Goal: Contribute content: Contribute content

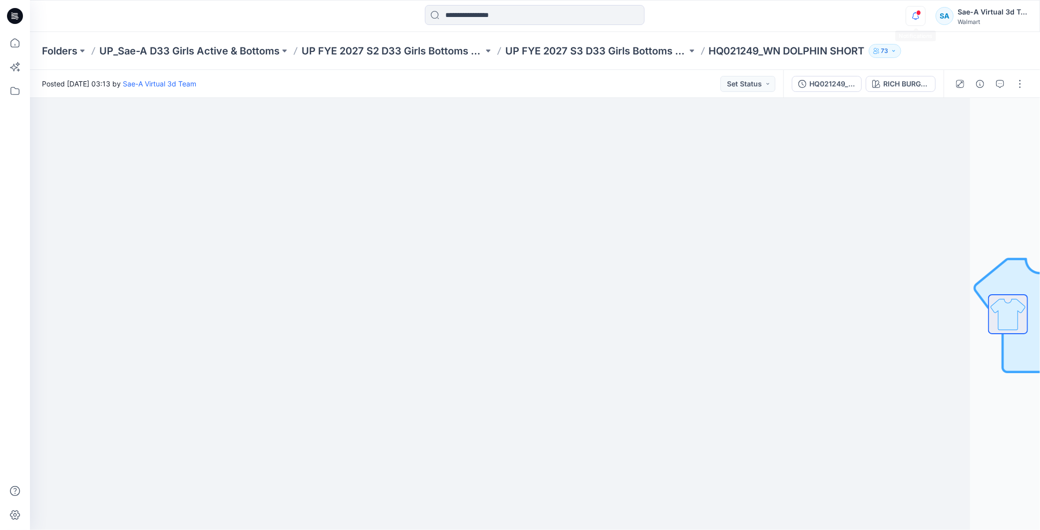
click at [915, 15] on icon "button" at bounding box center [915, 16] width 19 height 20
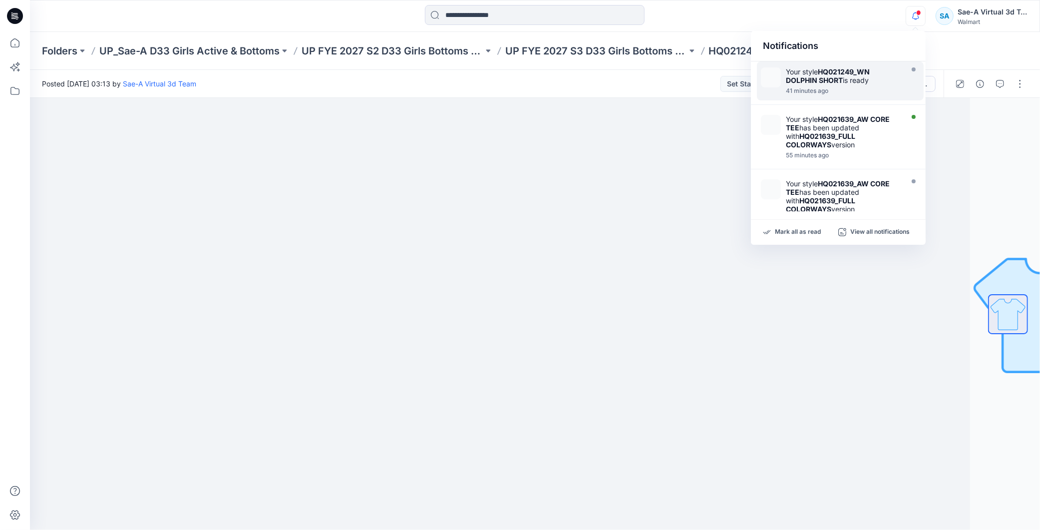
click at [856, 84] on div at bounding box center [843, 85] width 115 height 2
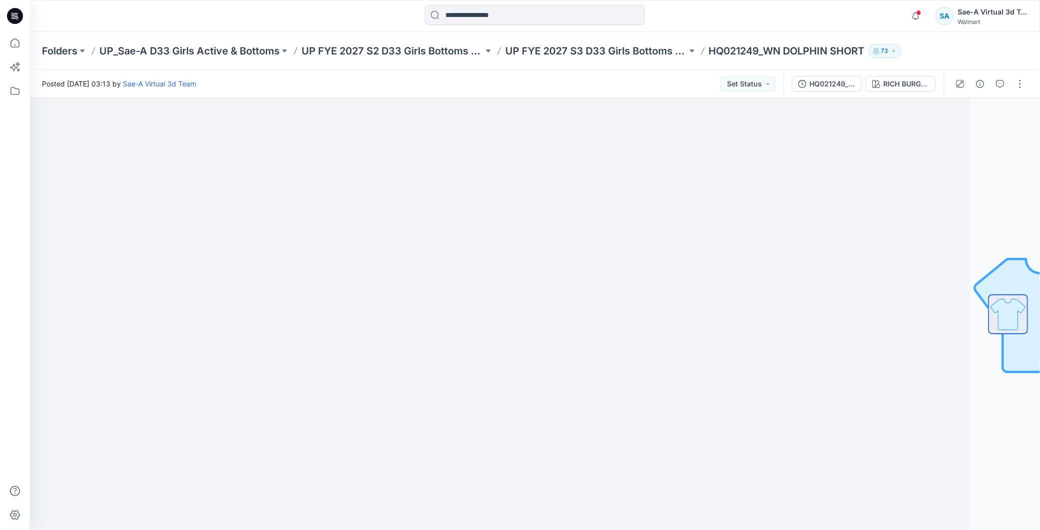
click at [18, 13] on icon at bounding box center [15, 16] width 16 height 16
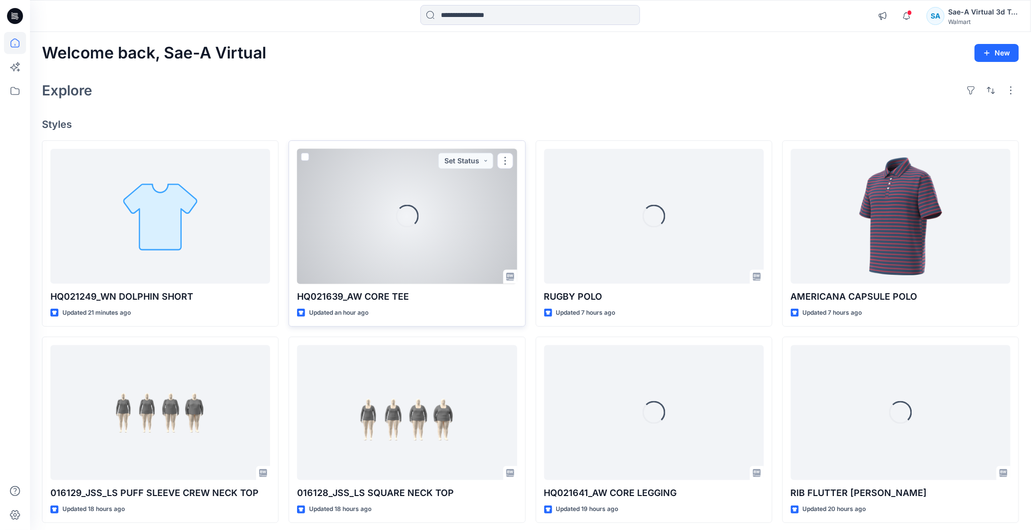
click at [456, 260] on div "Loading..." at bounding box center [407, 216] width 220 height 135
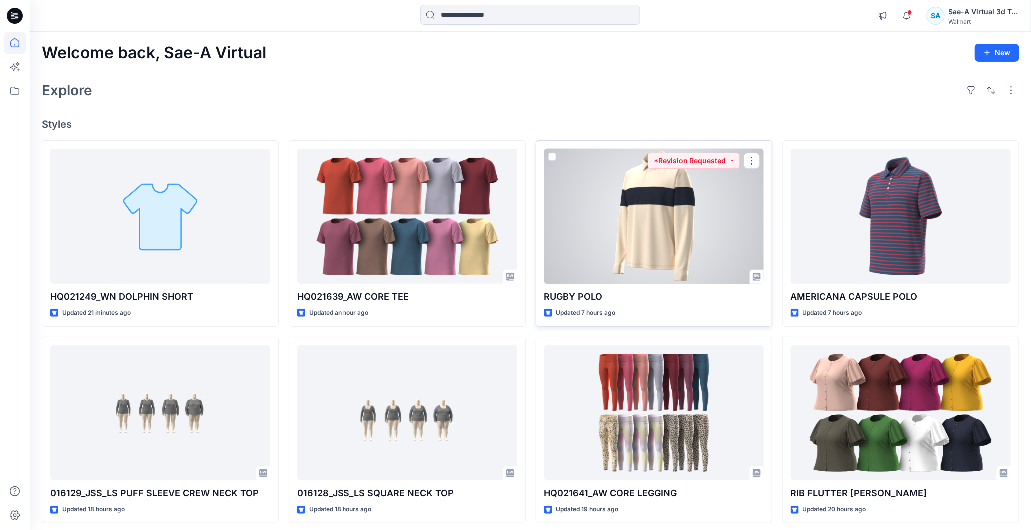
click at [670, 218] on div at bounding box center [654, 216] width 220 height 135
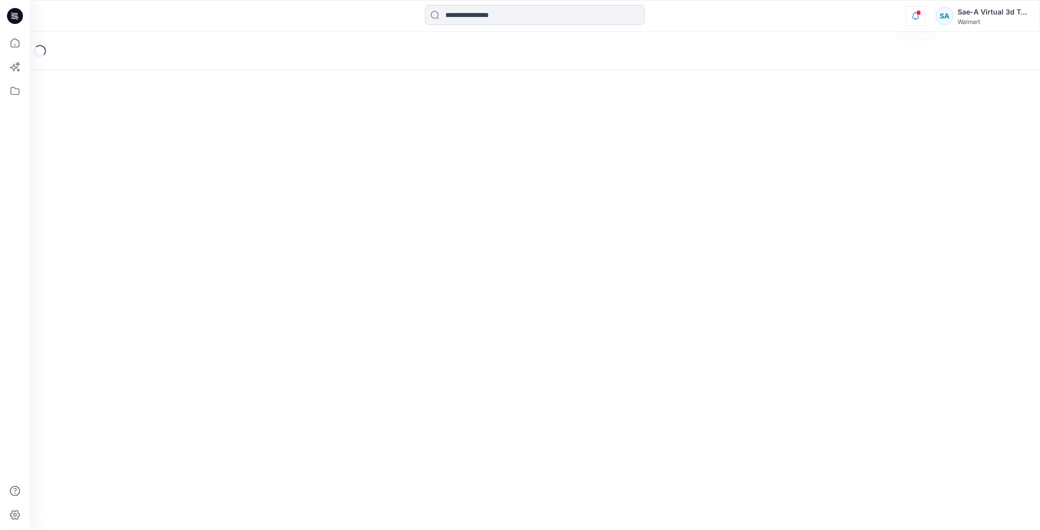
click at [914, 19] on icon "button" at bounding box center [915, 16] width 19 height 20
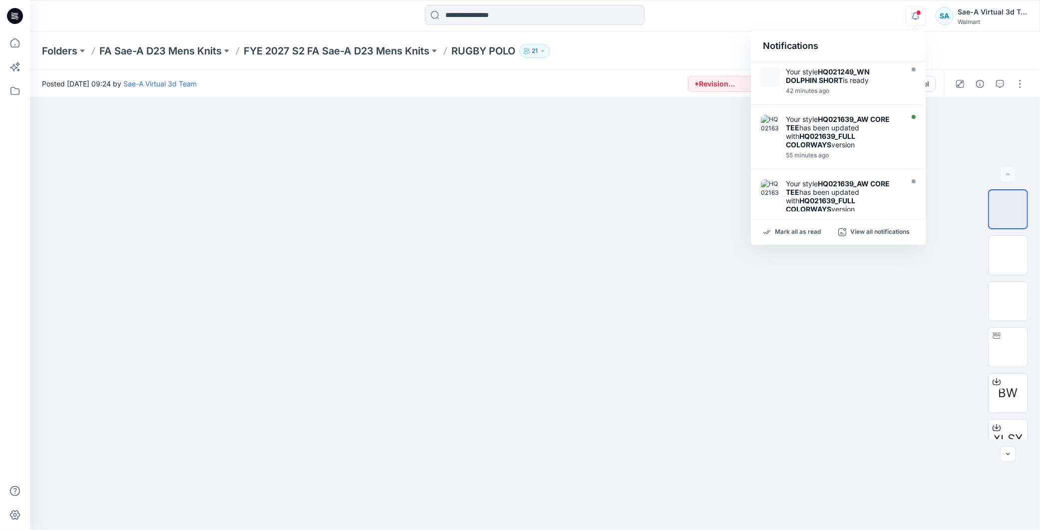
click at [919, 10] on span at bounding box center [918, 12] width 5 height 5
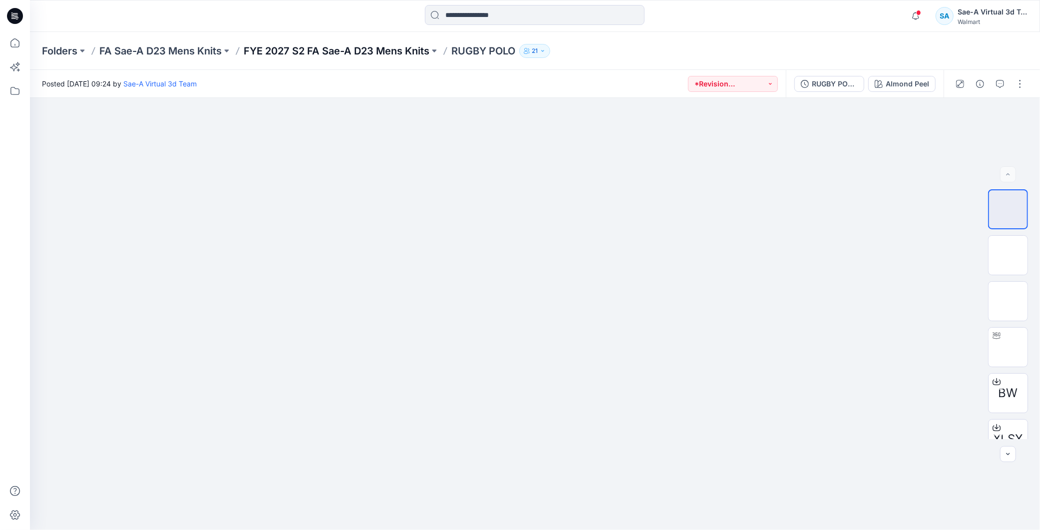
click at [341, 56] on p "FYE 2027 S2 FA Sae-A D23 Mens Knits" at bounding box center [337, 51] width 186 height 14
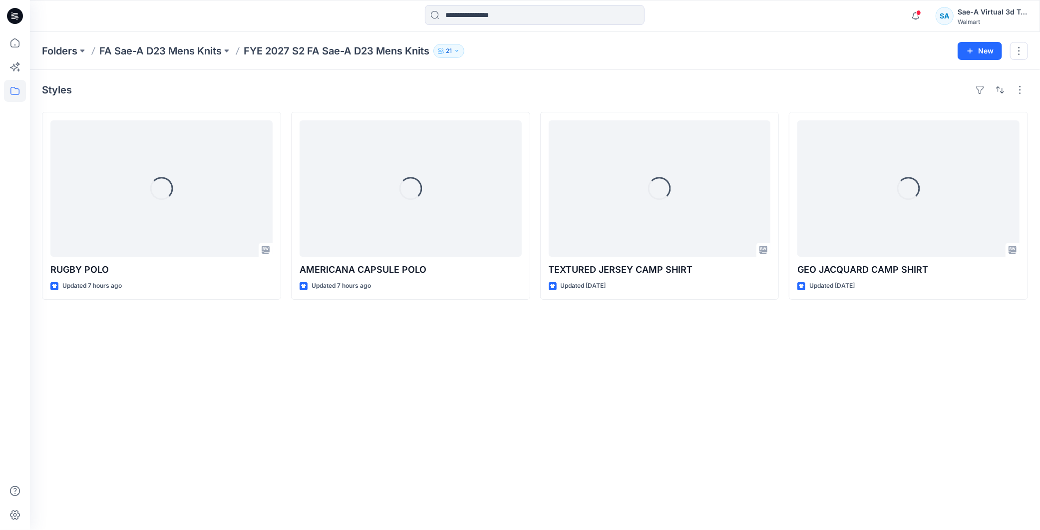
click at [362, 451] on div "Styles Loading... RUGBY POLO Updated 7 hours ago Loading... AMERICANA CAPSULE P…" at bounding box center [535, 300] width 1010 height 460
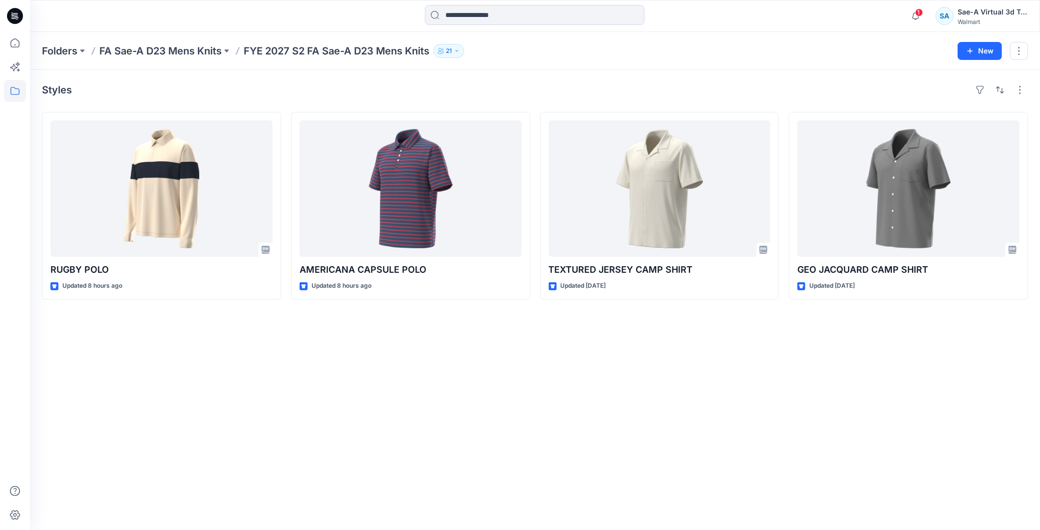
click at [18, 14] on icon at bounding box center [15, 16] width 16 height 16
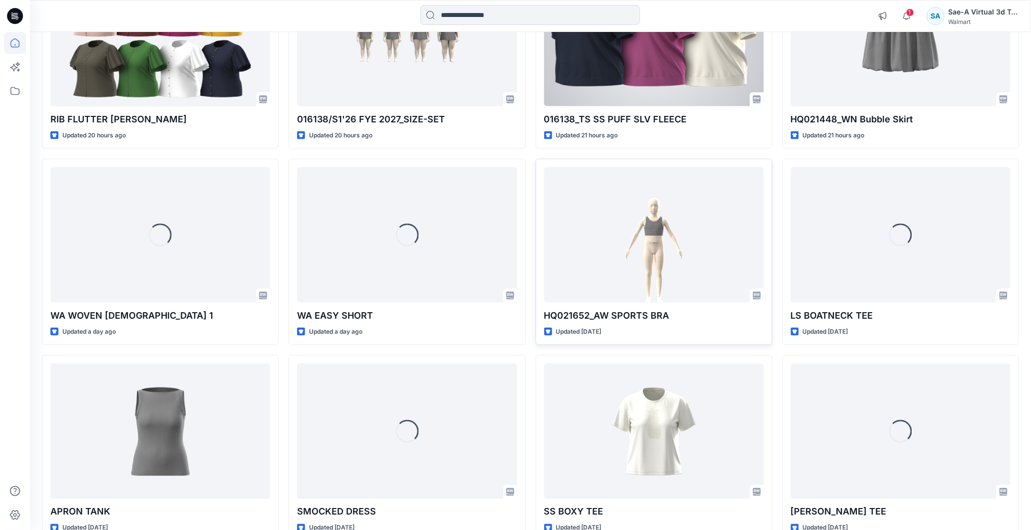
scroll to position [626, 0]
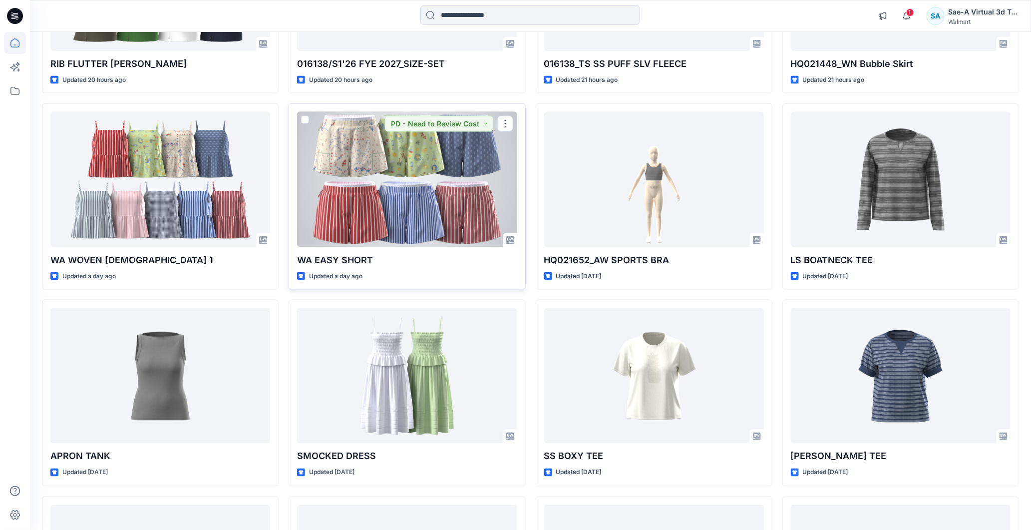
click at [423, 187] on div at bounding box center [407, 179] width 220 height 135
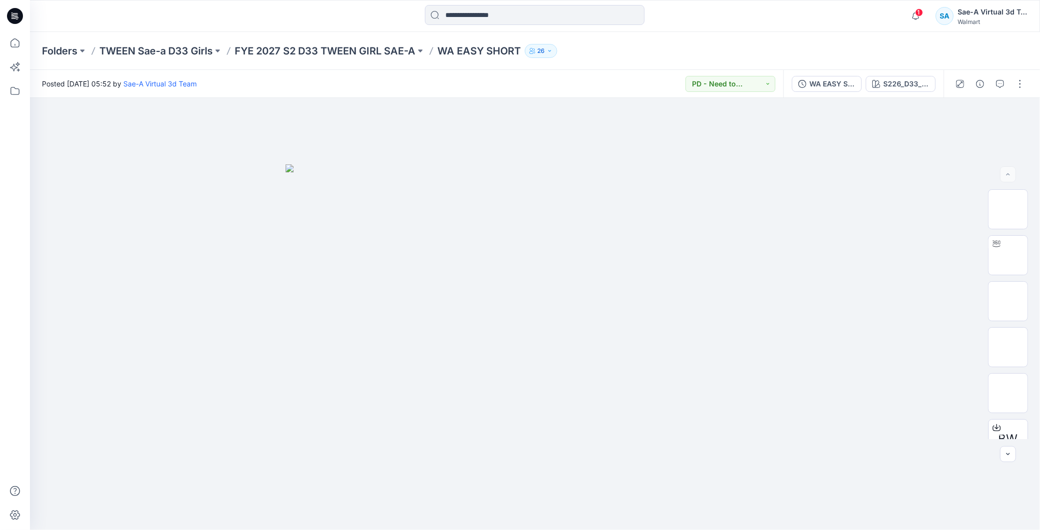
click at [395, 40] on div "Folders TWEEN Sae-a D33 Girls FYE 2027 S2 D33 TWEEN GIRL SAE-A WA EASY SHORT 26" at bounding box center [535, 51] width 1010 height 38
click at [392, 55] on p "FYE 2027 S2 D33 TWEEN GIRL SAE-A" at bounding box center [325, 51] width 181 height 14
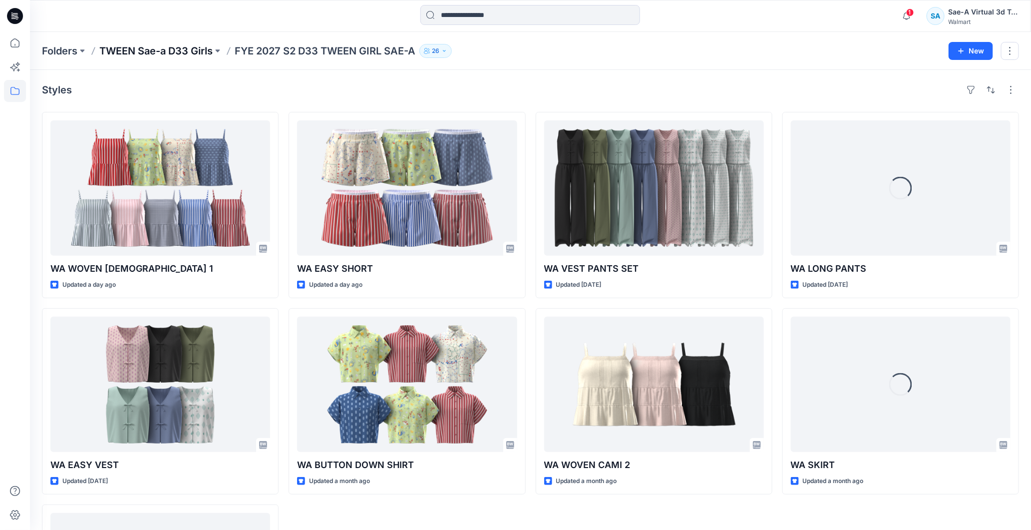
click at [195, 51] on p "TWEEN Sae-a D33 Girls" at bounding box center [155, 51] width 113 height 14
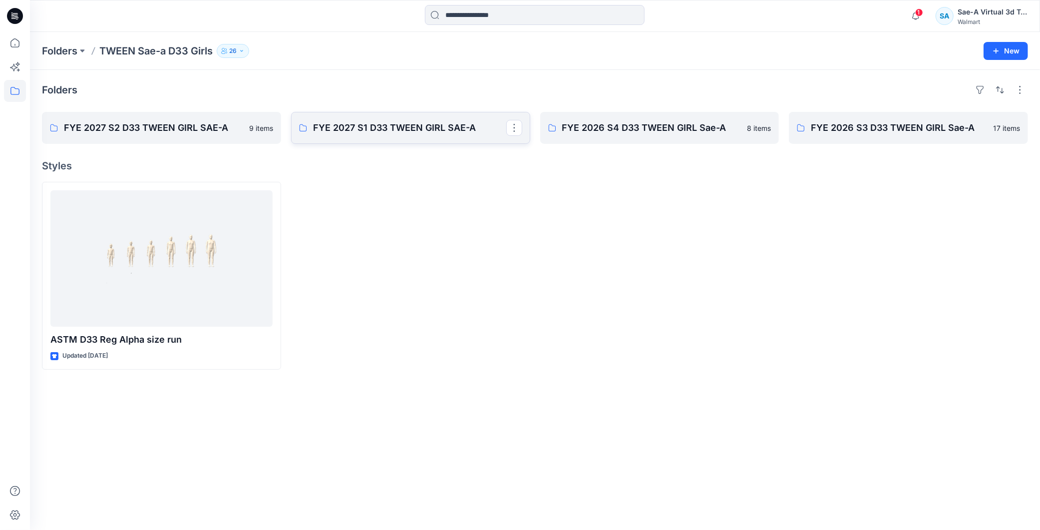
click at [382, 122] on p "FYE 2027 S1 D33 TWEEN GIRL SAE-A" at bounding box center [409, 128] width 193 height 14
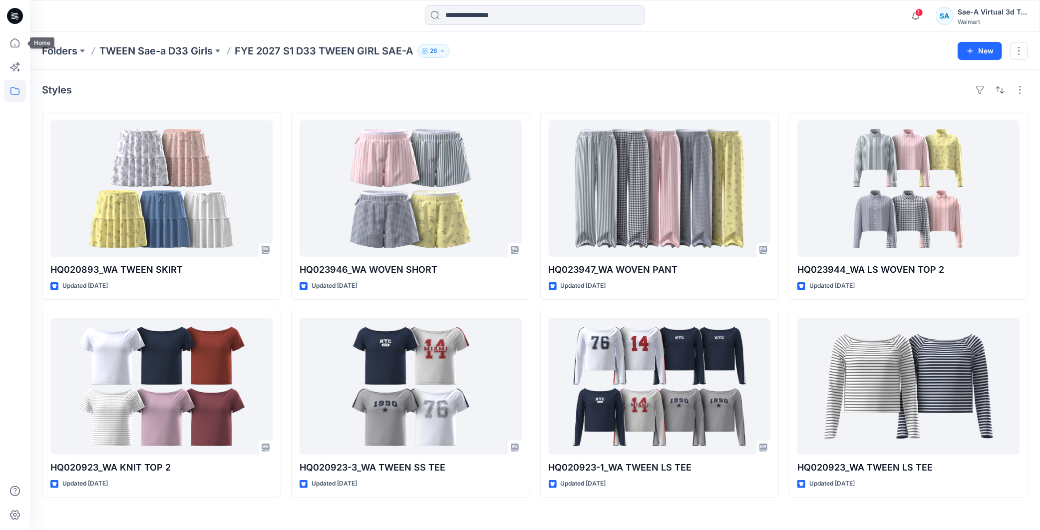
click at [12, 11] on icon at bounding box center [15, 16] width 16 height 16
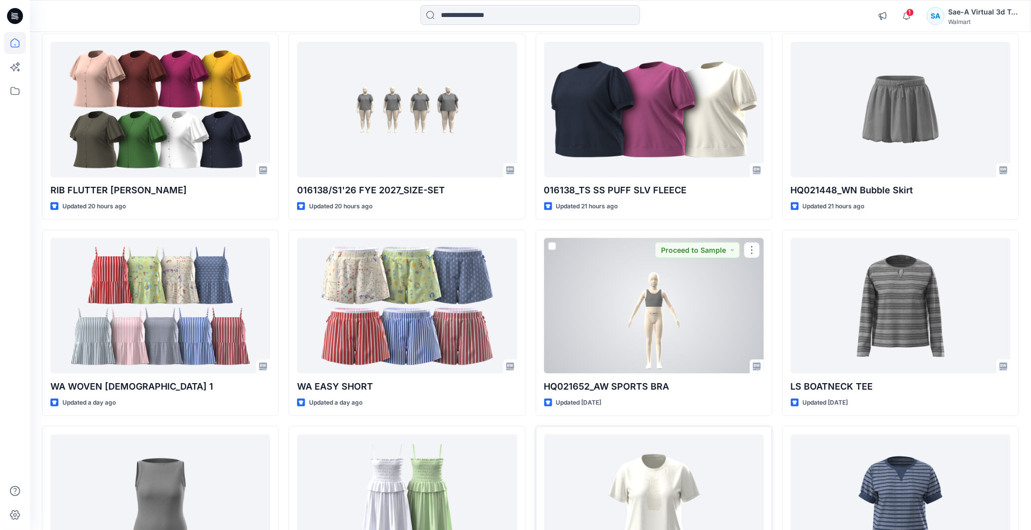
scroll to position [721, 0]
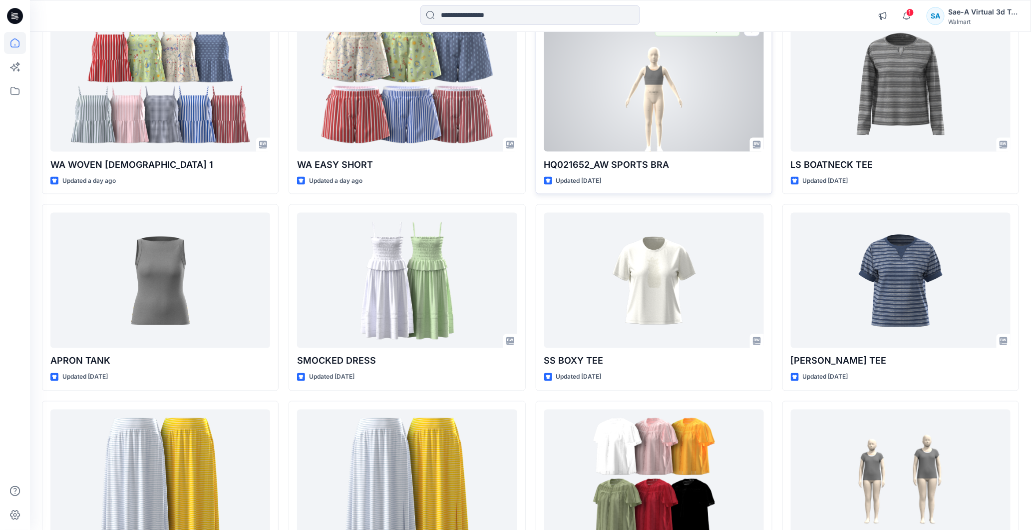
click at [642, 100] on div at bounding box center [654, 83] width 220 height 135
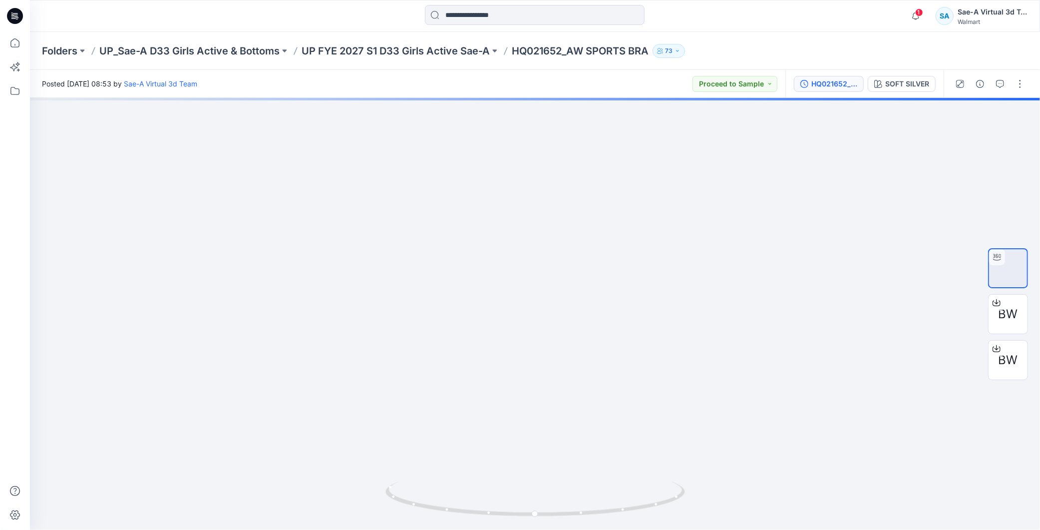
click at [839, 90] on button "HQ021652_SIZE-SET" at bounding box center [829, 84] width 70 height 16
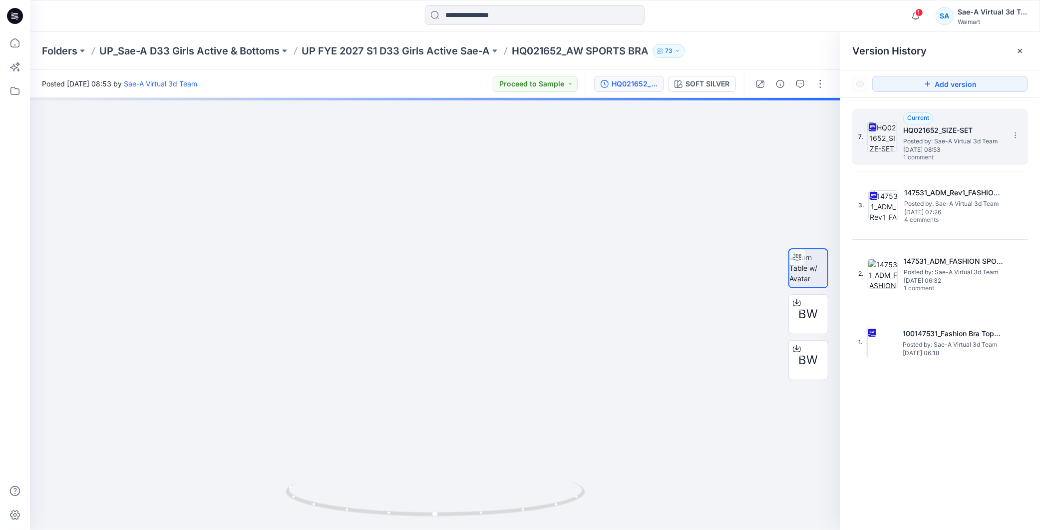
click at [957, 141] on span "Posted by: Sae-A Virtual 3d Team" at bounding box center [953, 141] width 100 height 10
click at [705, 86] on div "SOFT SILVER" at bounding box center [707, 83] width 44 height 11
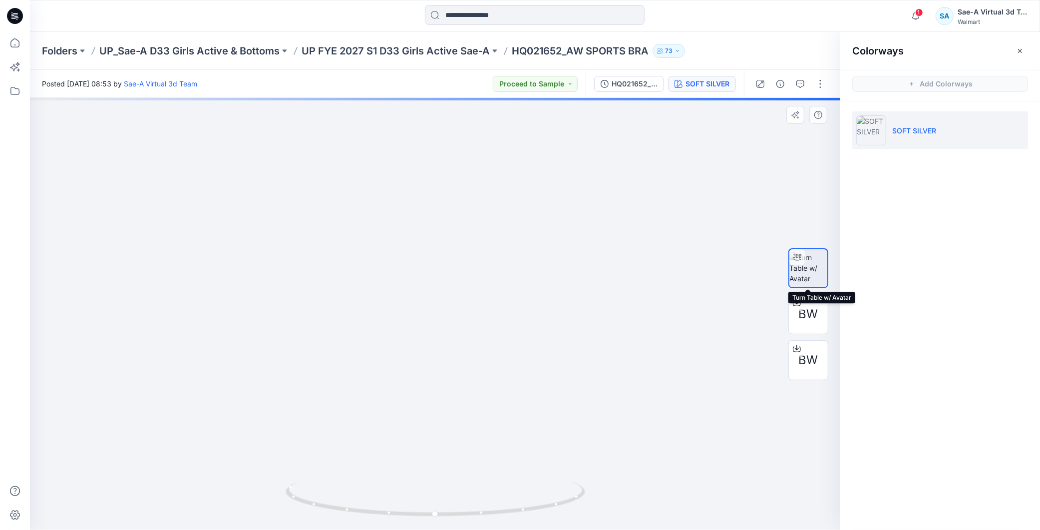
click at [807, 263] on img at bounding box center [808, 267] width 38 height 31
click at [623, 86] on div "HQ021652_SIZE-SET" at bounding box center [635, 83] width 46 height 11
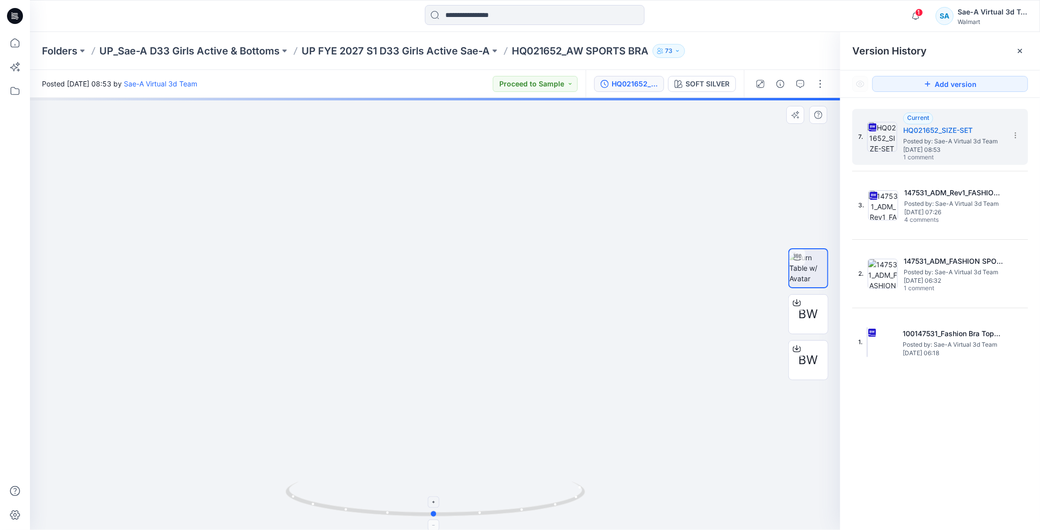
drag, startPoint x: 584, startPoint y: 488, endPoint x: 583, endPoint y: 495, distance: 7.1
click at [583, 495] on icon at bounding box center [437, 499] width 302 height 37
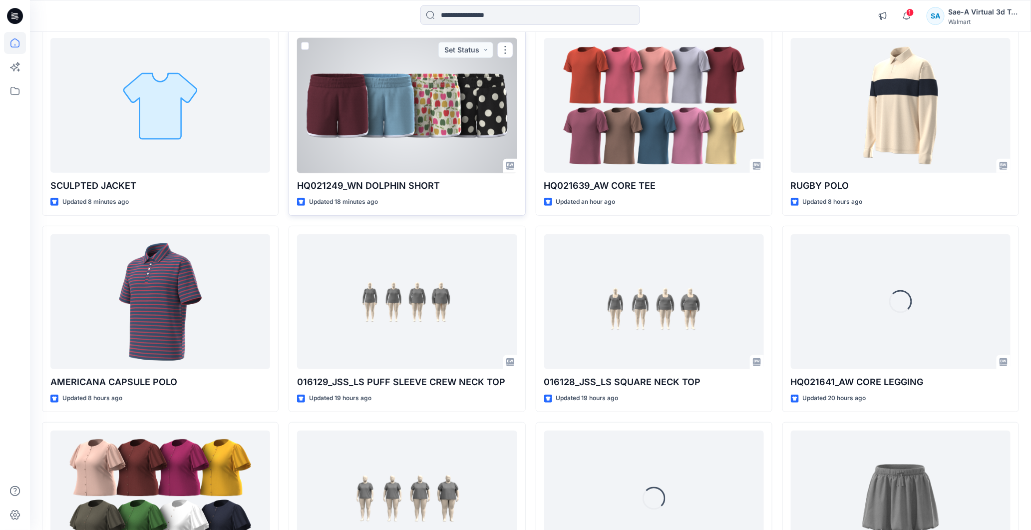
scroll to position [237, 0]
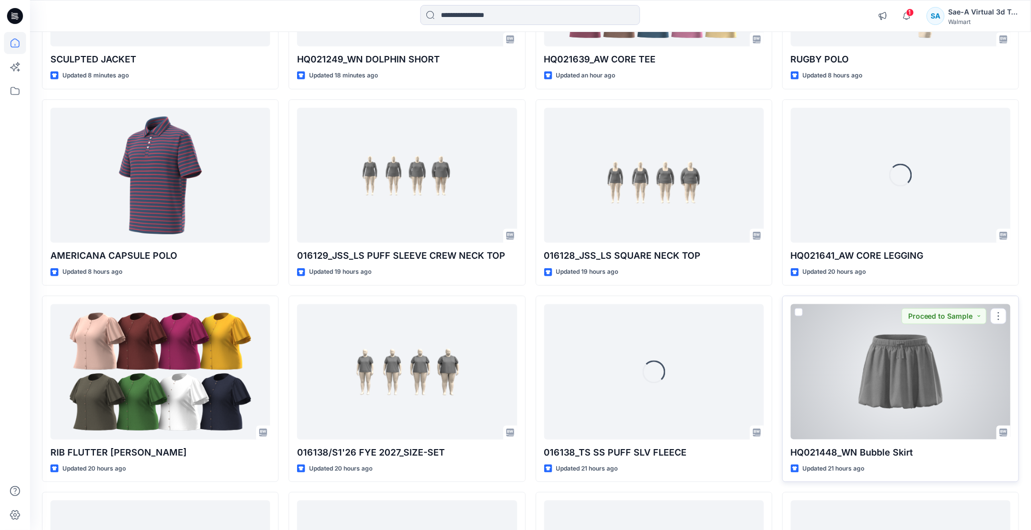
click at [902, 372] on div at bounding box center [901, 371] width 220 height 135
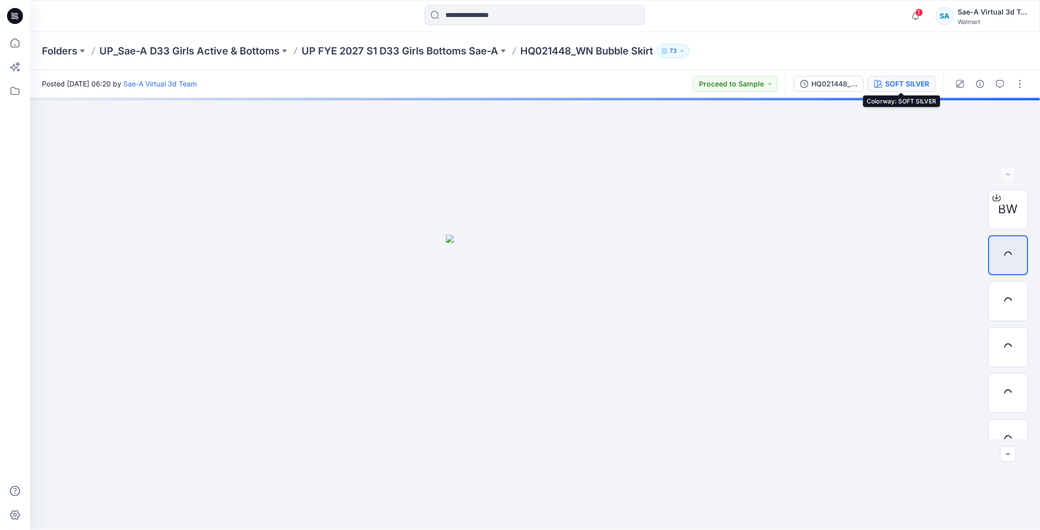
click at [905, 81] on div "SOFT SILVER" at bounding box center [907, 83] width 44 height 11
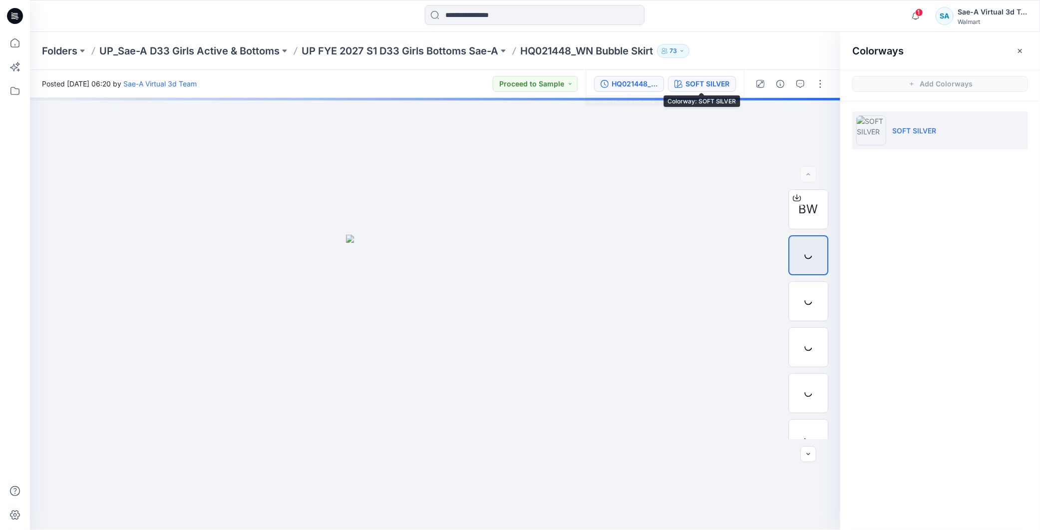
click at [617, 81] on div "HQ021448_SIZE-SET" at bounding box center [635, 83] width 46 height 11
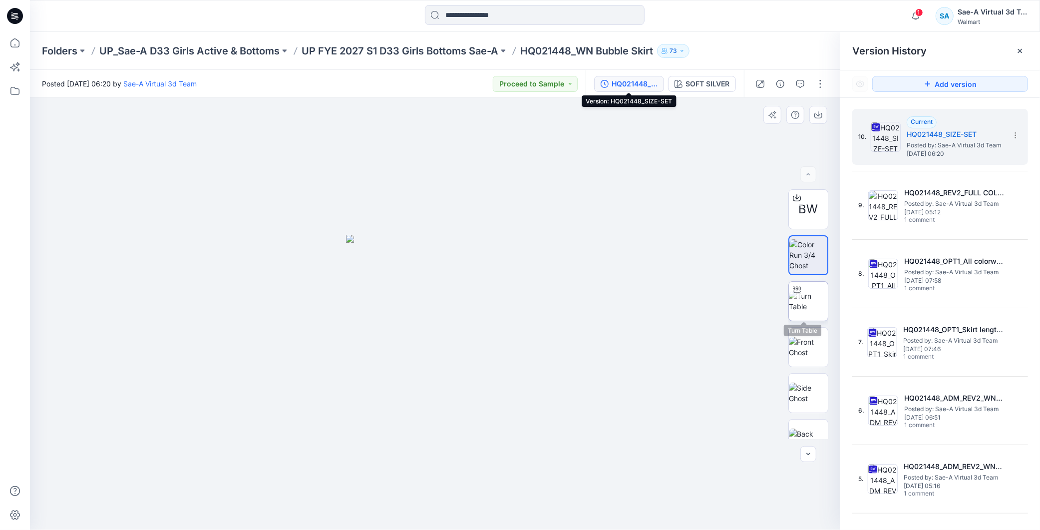
click at [791, 300] on img at bounding box center [808, 301] width 39 height 21
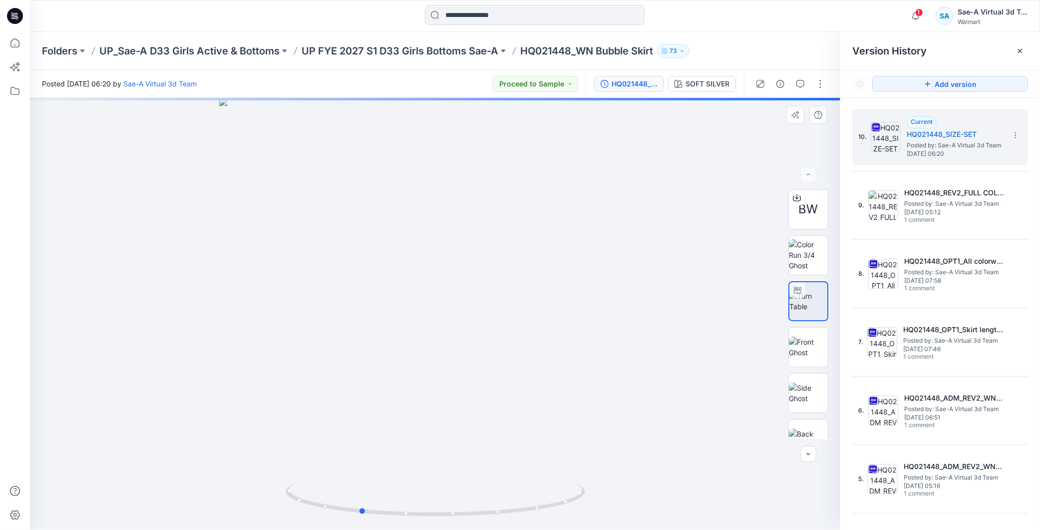
drag, startPoint x: 586, startPoint y: 492, endPoint x: 590, endPoint y: 496, distance: 5.6
click at [588, 497] on div at bounding box center [435, 314] width 810 height 432
click at [452, 47] on p "UP FYE 2027 S1 D33 Girls Bottoms Sae-A" at bounding box center [400, 51] width 197 height 14
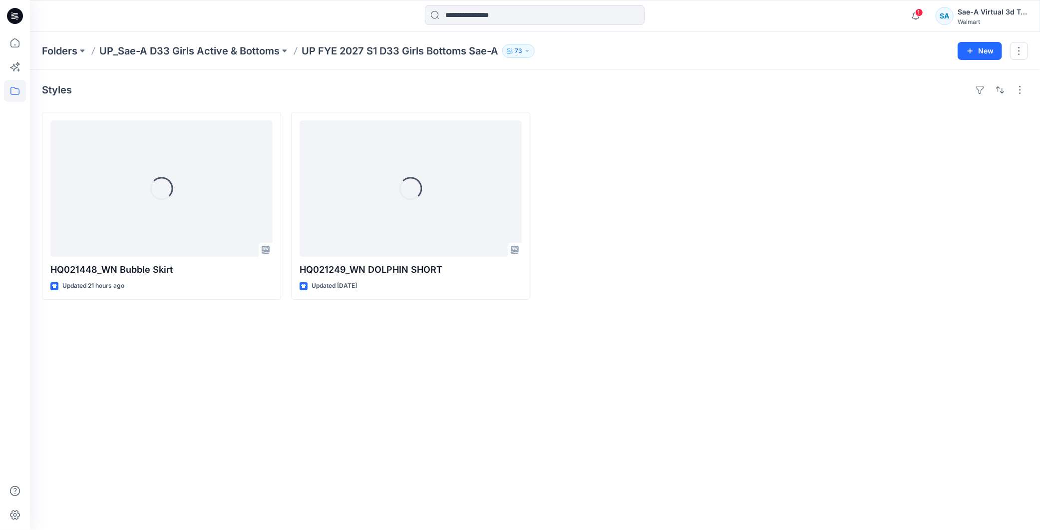
click at [27, 11] on div at bounding box center [15, 16] width 32 height 32
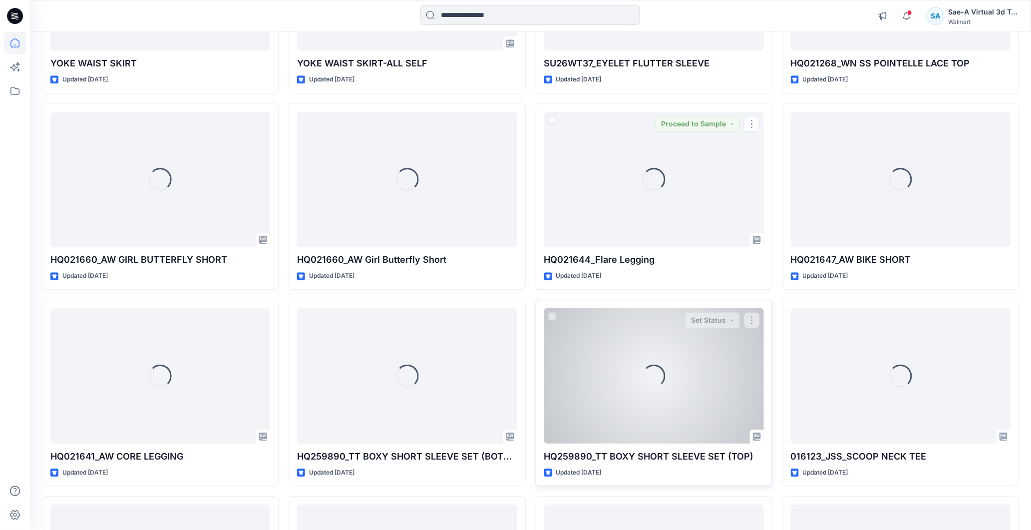
scroll to position [1270, 0]
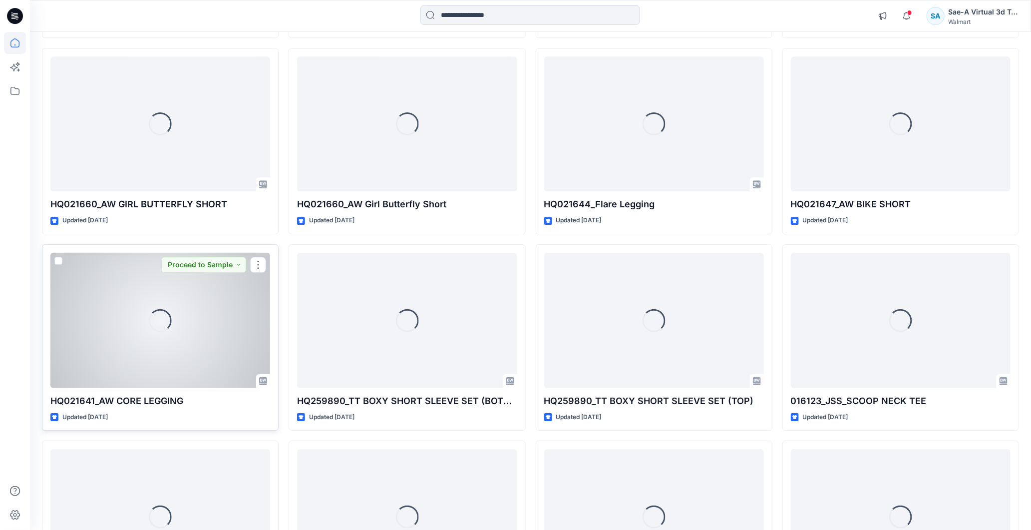
click at [190, 345] on div "Loading..." at bounding box center [160, 320] width 220 height 135
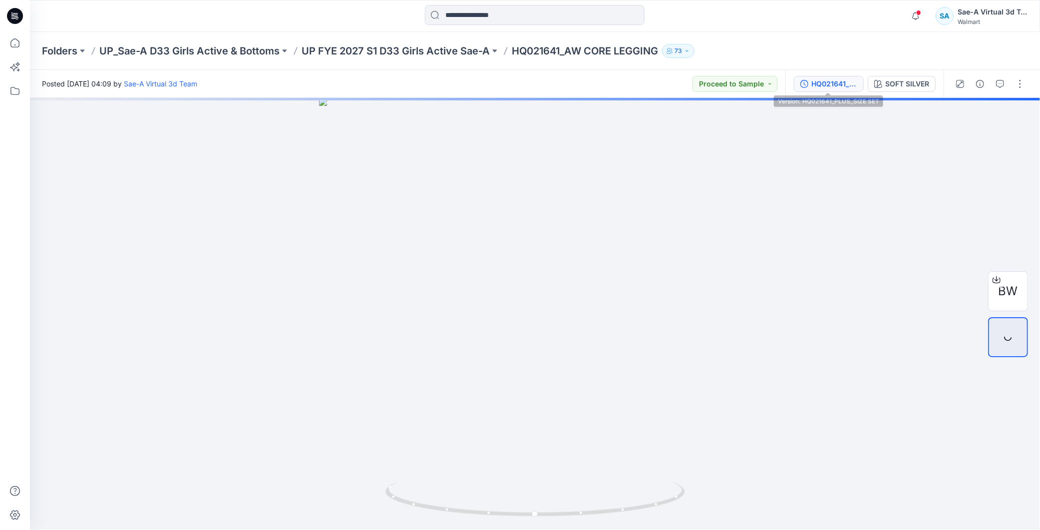
click at [836, 88] on div "HQ021641_PLUS_SIZE SET" at bounding box center [834, 83] width 46 height 11
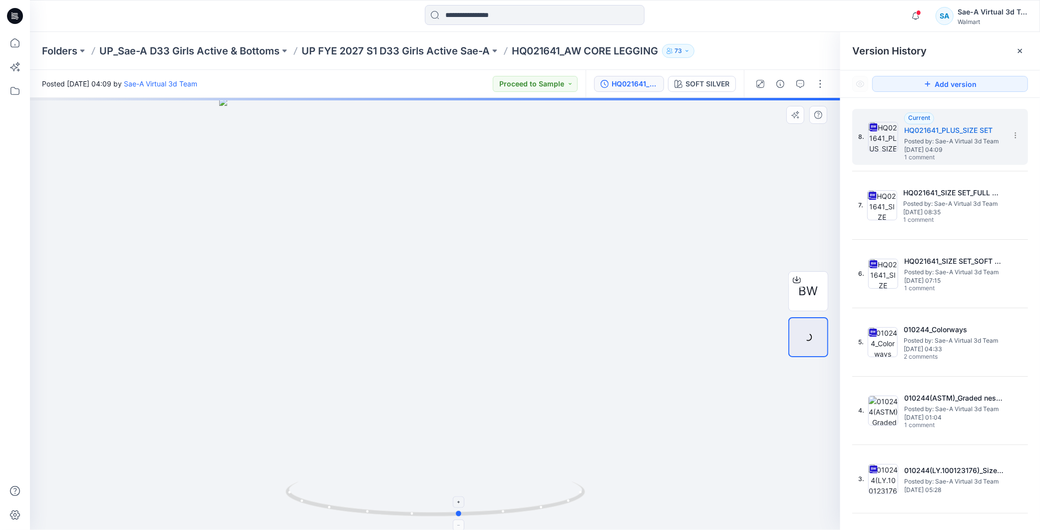
drag, startPoint x: 566, startPoint y: 505, endPoint x: 521, endPoint y: 507, distance: 45.0
click at [521, 507] on icon at bounding box center [437, 499] width 302 height 37
click at [381, 50] on p "UP FYE 2027 S1 D33 Girls Active Sae-A" at bounding box center [396, 51] width 188 height 14
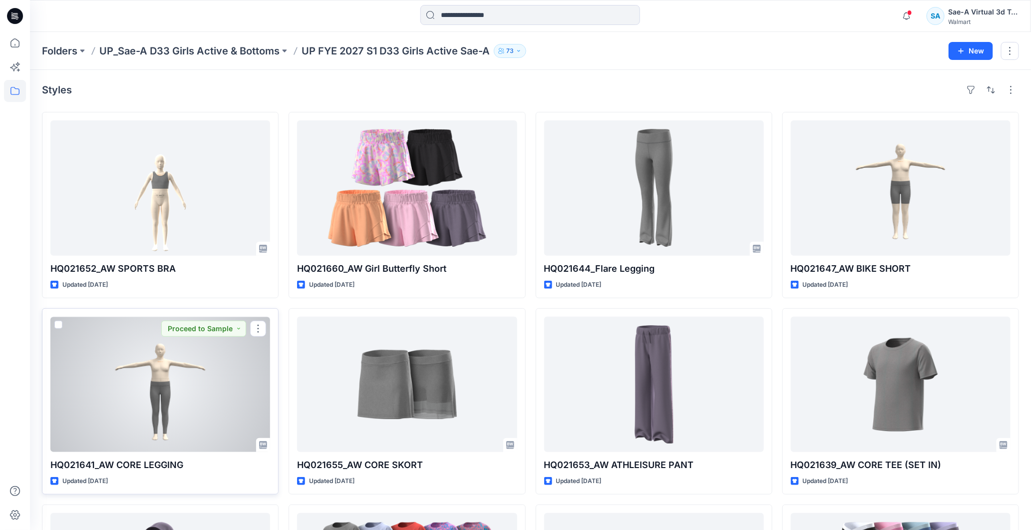
click at [167, 393] on div at bounding box center [160, 384] width 220 height 135
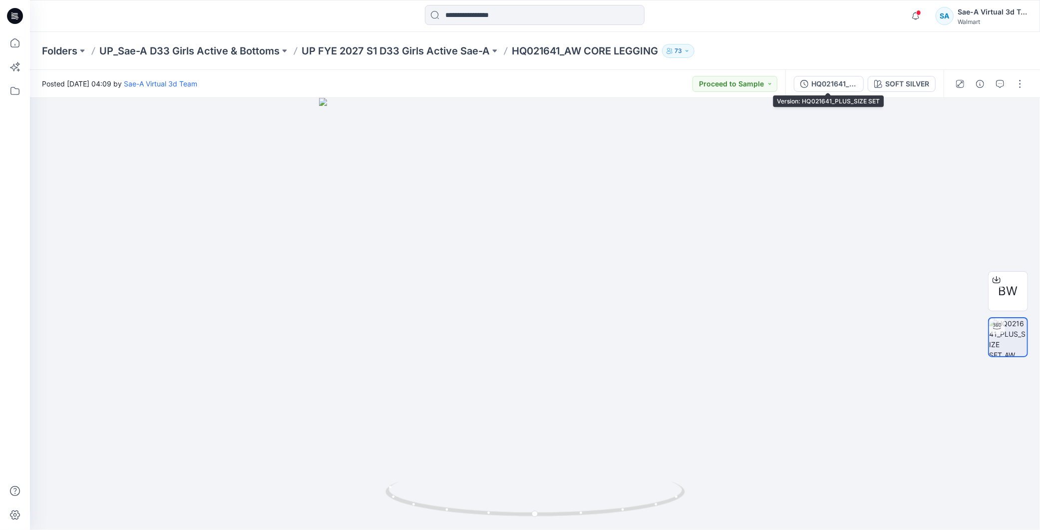
click at [835, 87] on div "HQ021641_PLUS_SIZE SET" at bounding box center [834, 83] width 46 height 11
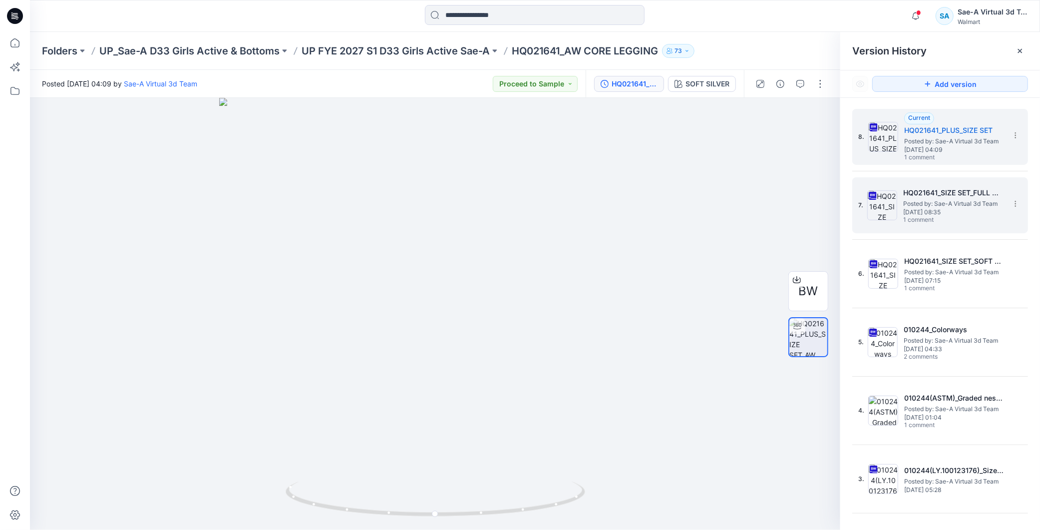
click at [957, 199] on span "Posted by: Sae-A Virtual 3d Team" at bounding box center [953, 204] width 100 height 10
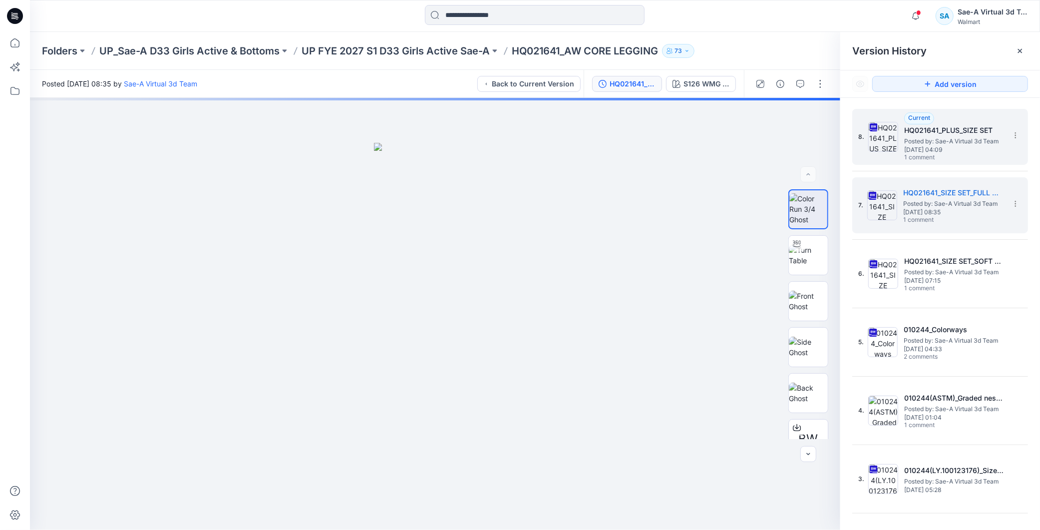
click at [973, 140] on span "Posted by: Sae-A Virtual 3d Team" at bounding box center [954, 141] width 100 height 10
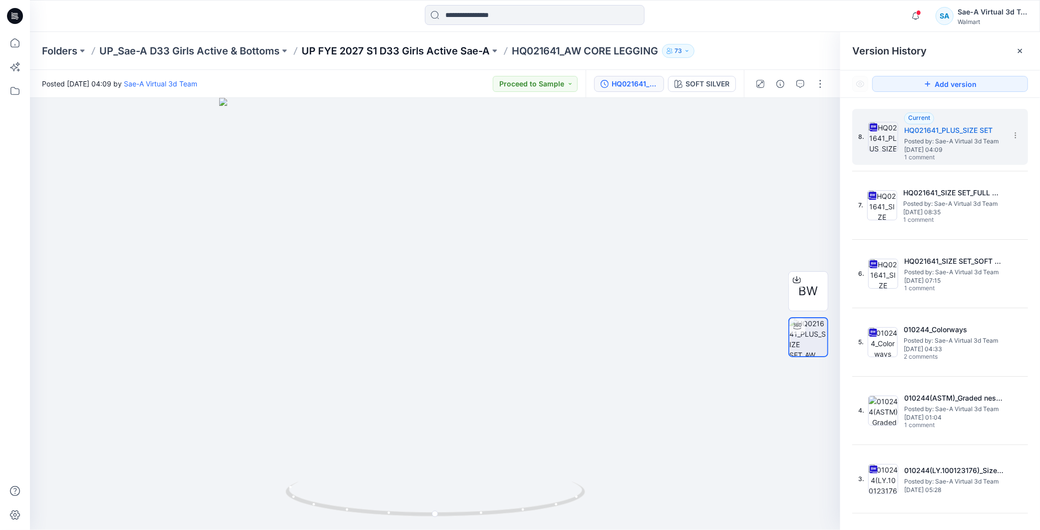
click at [421, 50] on p "UP FYE 2027 S1 D33 Girls Active Sae-A" at bounding box center [396, 51] width 188 height 14
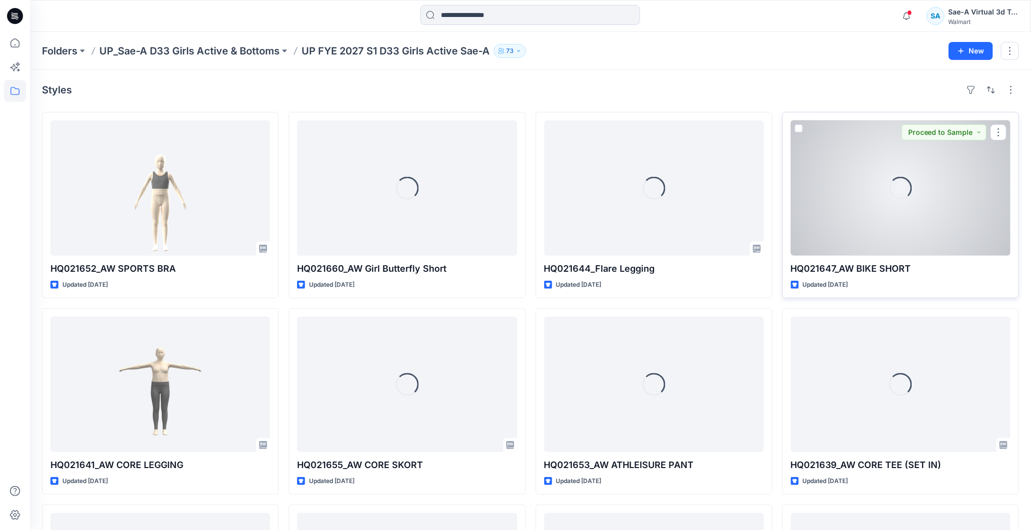
click at [944, 195] on div "Loading..." at bounding box center [901, 187] width 220 height 135
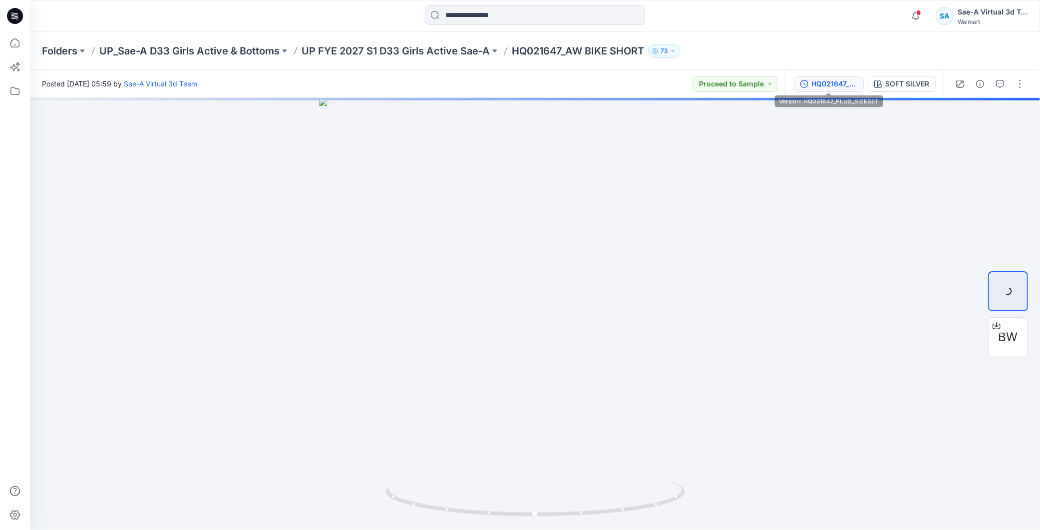
click at [803, 86] on icon "button" at bounding box center [804, 84] width 8 height 8
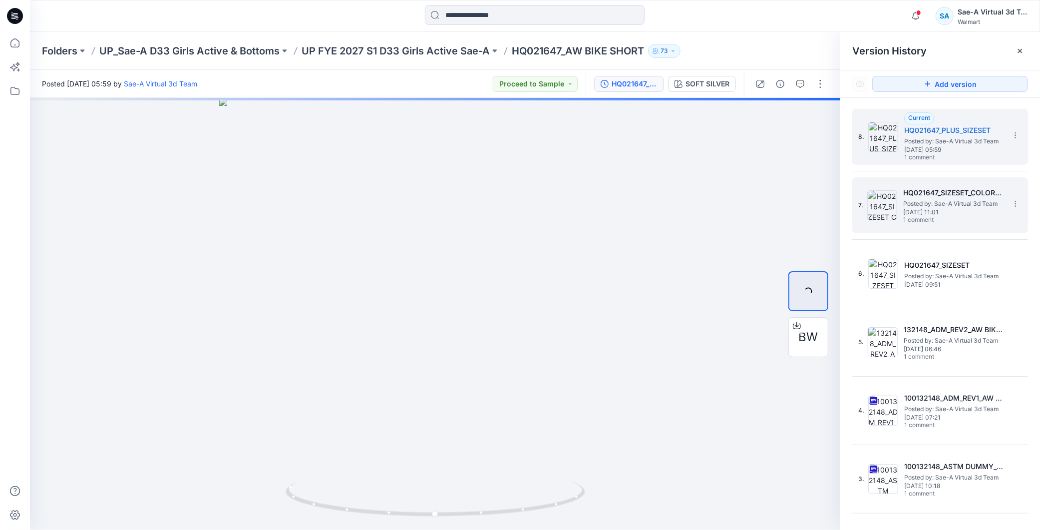
click at [939, 205] on span "Posted by: Sae-A Virtual 3d Team" at bounding box center [953, 204] width 100 height 10
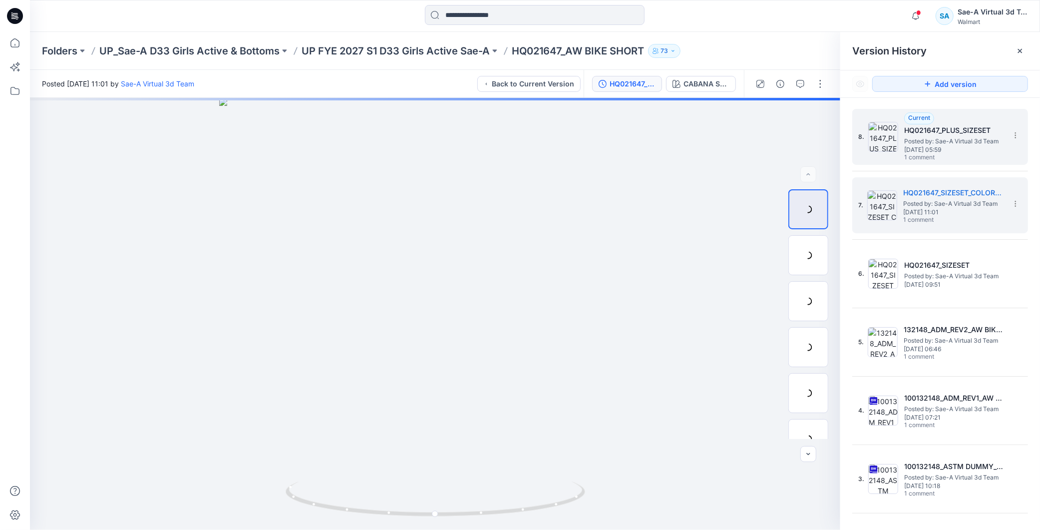
click at [964, 143] on span "Posted by: Sae-A Virtual 3d Team" at bounding box center [954, 141] width 100 height 10
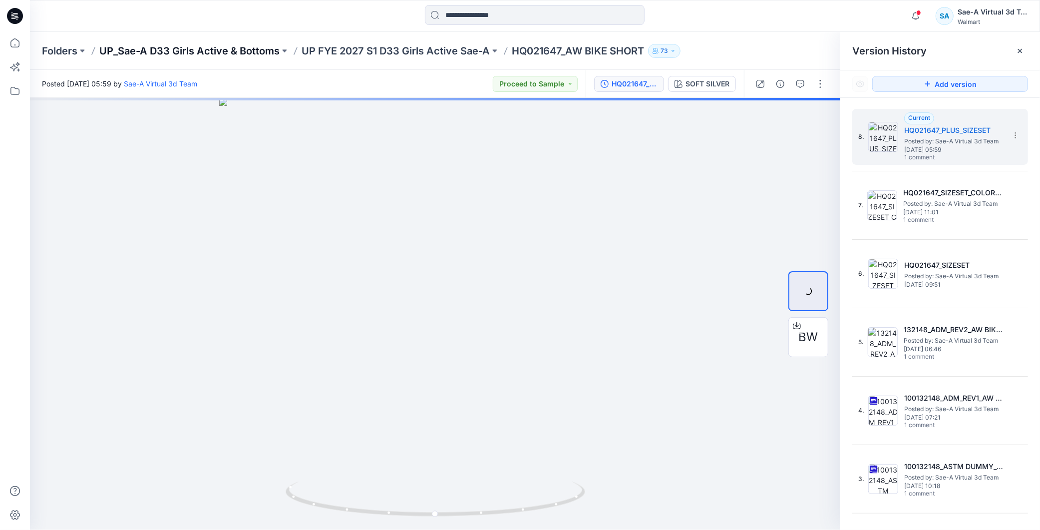
click at [245, 52] on p "UP_Sae-A D33 Girls Active & Bottoms" at bounding box center [189, 51] width 180 height 14
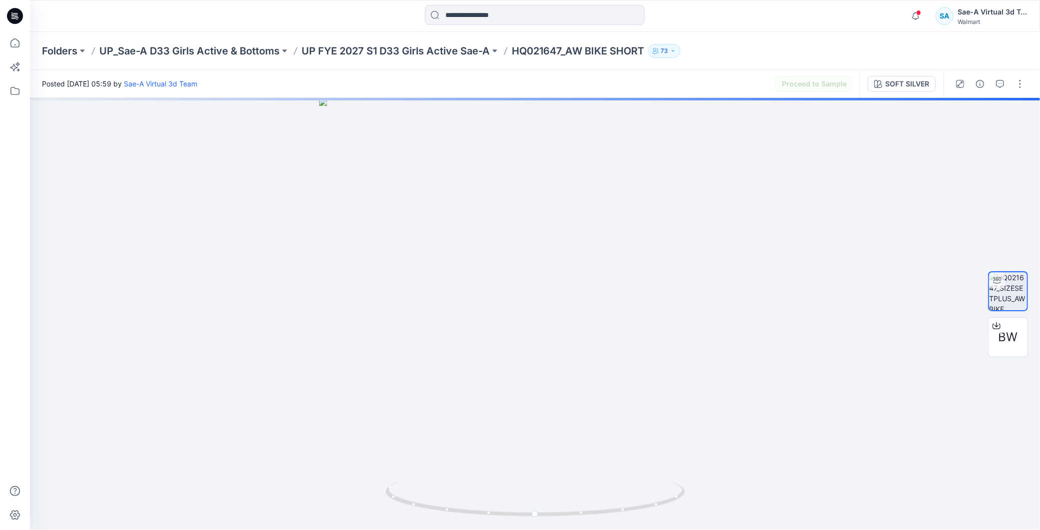
click at [423, 58] on div "Folders UP_Sae-A D33 Girls Active & Bottoms UP FYE 2027 S1 D33 Girls Active Sae…" at bounding box center [535, 51] width 1010 height 38
click at [423, 56] on p "UP FYE 2027 S1 D33 Girls Active Sae-A" at bounding box center [396, 51] width 188 height 14
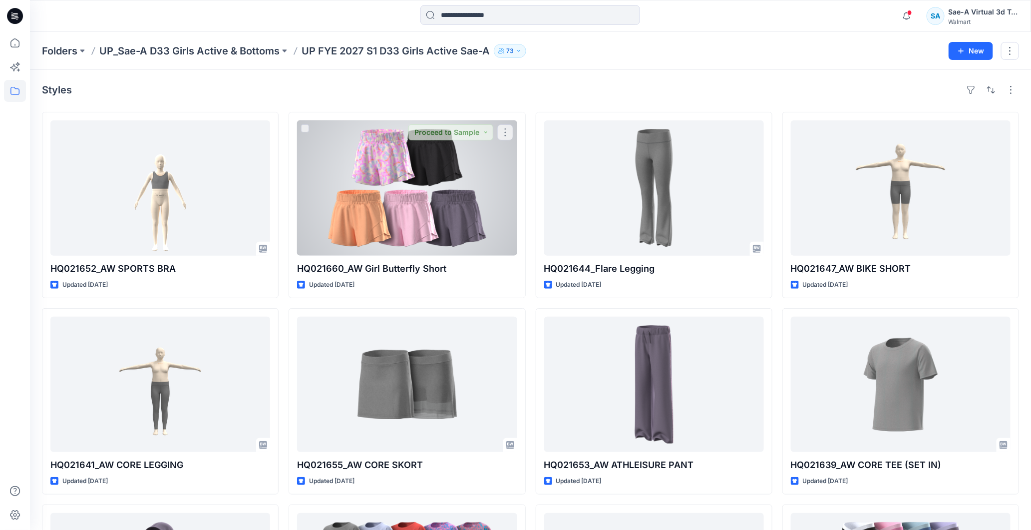
click at [226, 183] on div at bounding box center [160, 187] width 220 height 135
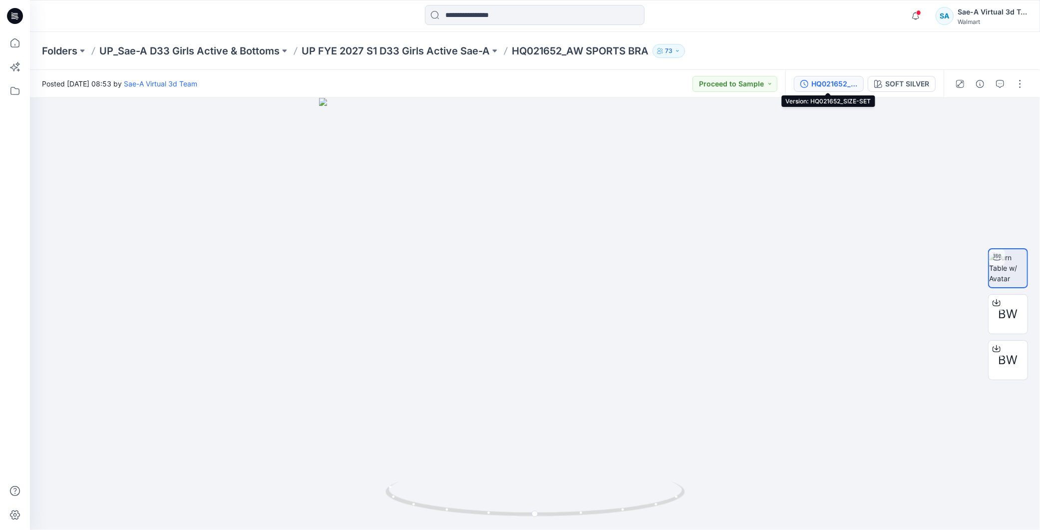
click at [830, 83] on div "HQ021652_SIZE-SET" at bounding box center [834, 83] width 46 height 11
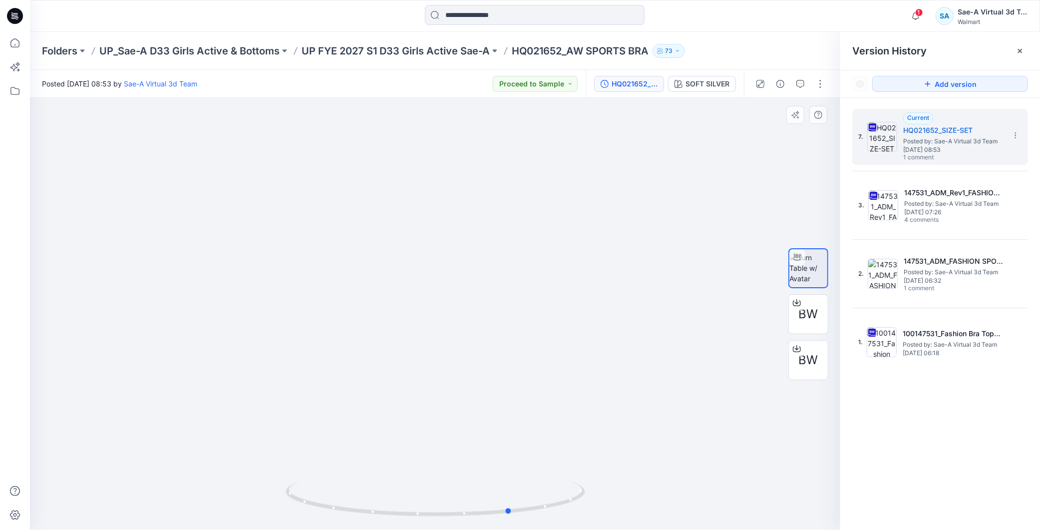
drag, startPoint x: 440, startPoint y: 515, endPoint x: 533, endPoint y: 522, distance: 93.2
click at [533, 522] on div at bounding box center [436, 505] width 300 height 50
drag, startPoint x: 509, startPoint y: 527, endPoint x: 457, endPoint y: 522, distance: 52.2
click at [452, 529] on html "1 Notifications Your style HQ021249_WN DOLPHIN SHORT is ready 42 minutes ago Yo…" at bounding box center [520, 265] width 1040 height 530
click at [397, 48] on p "UP FYE 2027 S1 D33 Girls Active Sae-A" at bounding box center [396, 51] width 188 height 14
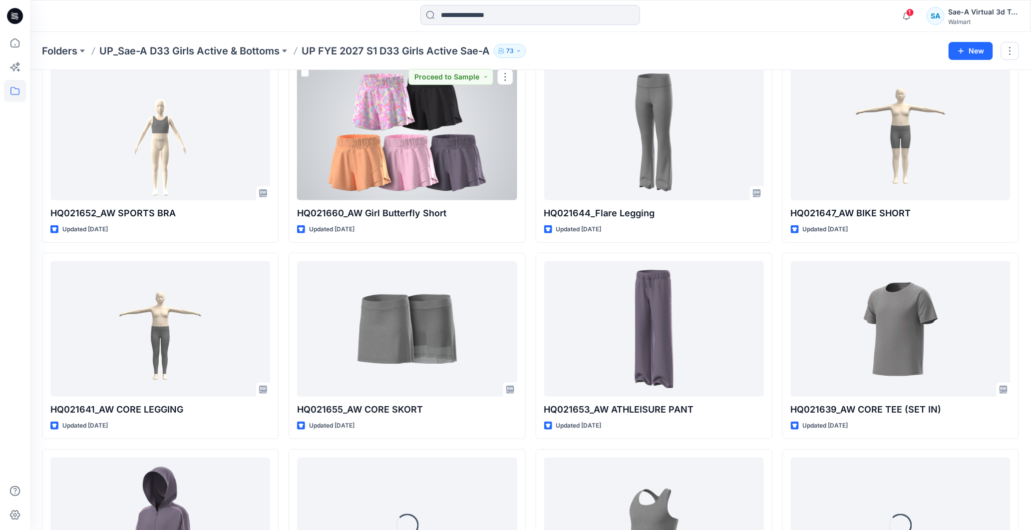
scroll to position [209, 0]
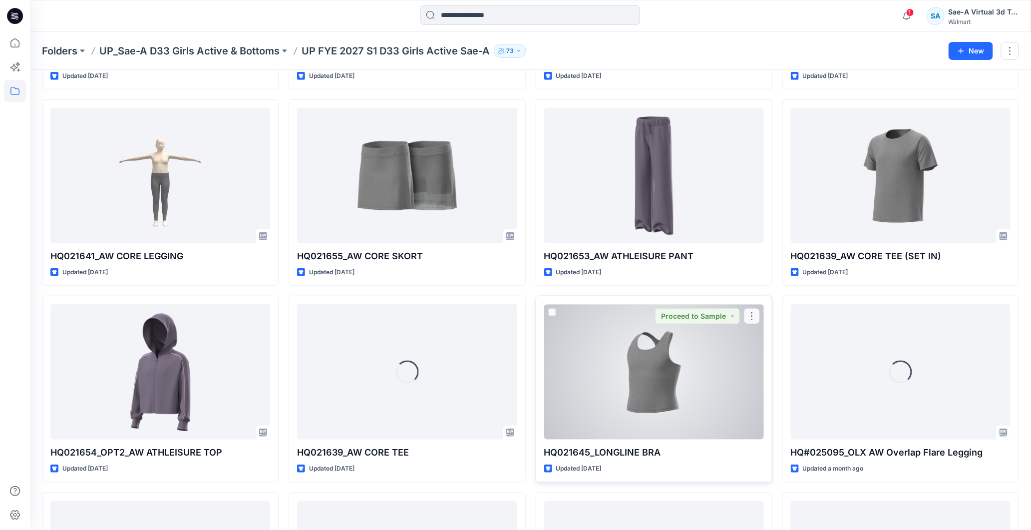
click at [679, 382] on div at bounding box center [654, 371] width 220 height 135
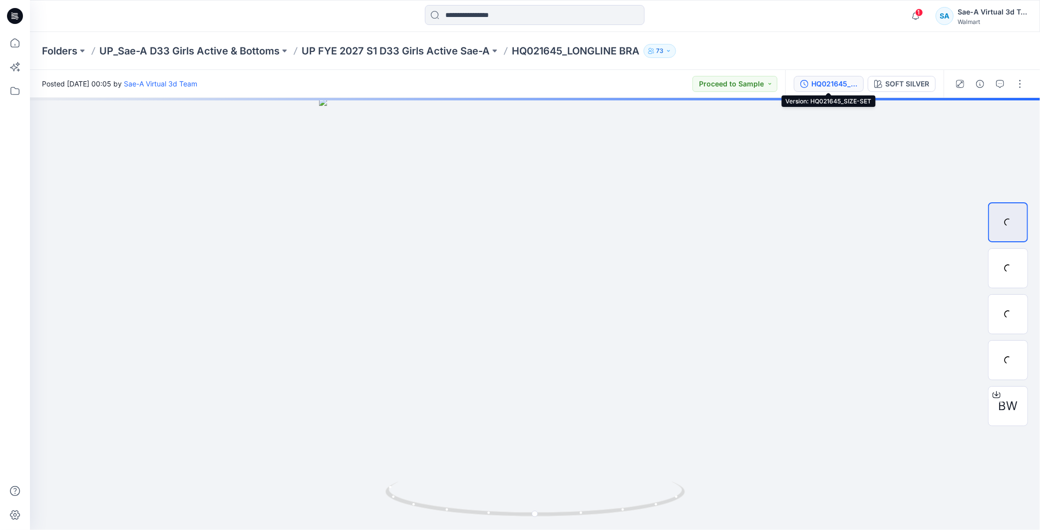
click at [835, 82] on div "HQ021645_SIZE-SET" at bounding box center [834, 83] width 46 height 11
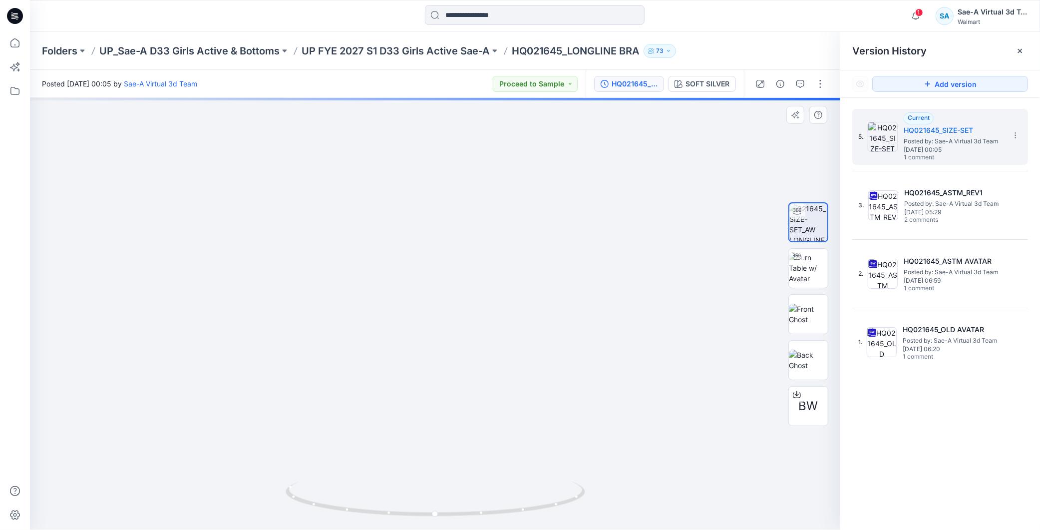
drag, startPoint x: 586, startPoint y: 241, endPoint x: 520, endPoint y: 222, distance: 68.1
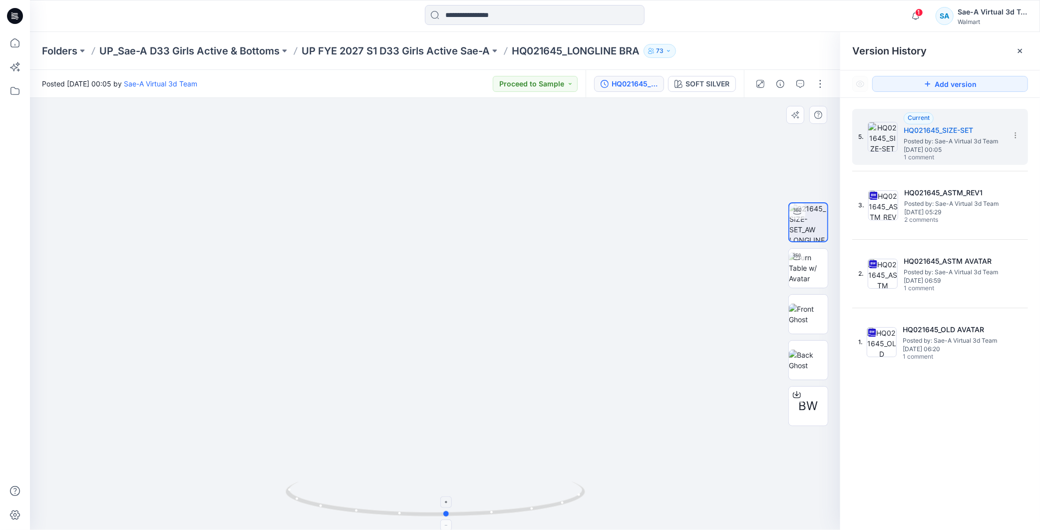
drag, startPoint x: 429, startPoint y: 502, endPoint x: 441, endPoint y: 506, distance: 12.3
click at [441, 506] on foreignobject at bounding box center [446, 501] width 11 height 11
click at [465, 53] on p "UP FYE 2027 S1 D33 Girls Active Sae-A" at bounding box center [396, 51] width 188 height 14
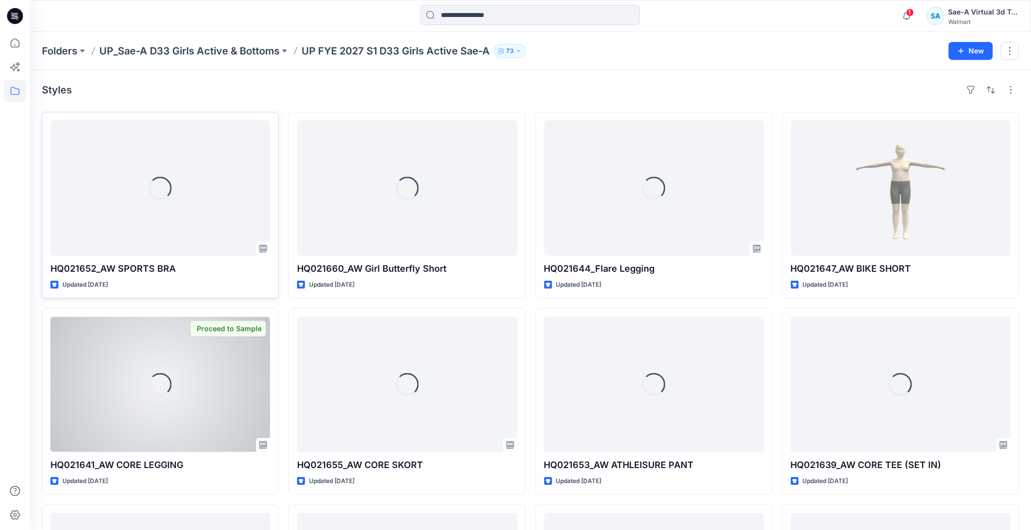
click at [208, 241] on div "Loading..." at bounding box center [160, 187] width 220 height 135
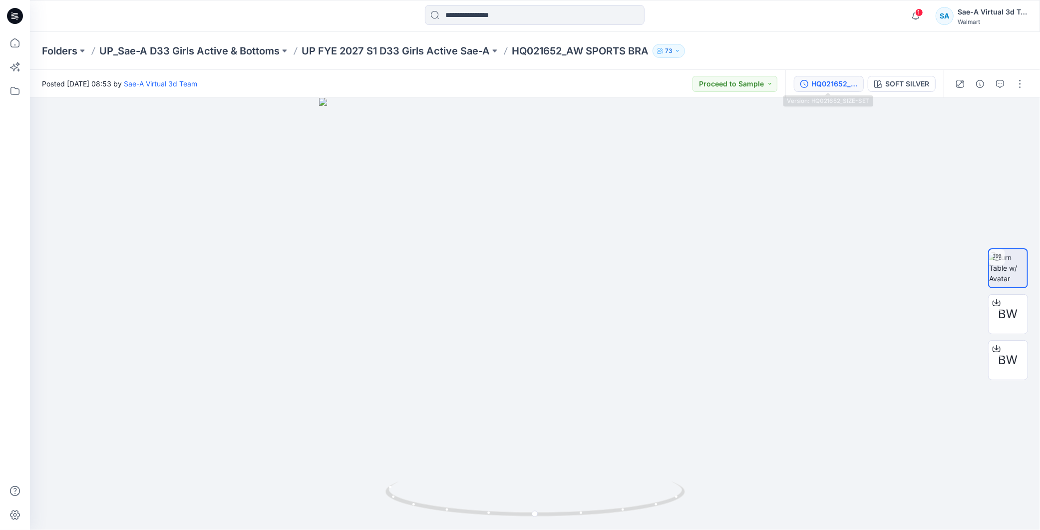
click at [815, 85] on div "HQ021652_SIZE-SET" at bounding box center [834, 83] width 46 height 11
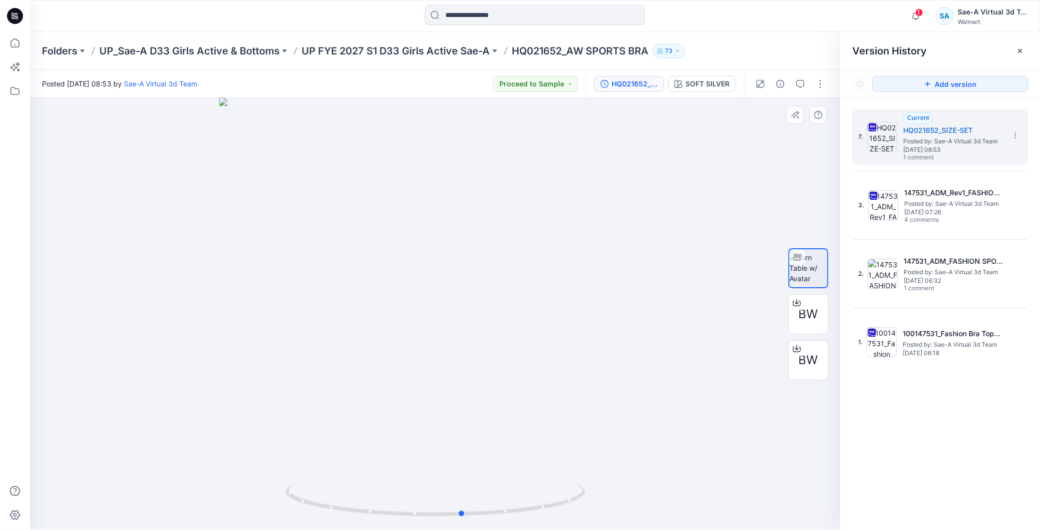
drag, startPoint x: 541, startPoint y: 503, endPoint x: 588, endPoint y: 500, distance: 47.0
click at [588, 500] on div at bounding box center [435, 314] width 810 height 432
click at [800, 81] on icon "button" at bounding box center [800, 84] width 8 height 8
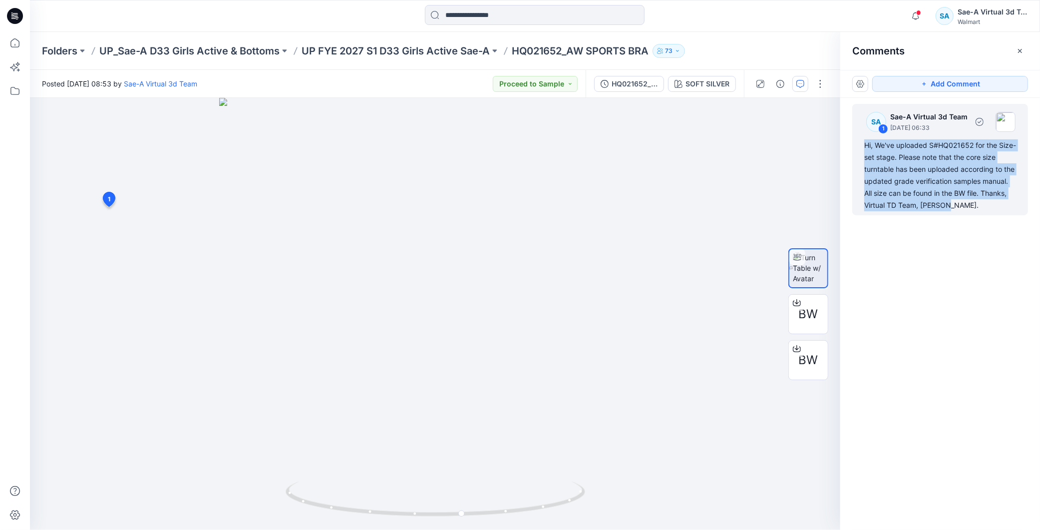
drag, startPoint x: 950, startPoint y: 204, endPoint x: 859, endPoint y: 148, distance: 106.4
click at [859, 148] on div "SA 1 Sae-A Virtual 3d Team August 27, 2025 06:33 Hi, We've uploaded S#HQ021652 …" at bounding box center [940, 159] width 176 height 111
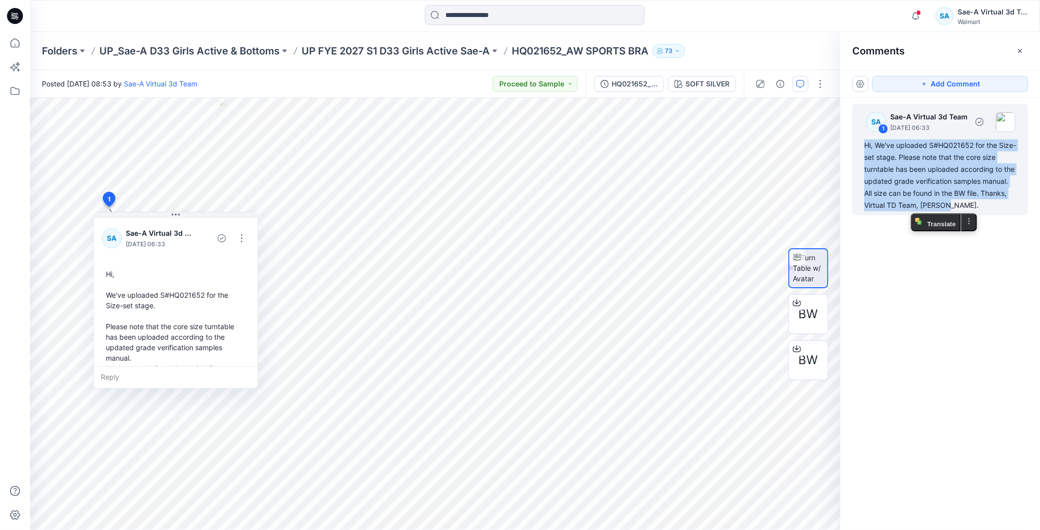
copy div "Hi, We've uploaded S#HQ021652 for the Size-set stage. Please note that the core…"
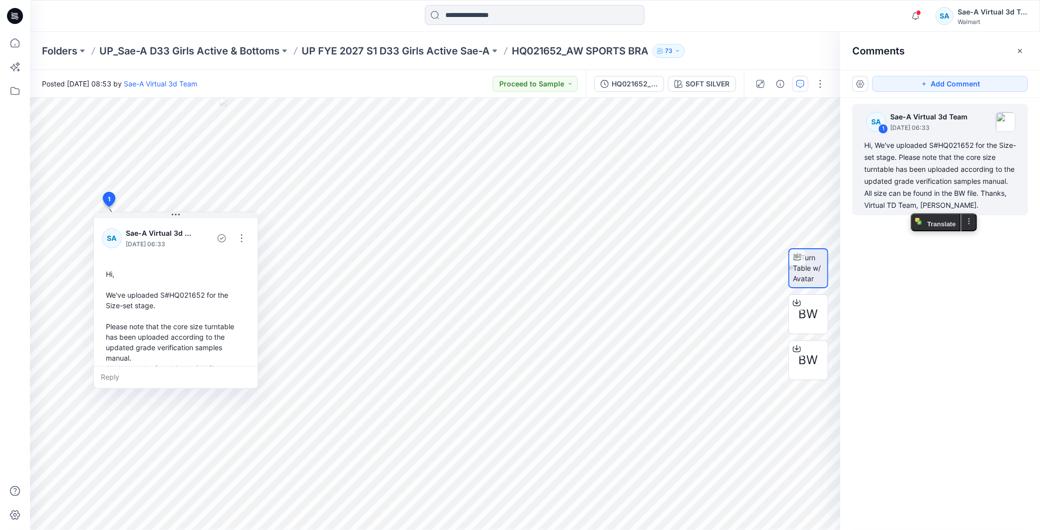
click at [965, 287] on div "SA 1 Sae-A Virtual 3d Team August 27, 2025 06:33 Hi, We've uploaded S#HQ021652 …" at bounding box center [940, 295] width 200 height 395
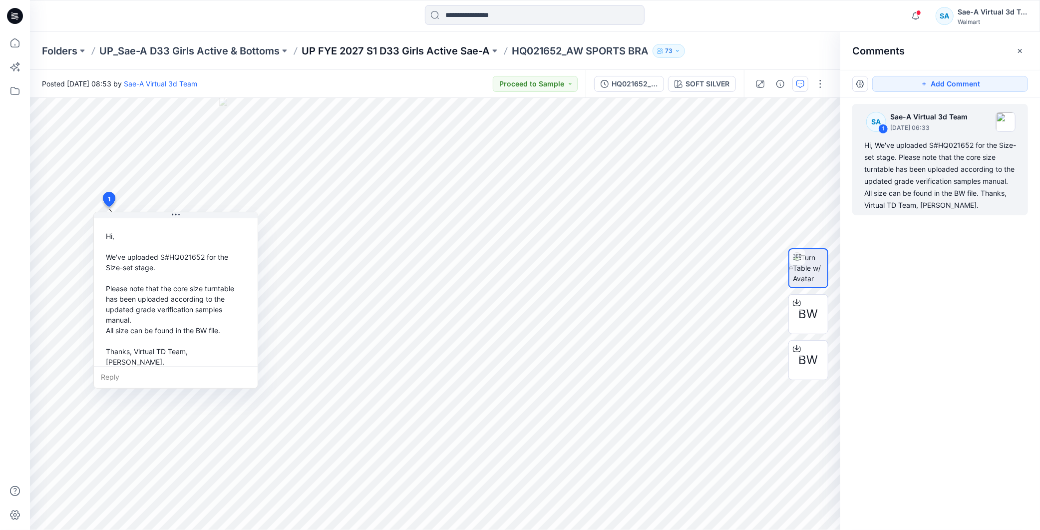
click at [470, 47] on p "UP FYE 2027 S1 D33 Girls Active Sae-A" at bounding box center [396, 51] width 188 height 14
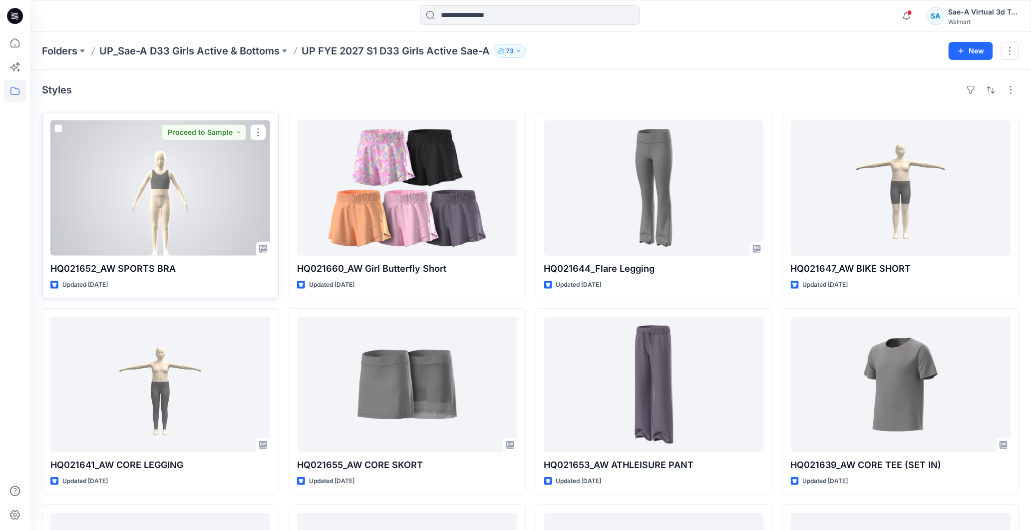
click at [181, 221] on div at bounding box center [160, 187] width 220 height 135
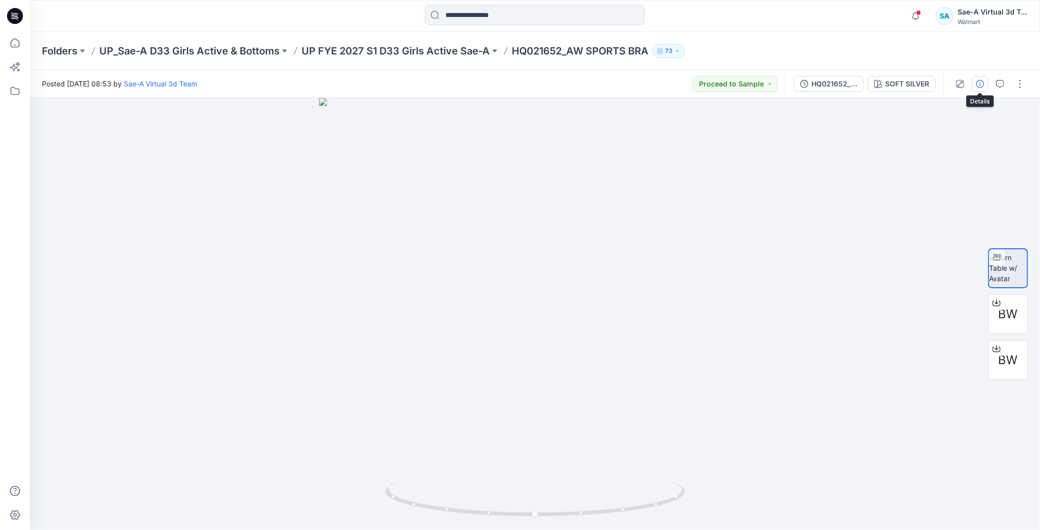
click at [980, 83] on icon "button" at bounding box center [980, 84] width 8 height 8
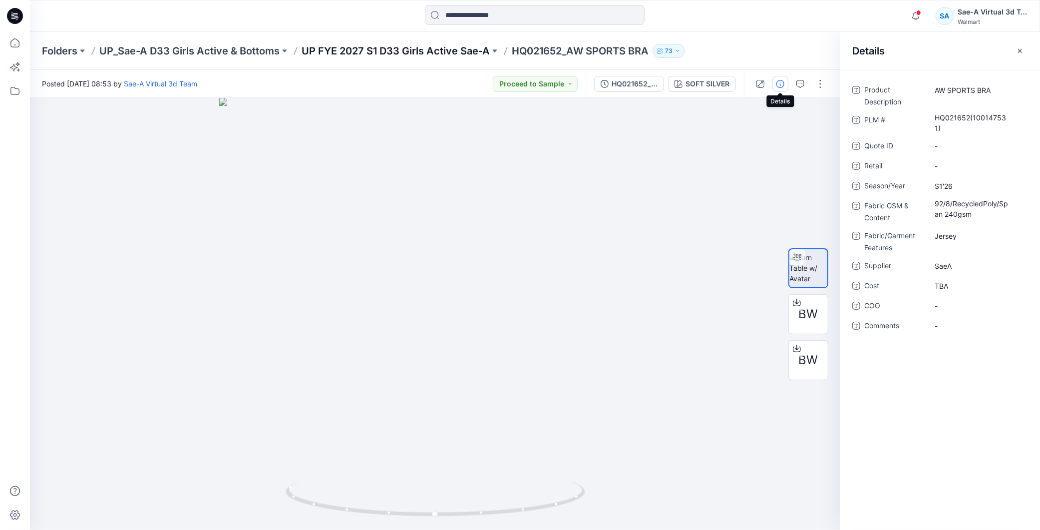
click at [450, 56] on p "UP FYE 2027 S1 D33 Girls Active Sae-A" at bounding box center [396, 51] width 188 height 14
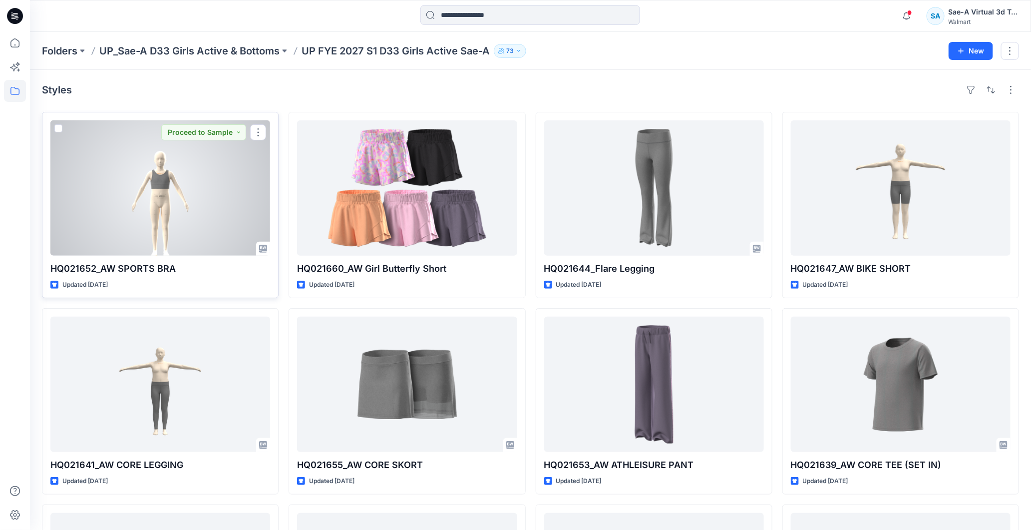
click at [147, 192] on div at bounding box center [160, 187] width 220 height 135
click at [145, 192] on div at bounding box center [160, 187] width 220 height 135
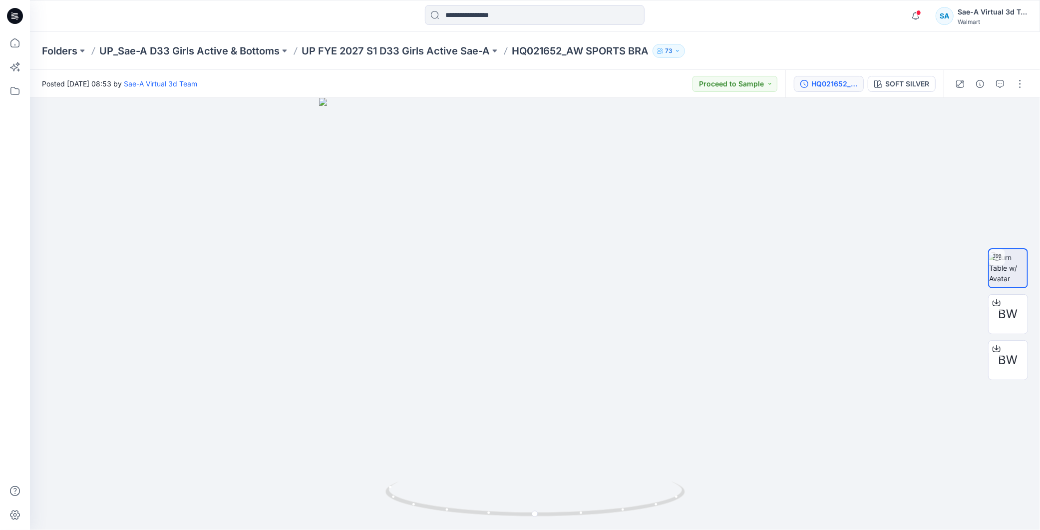
click at [819, 82] on div "HQ021652_SIZE-SET" at bounding box center [834, 83] width 46 height 11
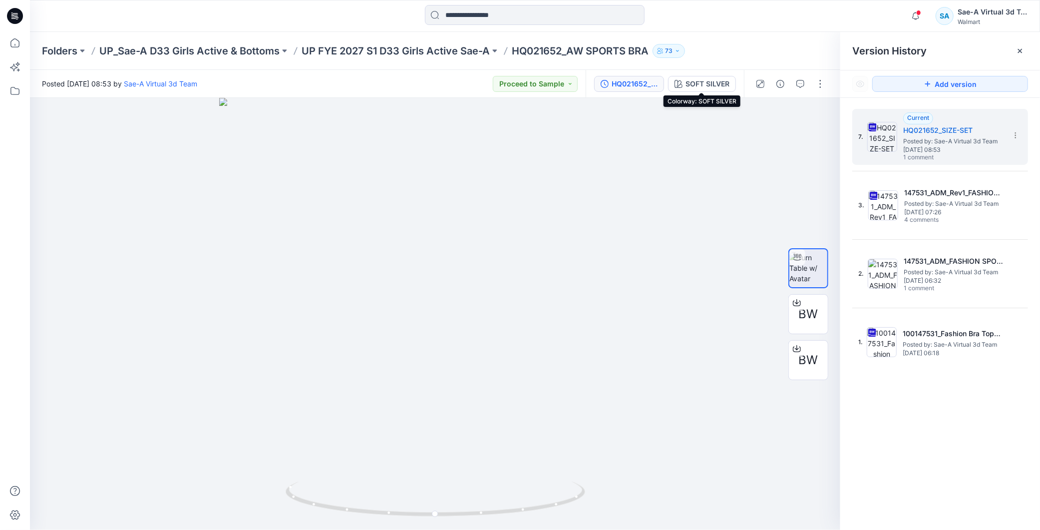
drag, startPoint x: 720, startPoint y: 82, endPoint x: 738, endPoint y: 83, distance: 17.5
click at [720, 82] on div "SOFT SILVER" at bounding box center [707, 83] width 44 height 11
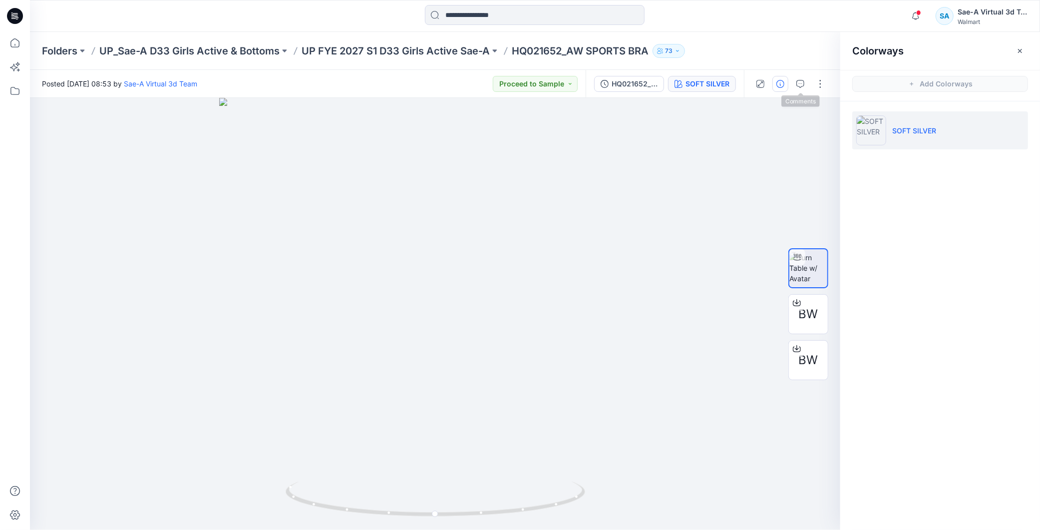
click at [781, 88] on button "button" at bounding box center [780, 84] width 16 height 16
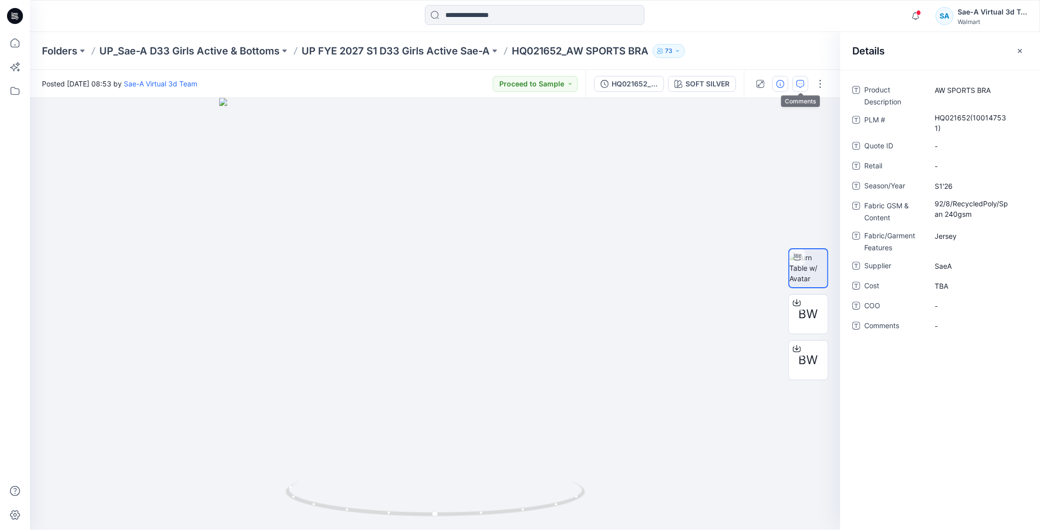
click at [800, 90] on button "button" at bounding box center [800, 84] width 16 height 16
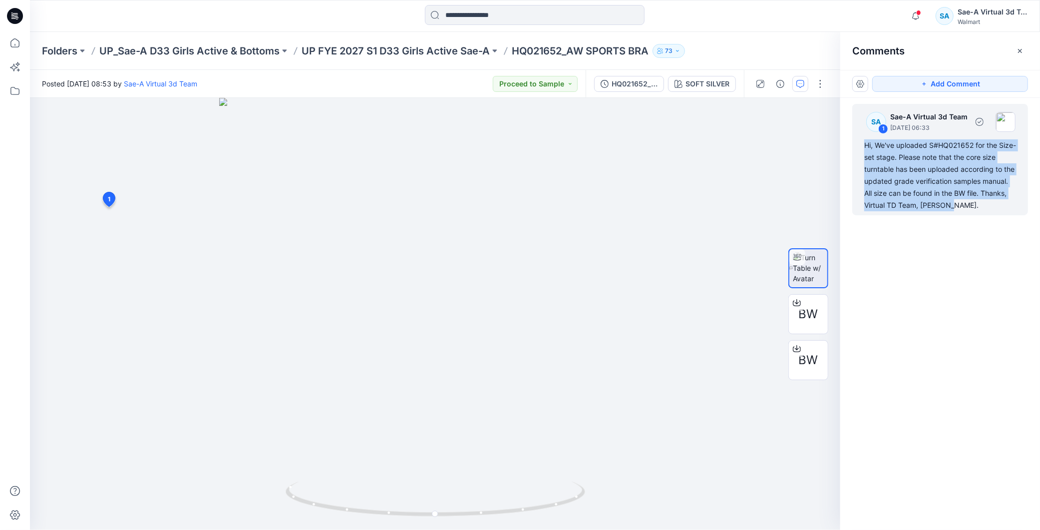
drag, startPoint x: 940, startPoint y: 199, endPoint x: 856, endPoint y: 143, distance: 100.8
click at [856, 143] on div "SA 1 Sae-A Virtual 3d Team August 27, 2025 06:33 Hi, We've uploaded S#HQ021652 …" at bounding box center [940, 159] width 176 height 111
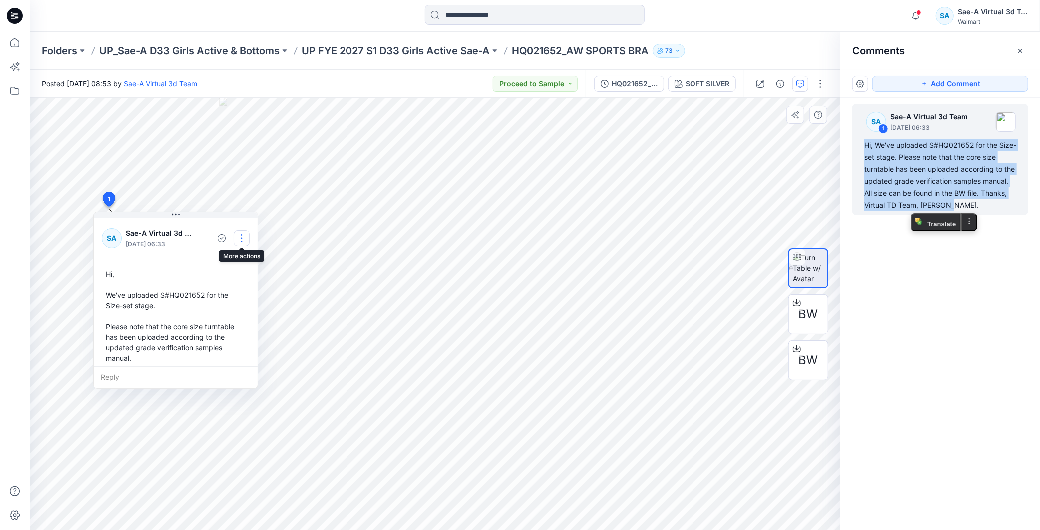
click at [237, 242] on button "button" at bounding box center [242, 238] width 16 height 16
click at [228, 260] on p "Edit comment" at bounding box center [243, 261] width 45 height 10
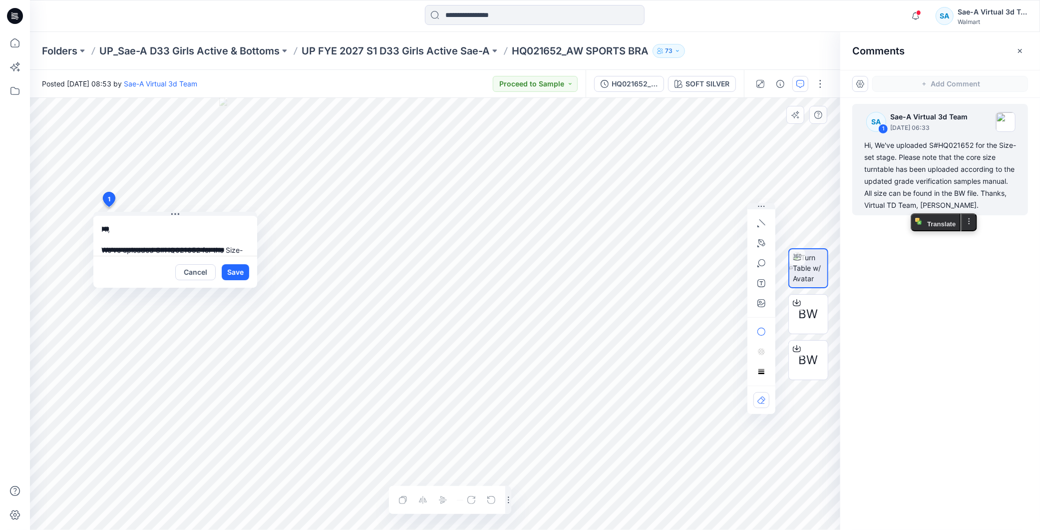
scroll to position [101, 0]
click at [194, 273] on button "Cancel" at bounding box center [195, 272] width 40 height 16
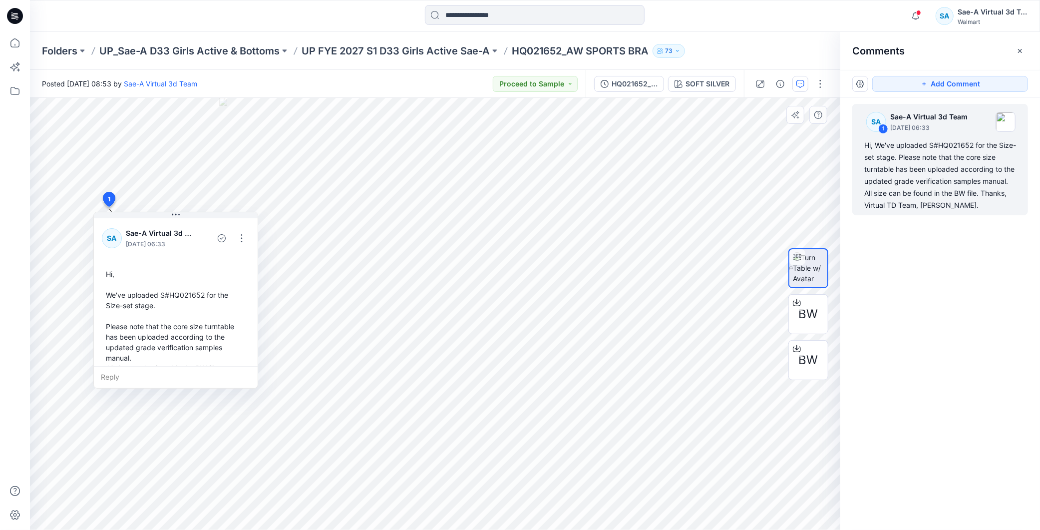
scroll to position [38, 0]
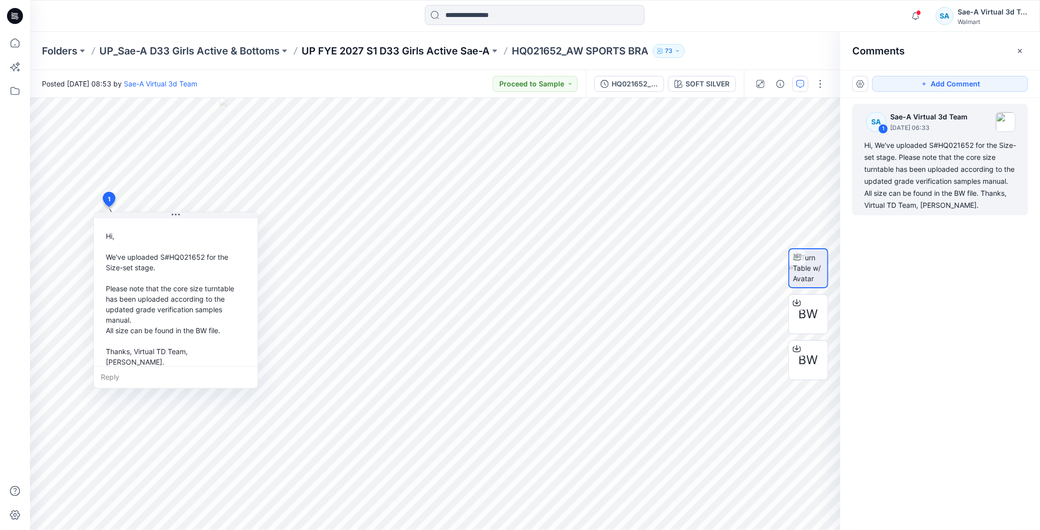
click at [468, 45] on p "UP FYE 2027 S1 D33 Girls Active Sae-A" at bounding box center [396, 51] width 188 height 14
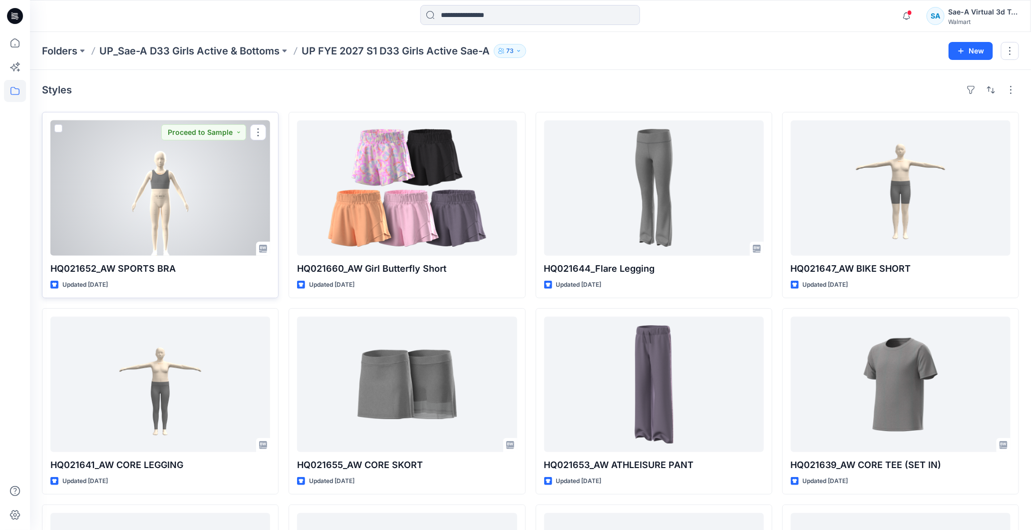
click at [180, 181] on div at bounding box center [160, 187] width 220 height 135
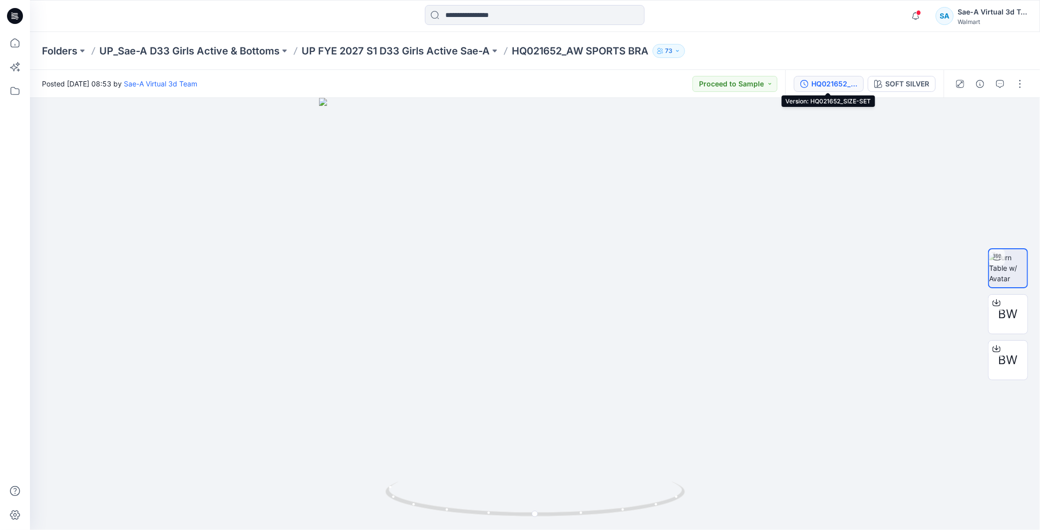
click at [832, 84] on div "HQ021652_SIZE-SET" at bounding box center [834, 83] width 46 height 11
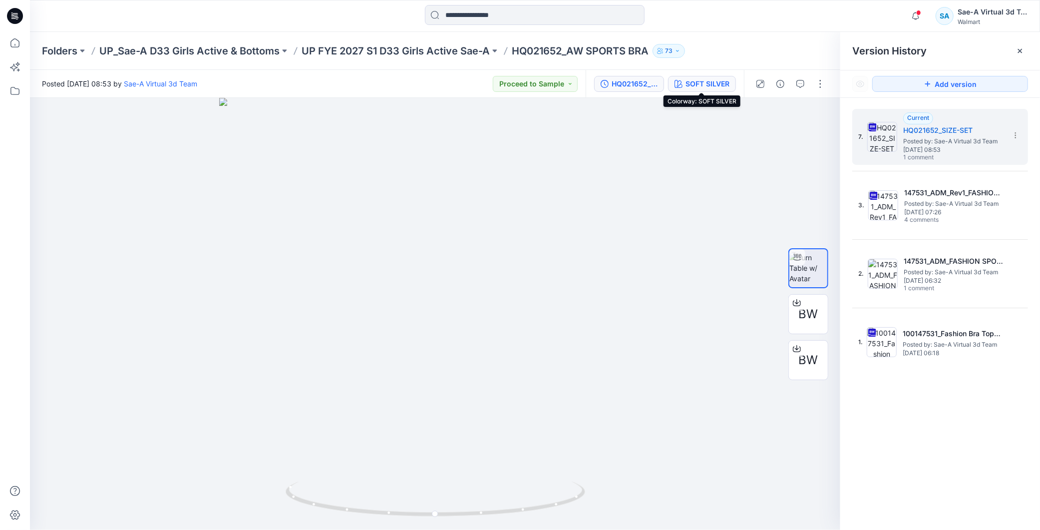
click at [706, 82] on div "SOFT SILVER" at bounding box center [707, 83] width 44 height 11
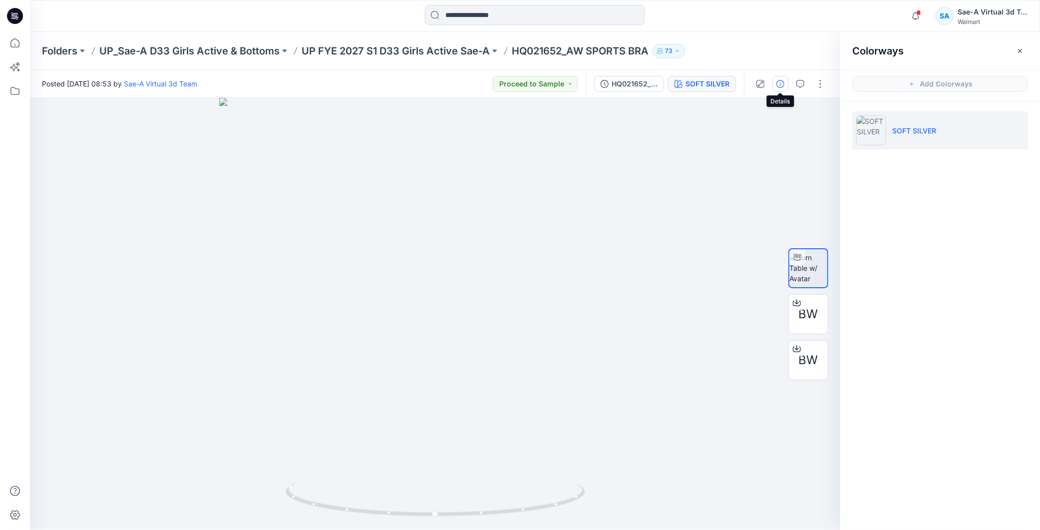
click at [778, 85] on icon "button" at bounding box center [780, 84] width 8 height 8
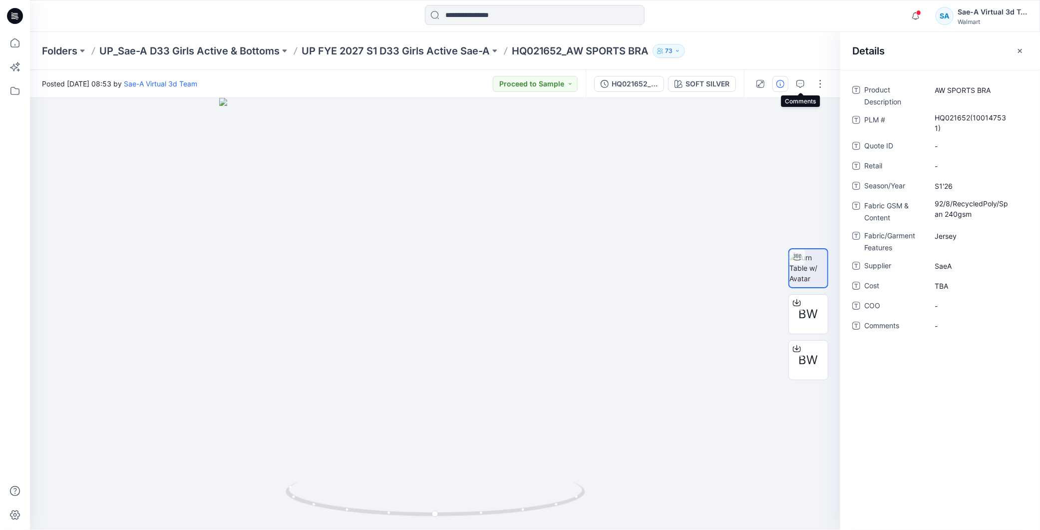
drag, startPoint x: 799, startPoint y: 83, endPoint x: 826, endPoint y: 92, distance: 28.9
click at [799, 83] on icon "button" at bounding box center [800, 83] width 3 height 0
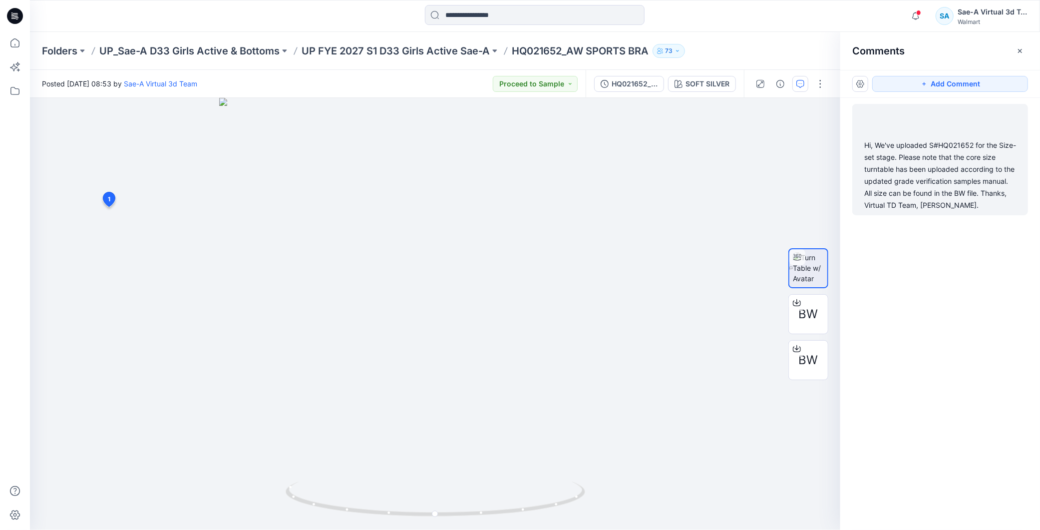
click at [927, 146] on div "Hi, We've uploaded S#HQ021652 for the Size-set stage. Please note that the core…" at bounding box center [940, 175] width 152 height 72
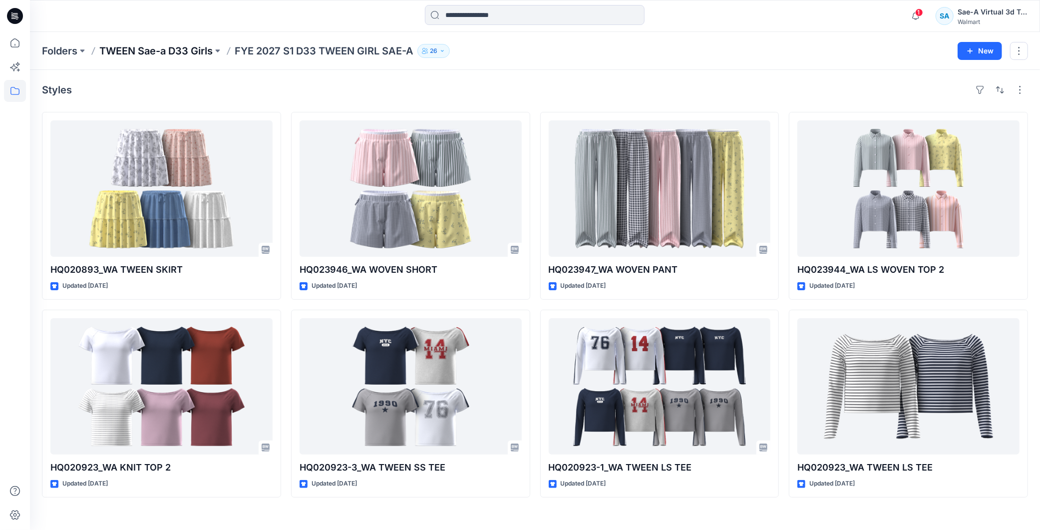
click at [168, 49] on p "TWEEN Sae-a D33 Girls" at bounding box center [155, 51] width 113 height 14
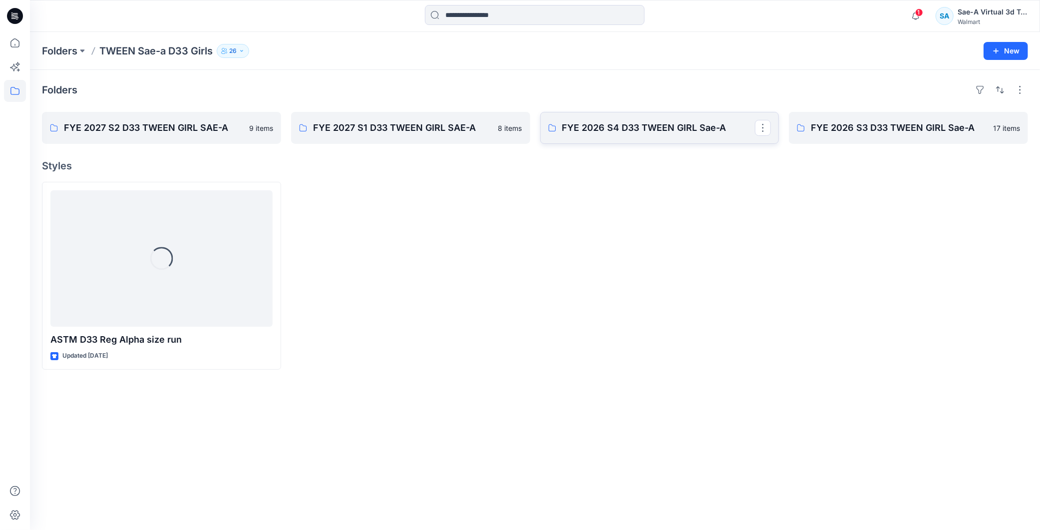
click at [629, 133] on p "FYE 2026 S4 D33 TWEEN GIRL Sae-A" at bounding box center [658, 128] width 193 height 14
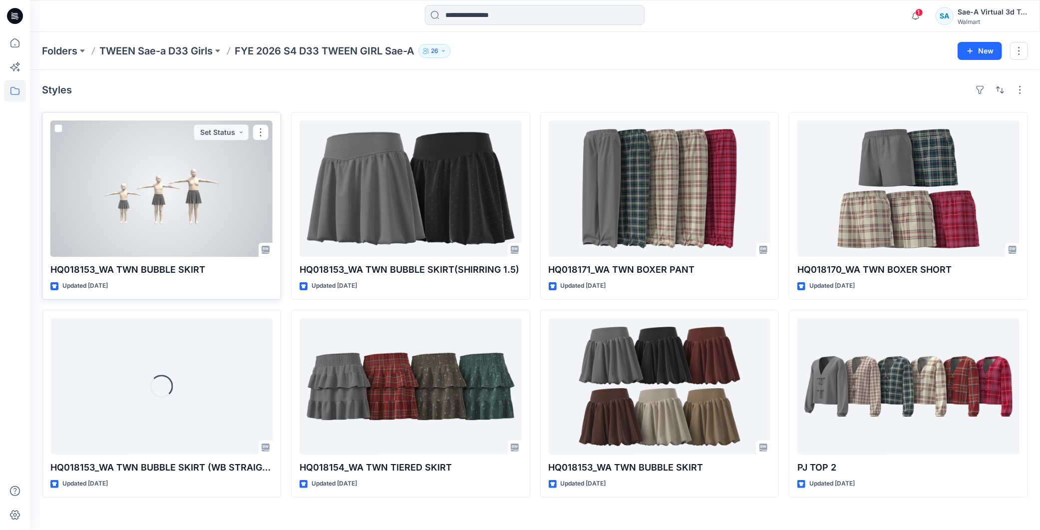
click at [156, 205] on div at bounding box center [161, 188] width 222 height 136
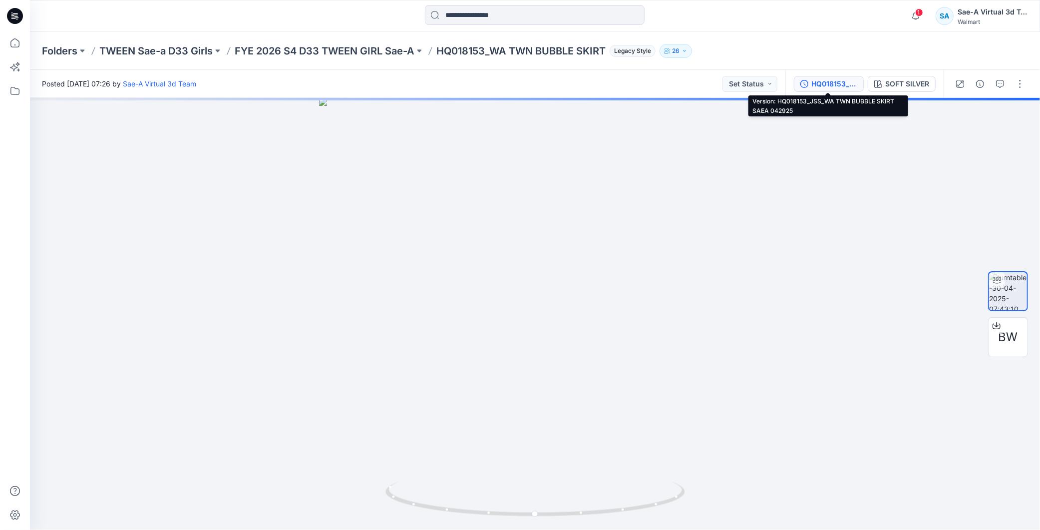
click at [822, 78] on div "HQ018153_JSS_WA TWN BUBBLE SKIRT SAEA 042925" at bounding box center [834, 83] width 46 height 11
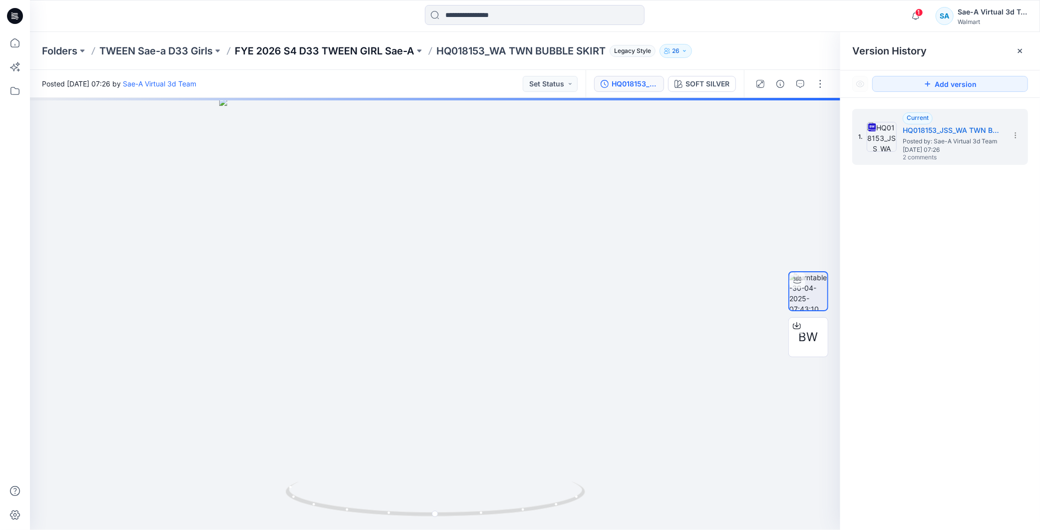
click at [374, 46] on p "FYE 2026 S4 D33 TWEEN GIRL Sae-A" at bounding box center [325, 51] width 180 height 14
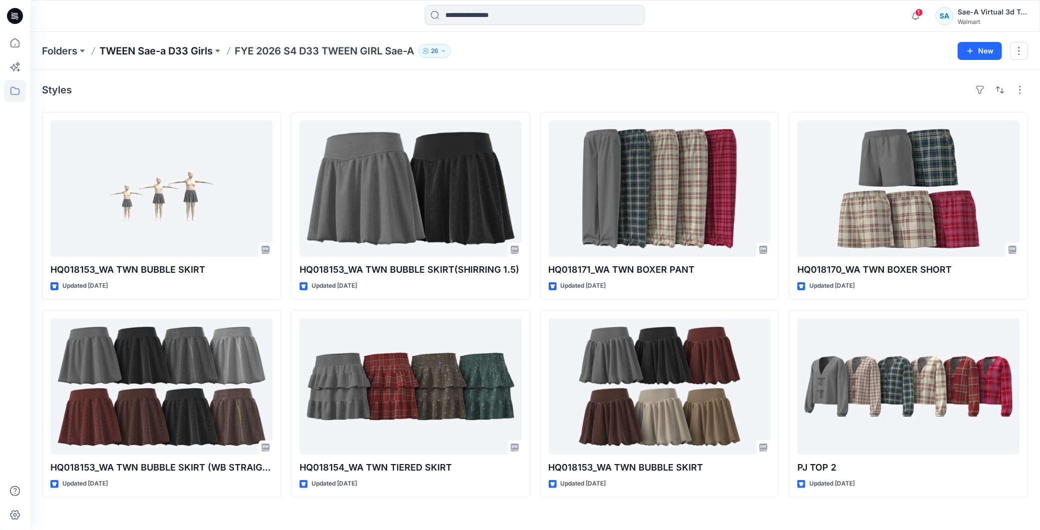
click at [153, 47] on p "TWEEN Sae-a D33 Girls" at bounding box center [155, 51] width 113 height 14
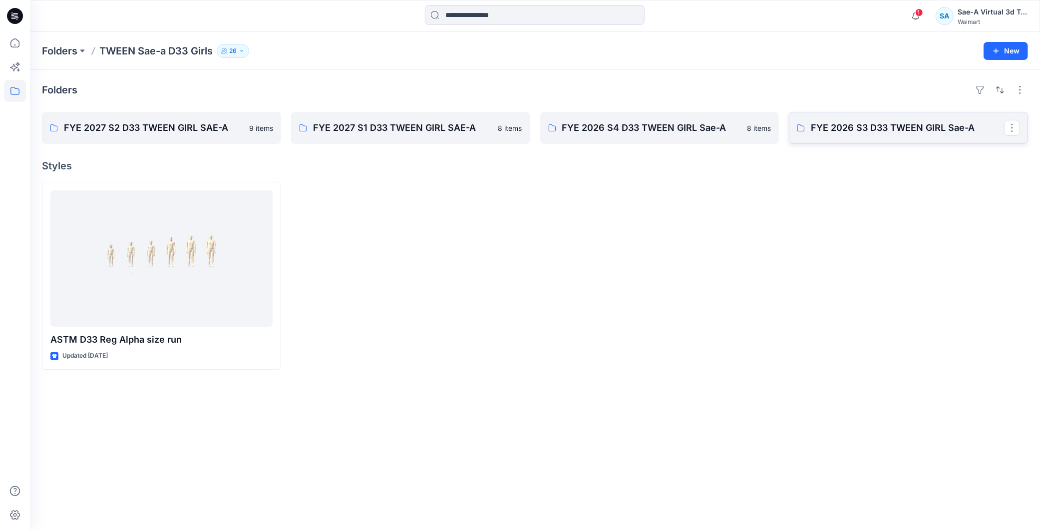
click at [881, 125] on p "FYE 2026 S3 D33 TWEEN GIRL Sae-A" at bounding box center [907, 128] width 193 height 14
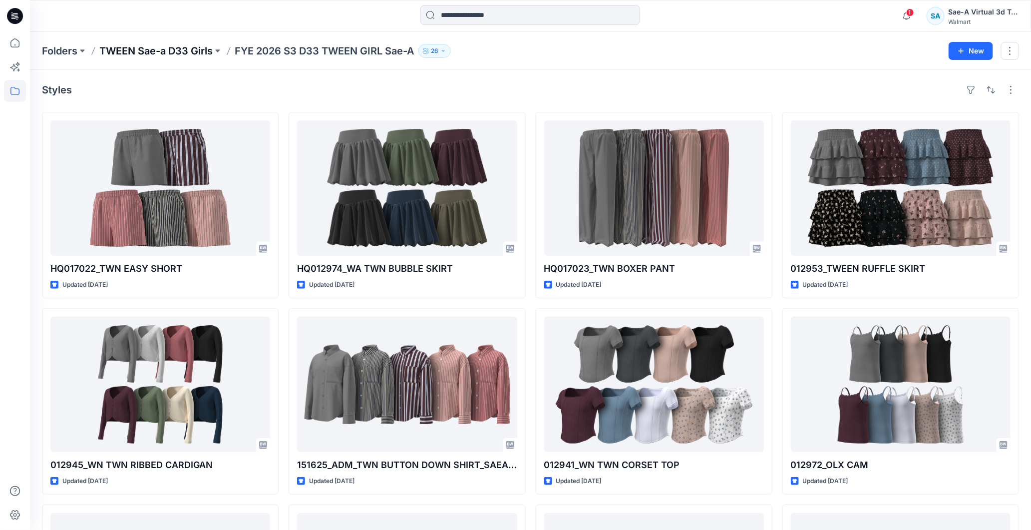
click at [198, 46] on p "TWEEN Sae-a D33 Girls" at bounding box center [155, 51] width 113 height 14
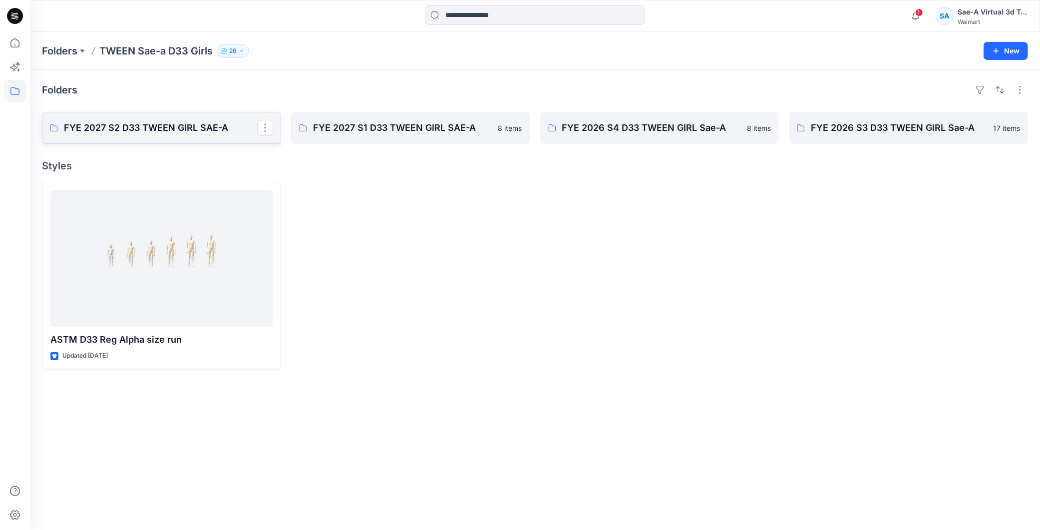
click at [137, 113] on link "FYE 2027 S2 D33 TWEEN GIRL SAE-A" at bounding box center [161, 128] width 239 height 32
click at [389, 222] on div at bounding box center [410, 276] width 239 height 188
click at [408, 129] on p "FYE 2027 S1 D33 TWEEN GIRL SAE-A" at bounding box center [402, 128] width 179 height 14
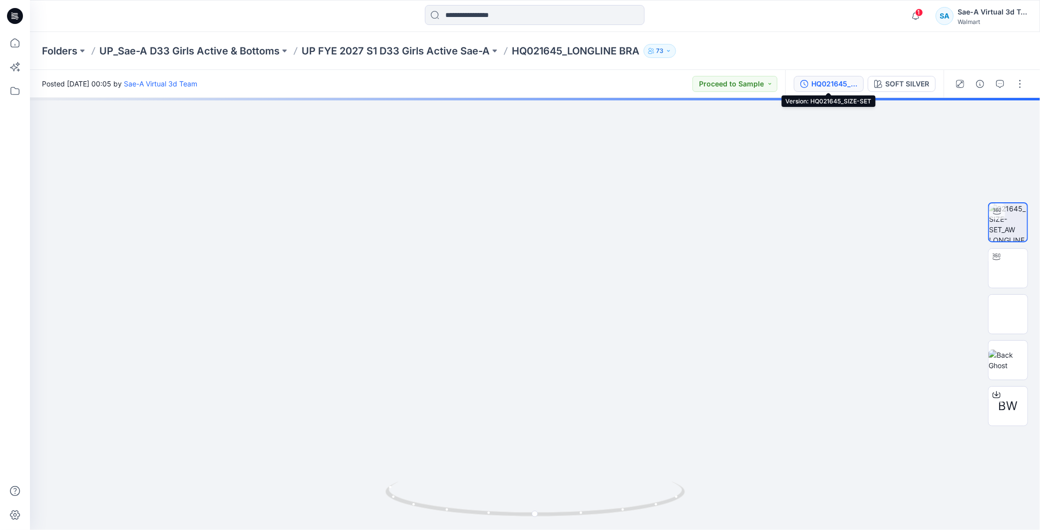
click at [840, 82] on div "HQ021645_SIZE-SET" at bounding box center [834, 83] width 46 height 11
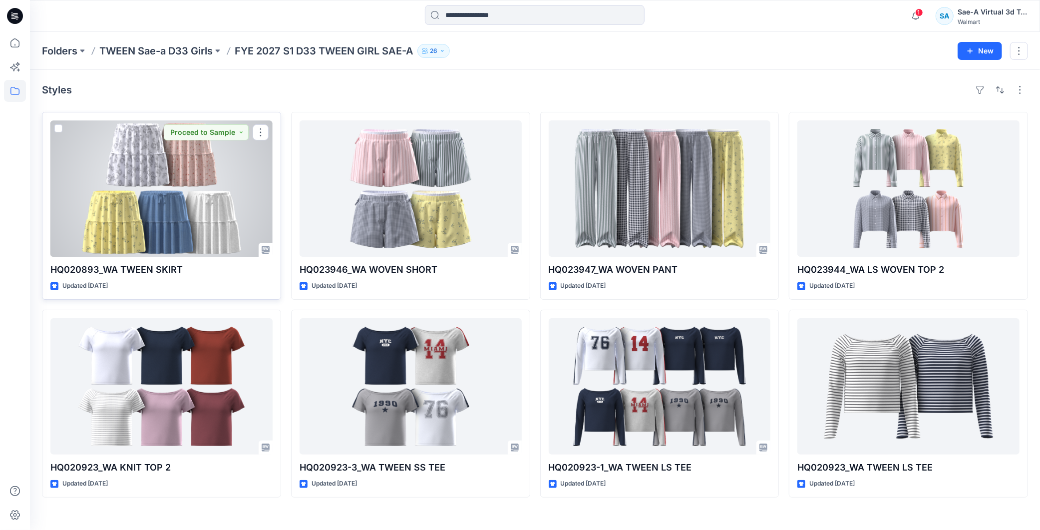
click at [198, 237] on div at bounding box center [161, 188] width 222 height 136
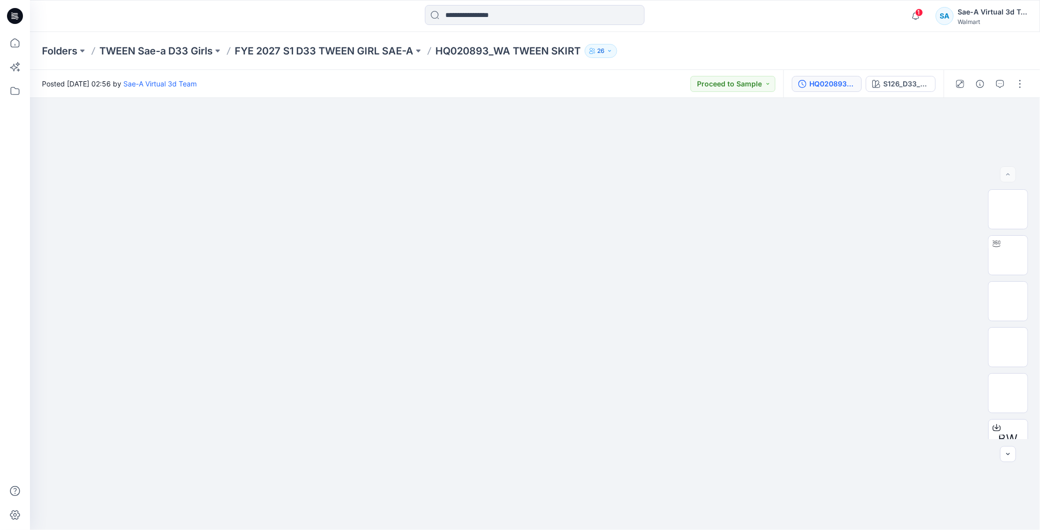
click at [834, 81] on div "HQ020893_ADM_REV (Attach Bow)" at bounding box center [832, 83] width 46 height 11
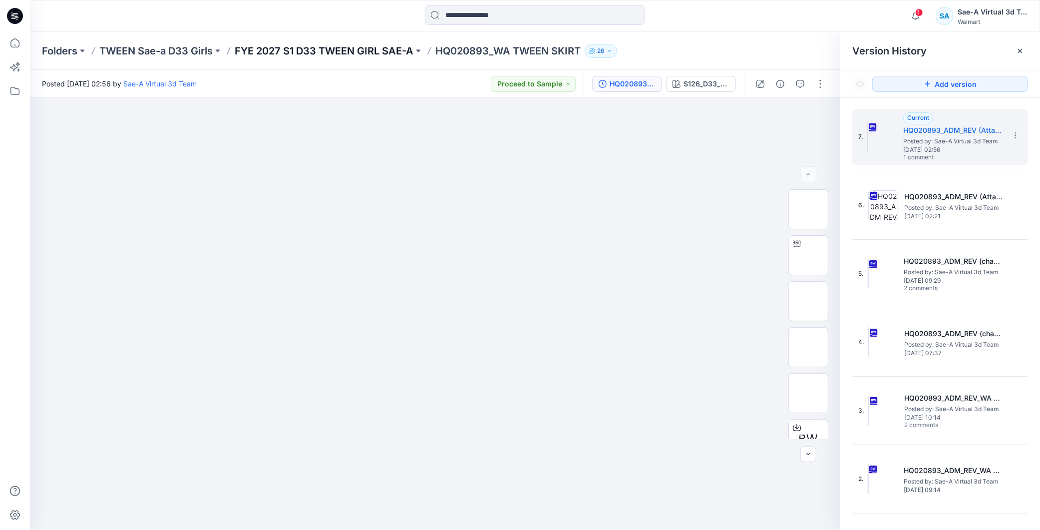
click at [379, 52] on p "FYE 2027 S1 D33 TWEEN GIRL SAE-A" at bounding box center [324, 51] width 179 height 14
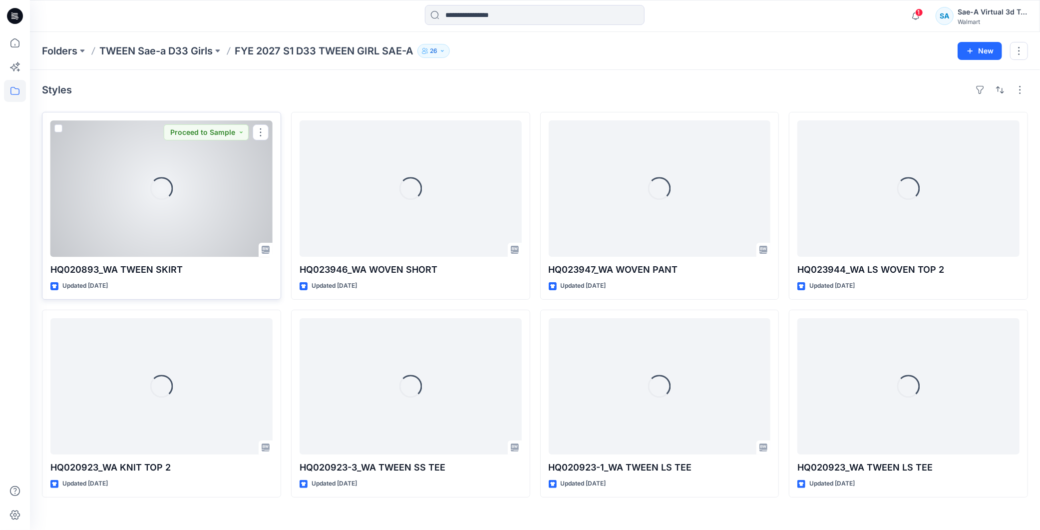
click at [117, 208] on div "Loading..." at bounding box center [161, 188] width 222 height 136
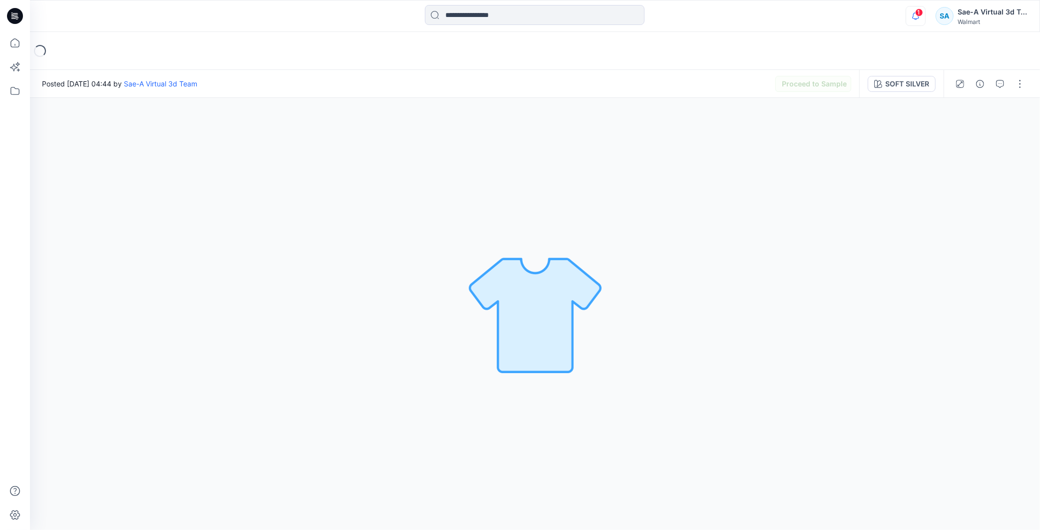
click at [917, 18] on icon "button" at bounding box center [915, 18] width 3 height 1
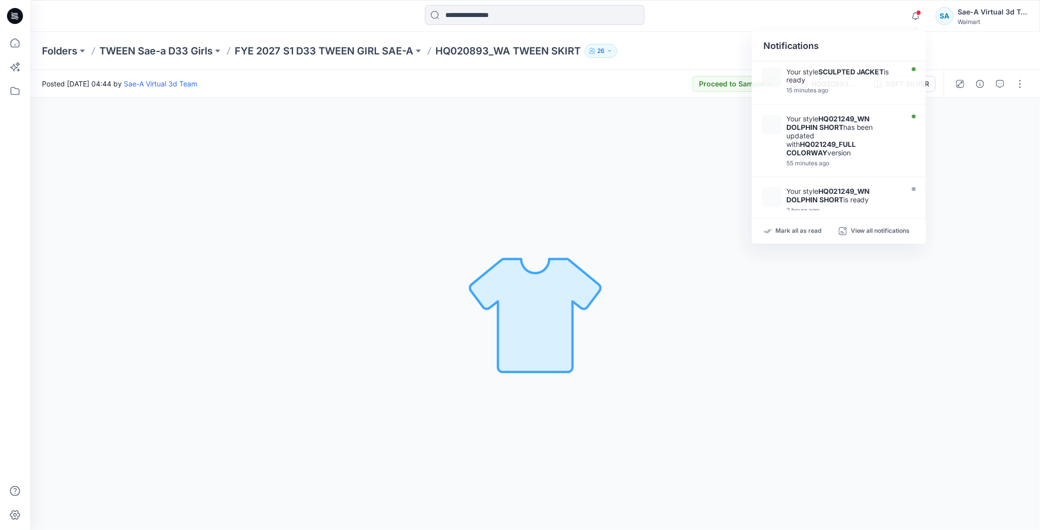
click at [872, 26] on div "Notifications Your style SCULPTED JACKET is ready 15 minutes ago Your style HQ0…" at bounding box center [535, 16] width 1010 height 22
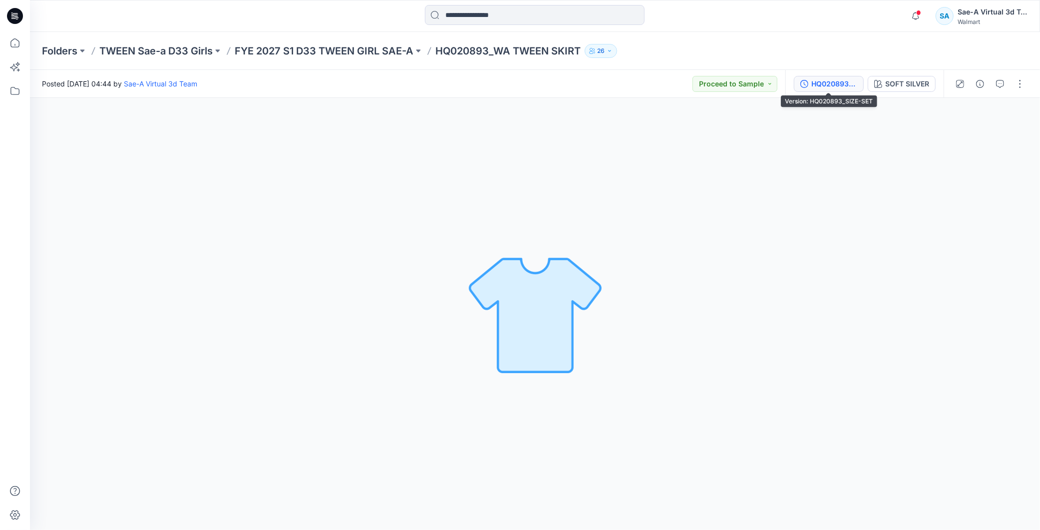
click at [840, 80] on div "HQ020893_SIZE-SET" at bounding box center [834, 83] width 46 height 11
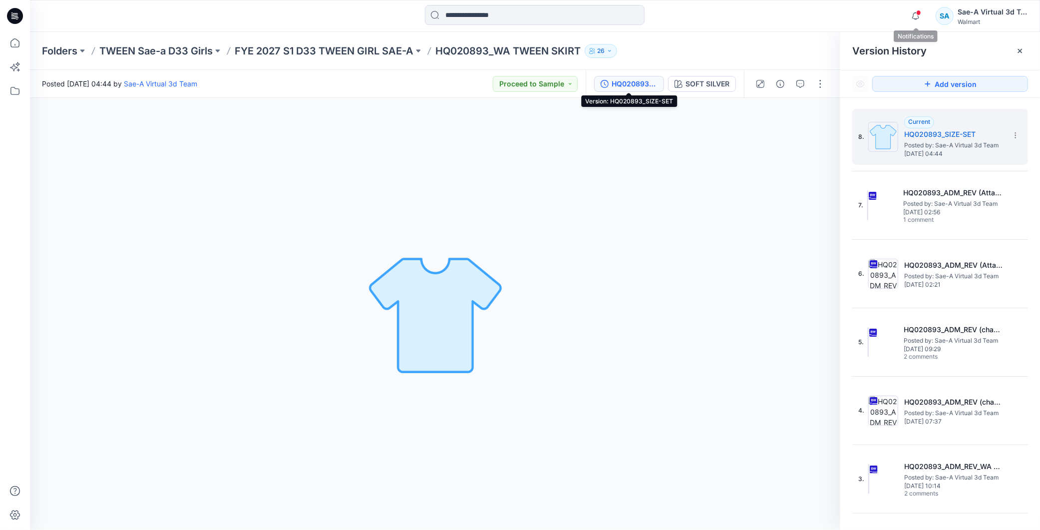
click at [920, 11] on span at bounding box center [918, 12] width 5 height 5
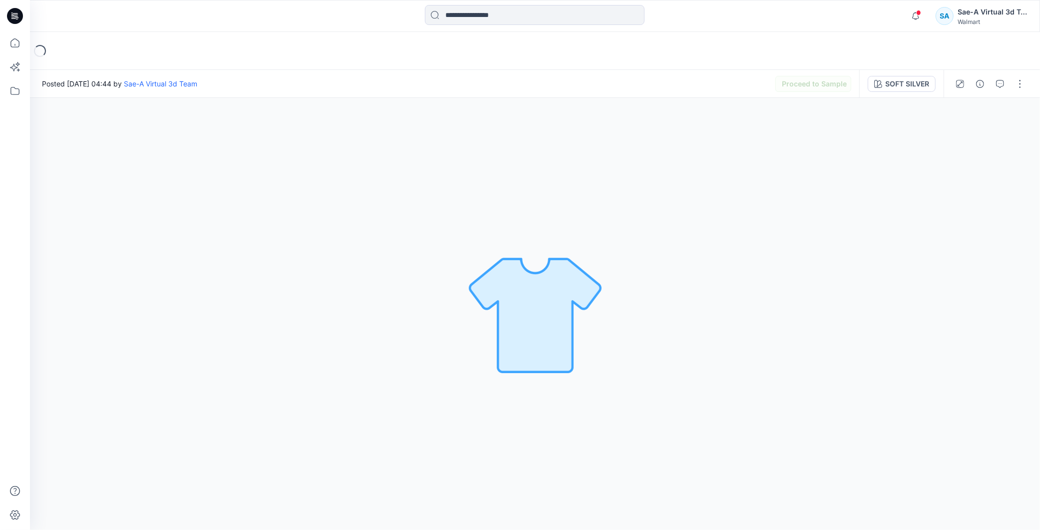
click at [920, 15] on span at bounding box center [918, 12] width 5 height 5
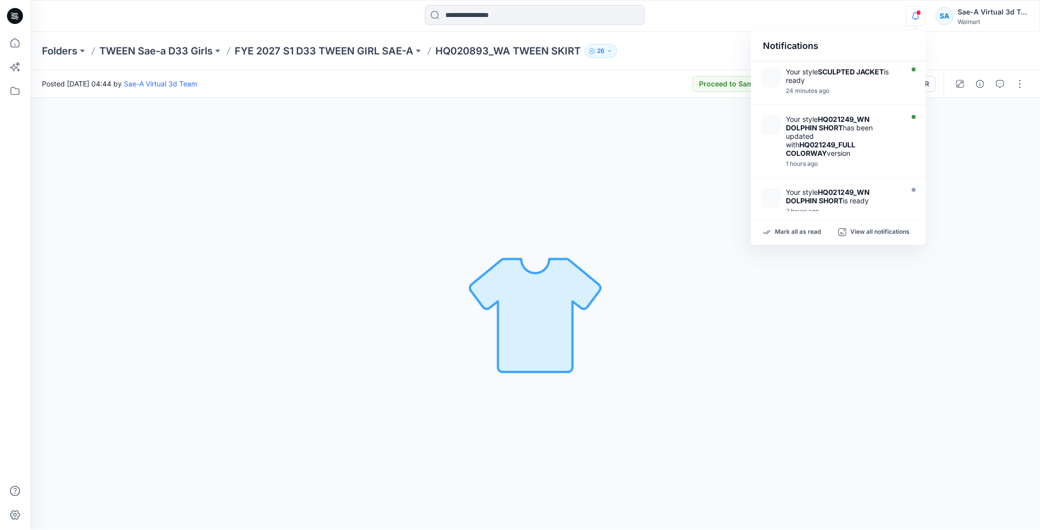
click at [733, 361] on div "SOFT SILVER Loading... Material Properties Loading..." at bounding box center [535, 314] width 1010 height 432
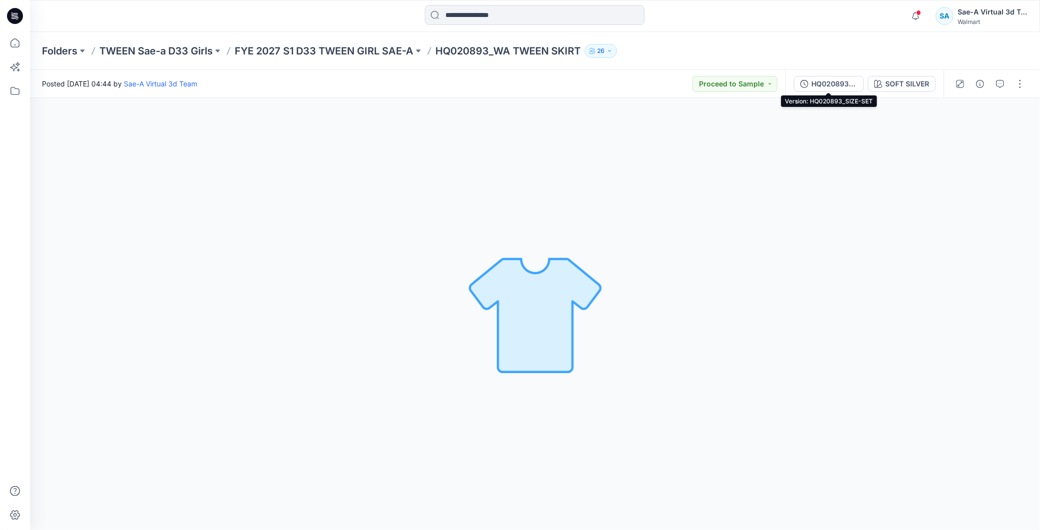
click at [844, 82] on div "HQ020893_SIZE-SET" at bounding box center [834, 83] width 46 height 11
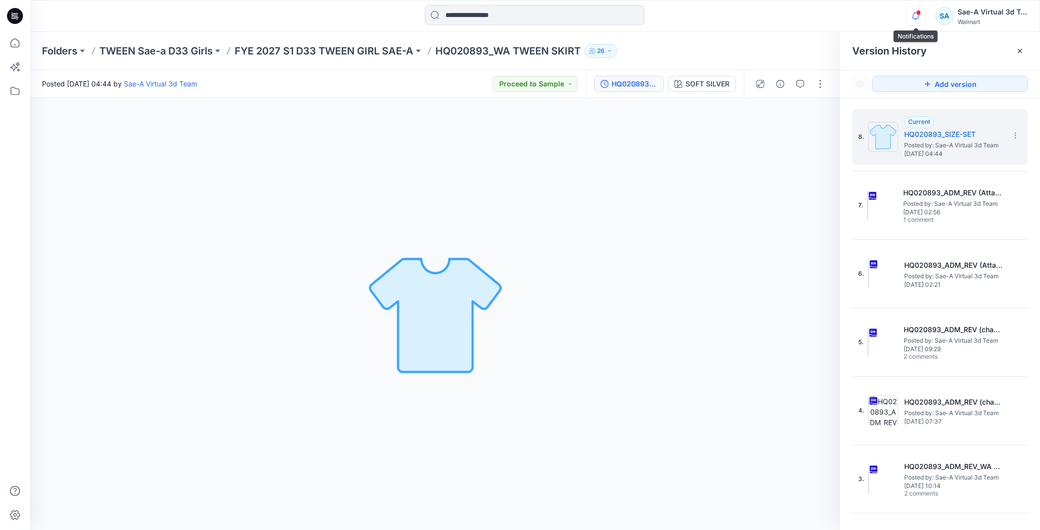
click at [915, 17] on icon "button" at bounding box center [915, 16] width 19 height 20
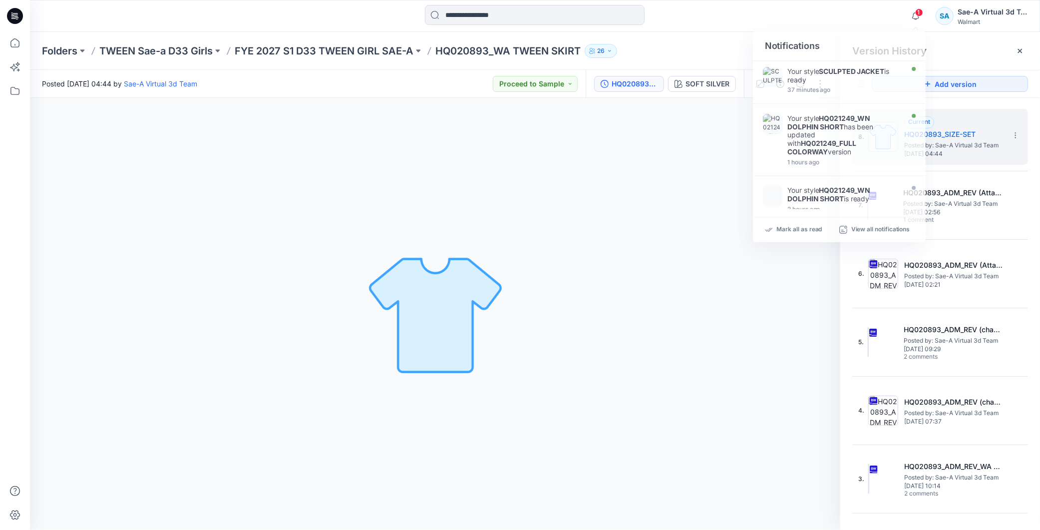
click at [916, 5] on div "1 Notifications Your style SCULPTED JACKET is ready 37 minutes ago Your style H…" at bounding box center [967, 16] width 122 height 22
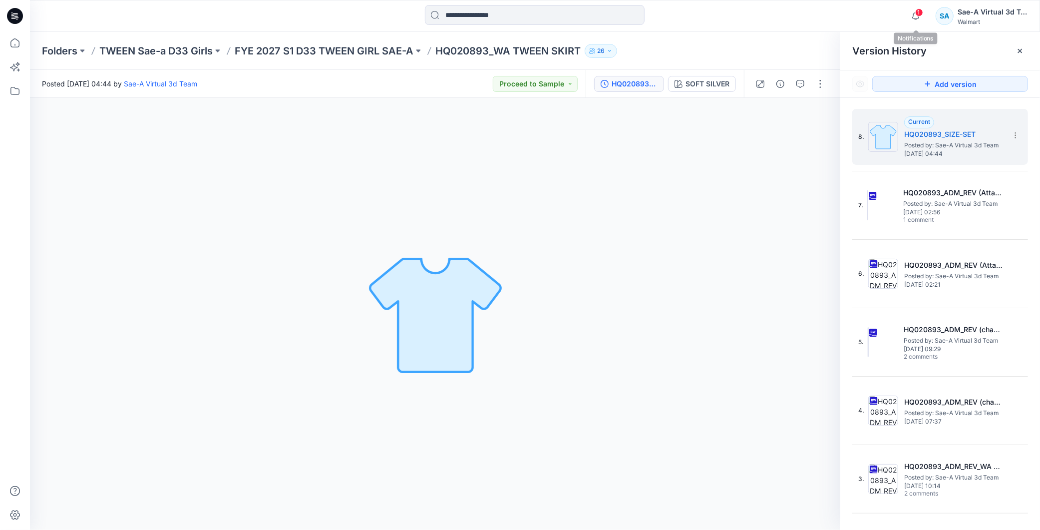
click at [920, 9] on span "1" at bounding box center [919, 12] width 8 height 8
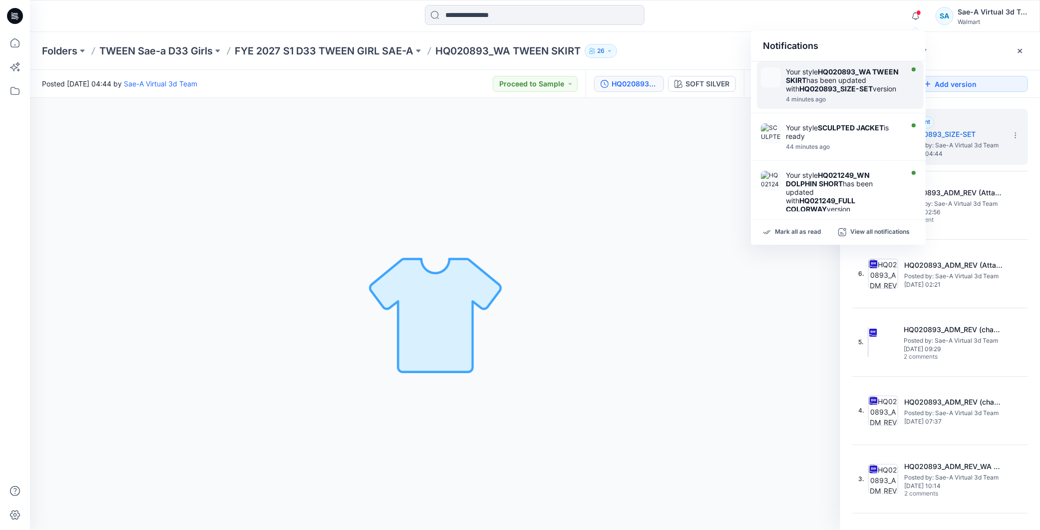
click at [831, 90] on strong "HQ020893_SIZE-SET" at bounding box center [835, 88] width 73 height 8
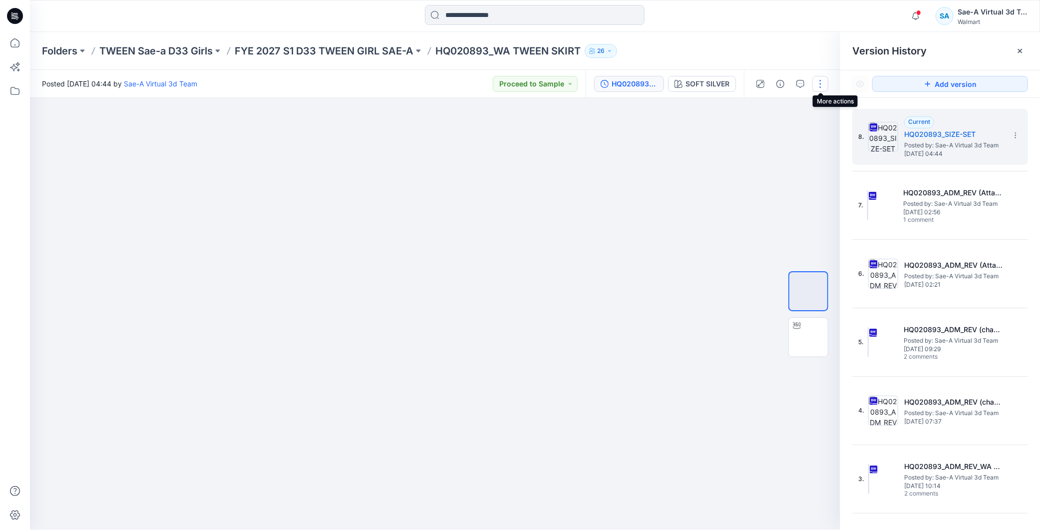
click at [820, 85] on button "button" at bounding box center [820, 84] width 16 height 16
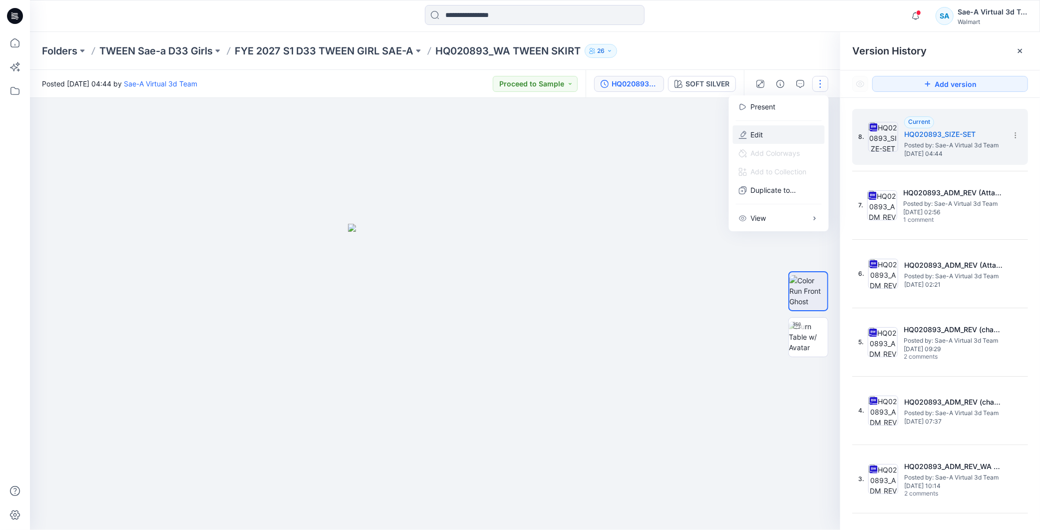
click at [752, 137] on p "Edit" at bounding box center [757, 134] width 12 height 10
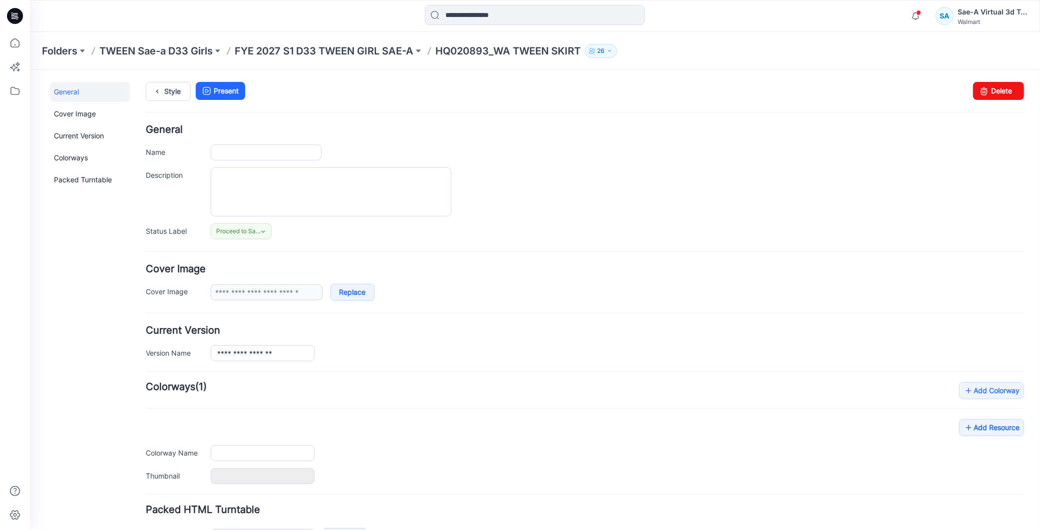
type input "**********"
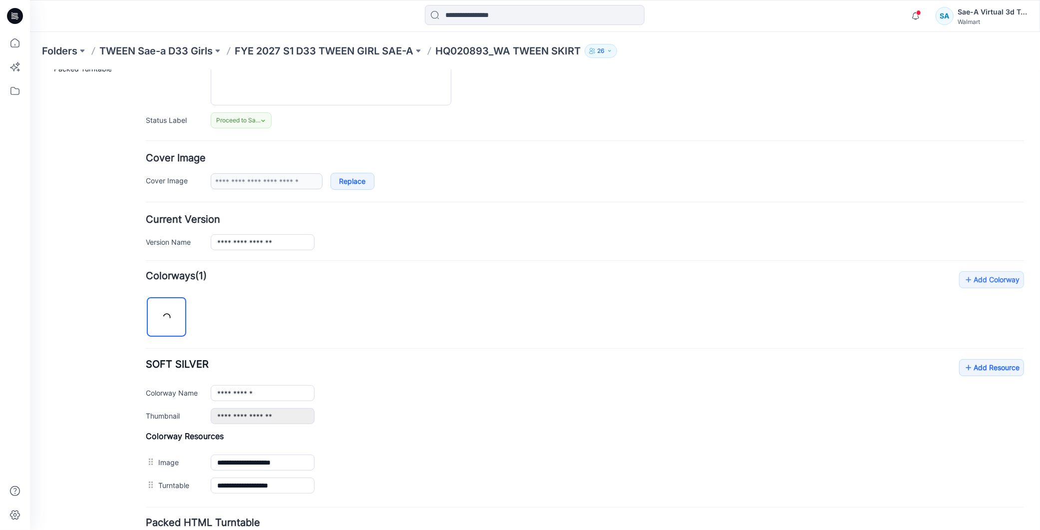
scroll to position [166, 0]
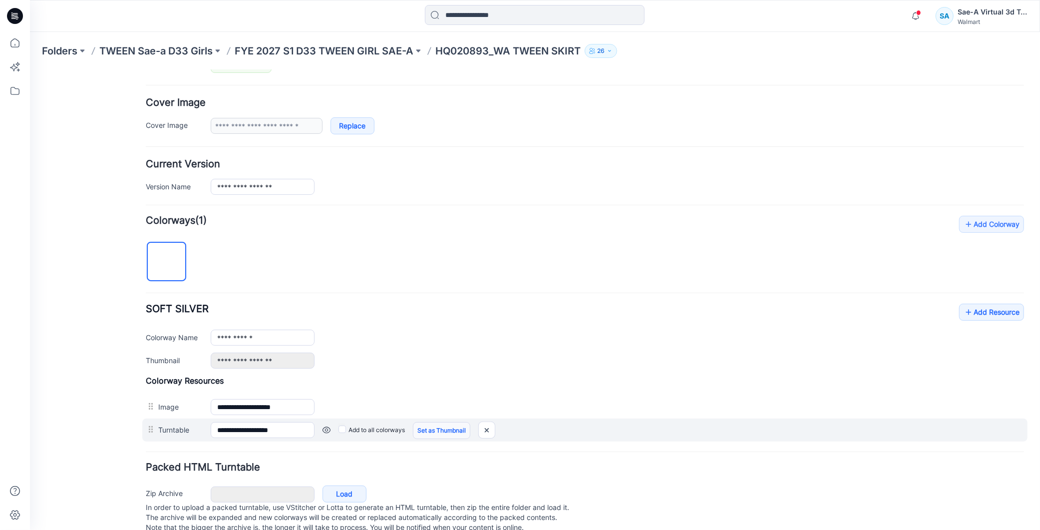
click at [29, 69] on link "Set as Thumbnail" at bounding box center [29, 69] width 0 height 0
type input "**********"
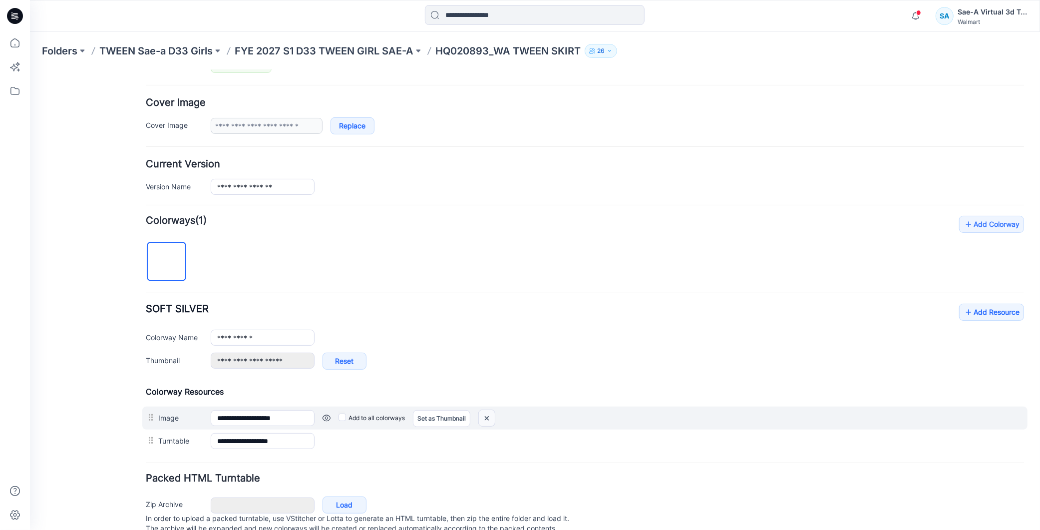
click at [489, 421] on img at bounding box center [486, 417] width 16 height 16
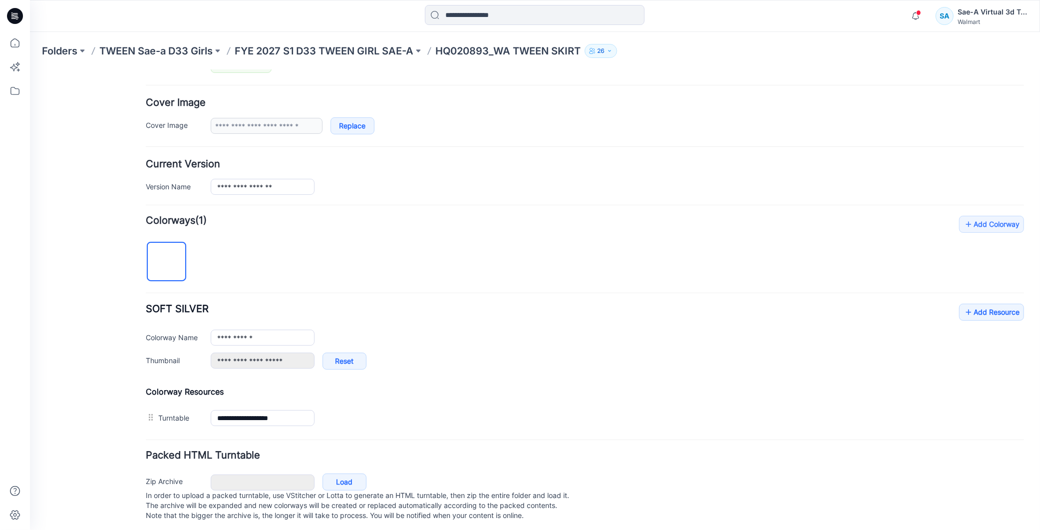
scroll to position [182, 0]
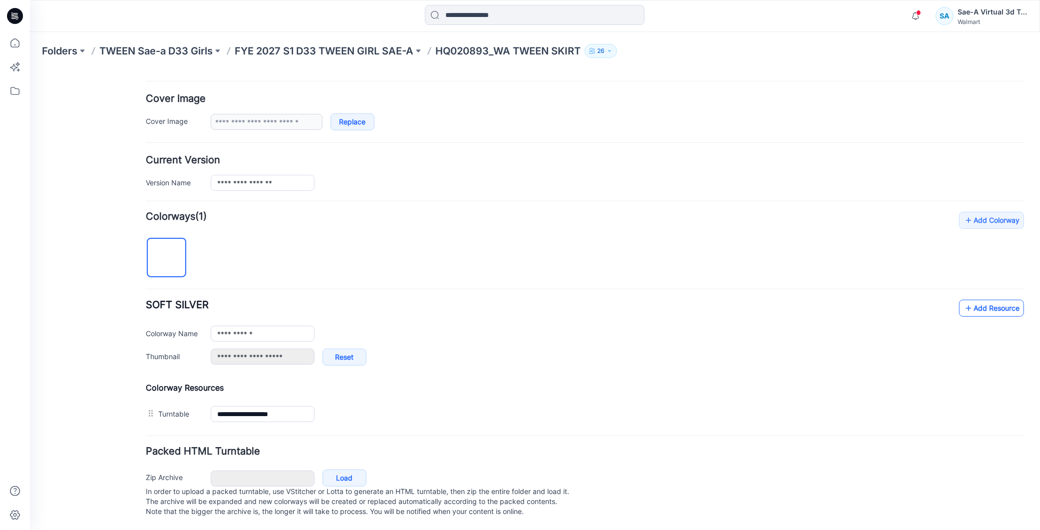
click at [990, 299] on link "Add Resource" at bounding box center [991, 307] width 65 height 17
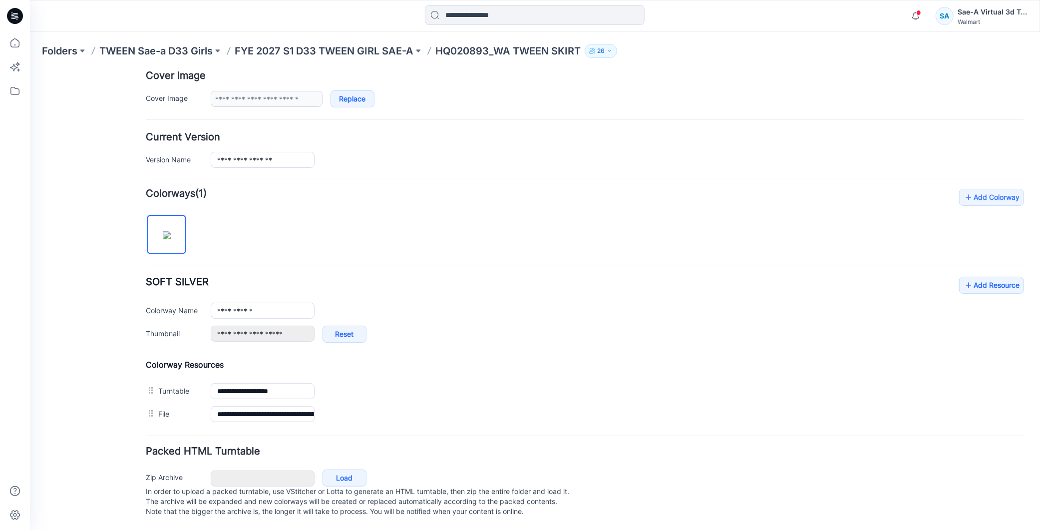
scroll to position [0, 0]
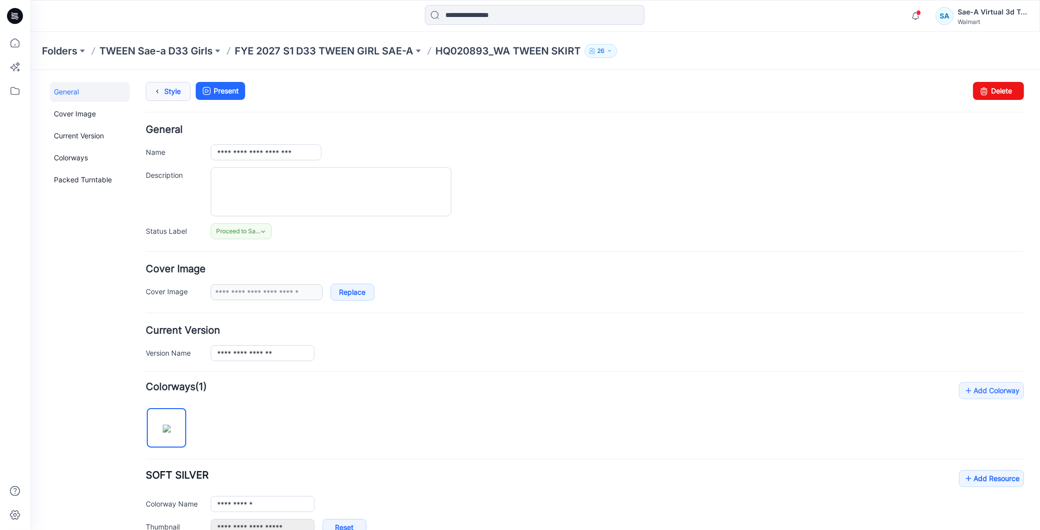
click at [171, 95] on link "Style" at bounding box center [167, 90] width 45 height 19
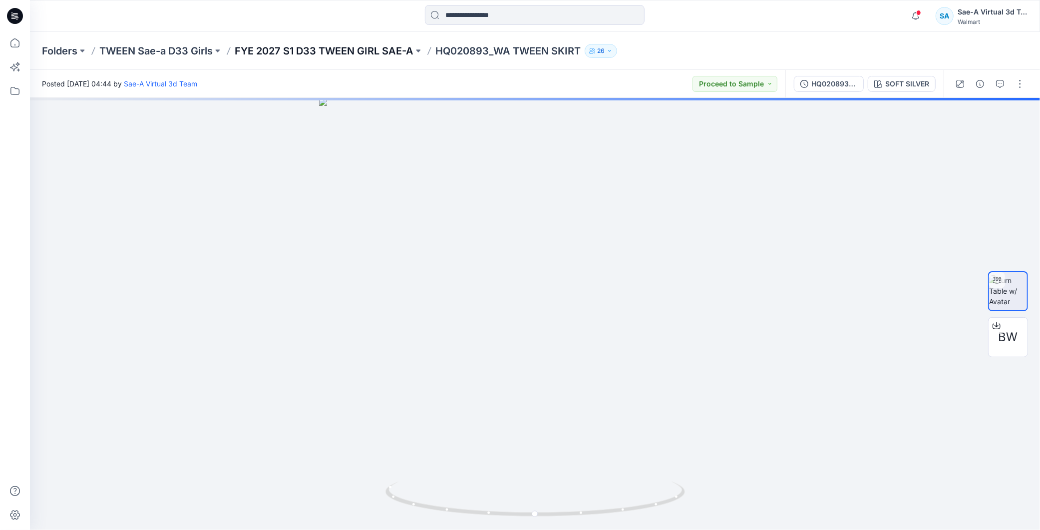
click at [391, 52] on p "FYE 2027 S1 D33 TWEEN GIRL SAE-A" at bounding box center [324, 51] width 179 height 14
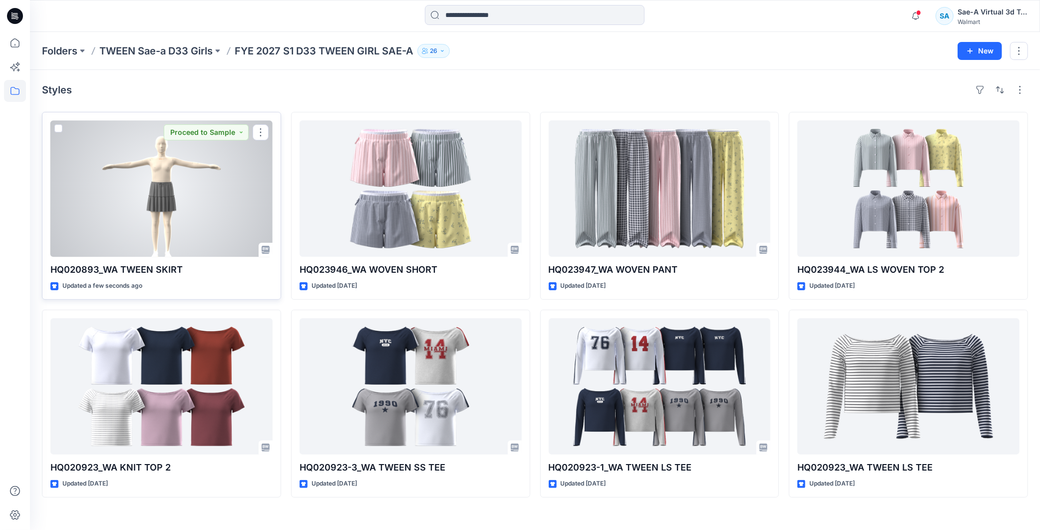
click at [201, 192] on div at bounding box center [161, 188] width 222 height 136
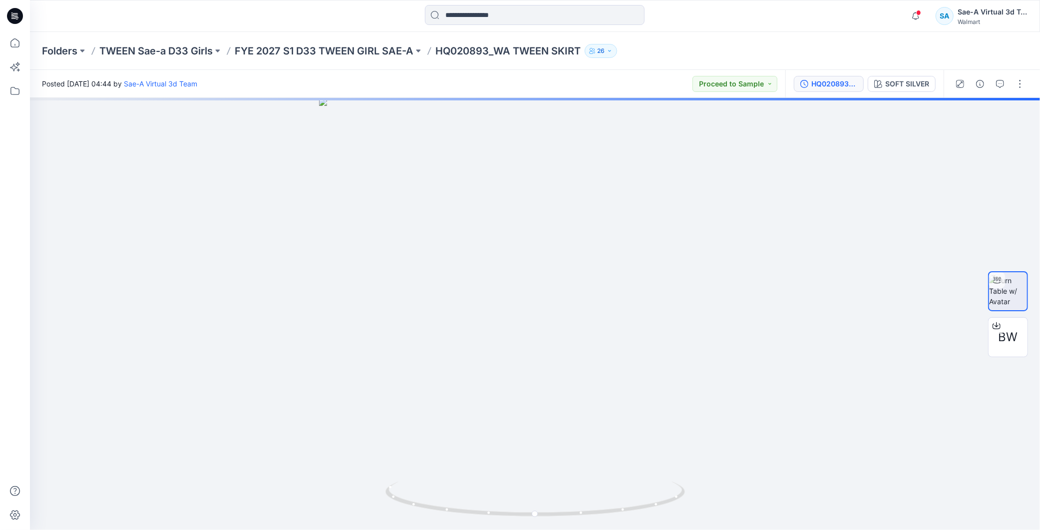
click at [832, 80] on div "HQ020893_SIZE-SET" at bounding box center [834, 83] width 46 height 11
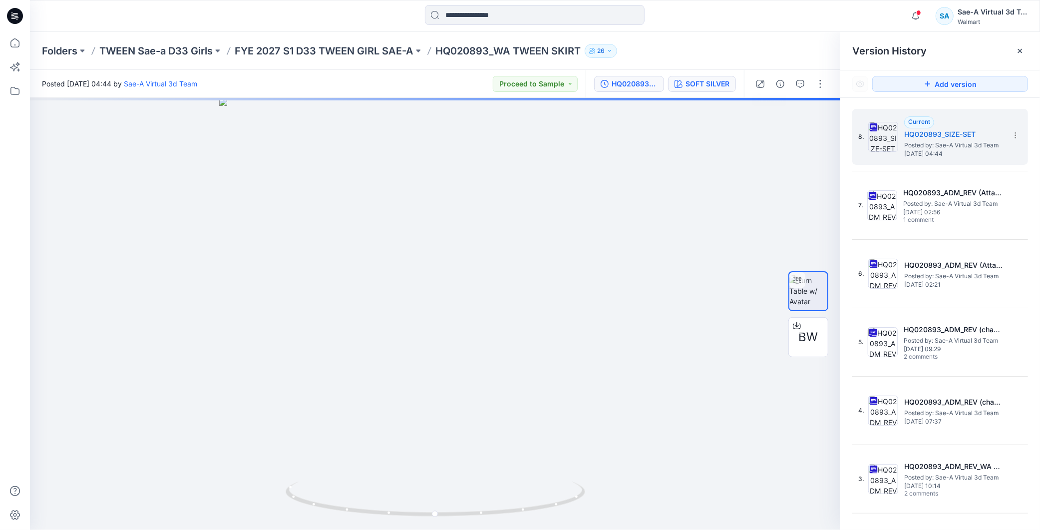
click at [699, 81] on div "SOFT SILVER" at bounding box center [707, 83] width 44 height 11
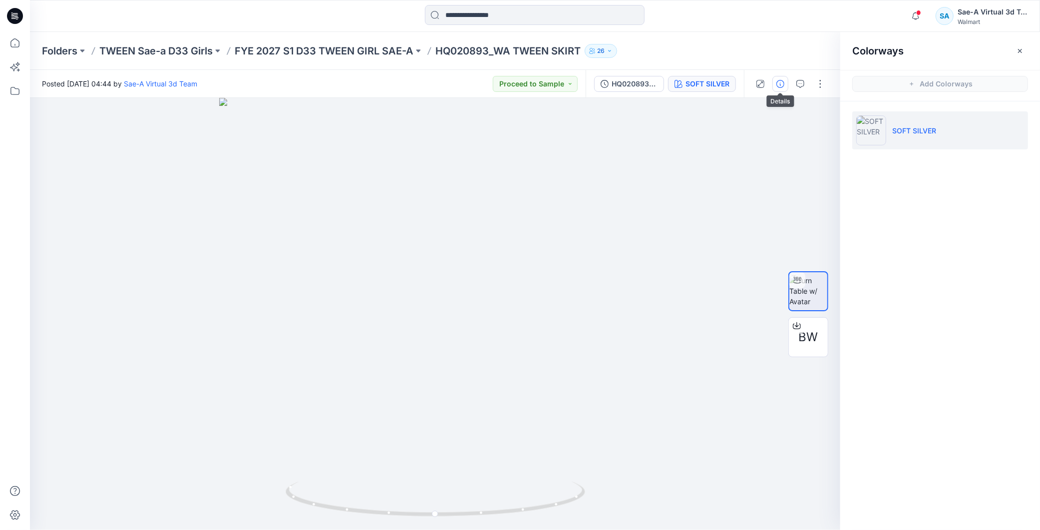
click at [785, 82] on button "button" at bounding box center [780, 84] width 16 height 16
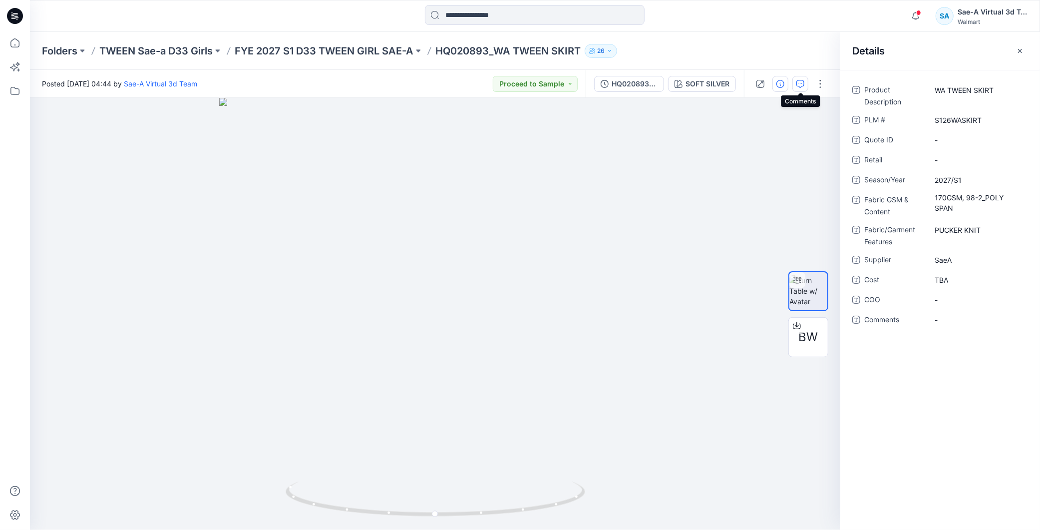
click at [792, 83] on button "button" at bounding box center [800, 84] width 16 height 16
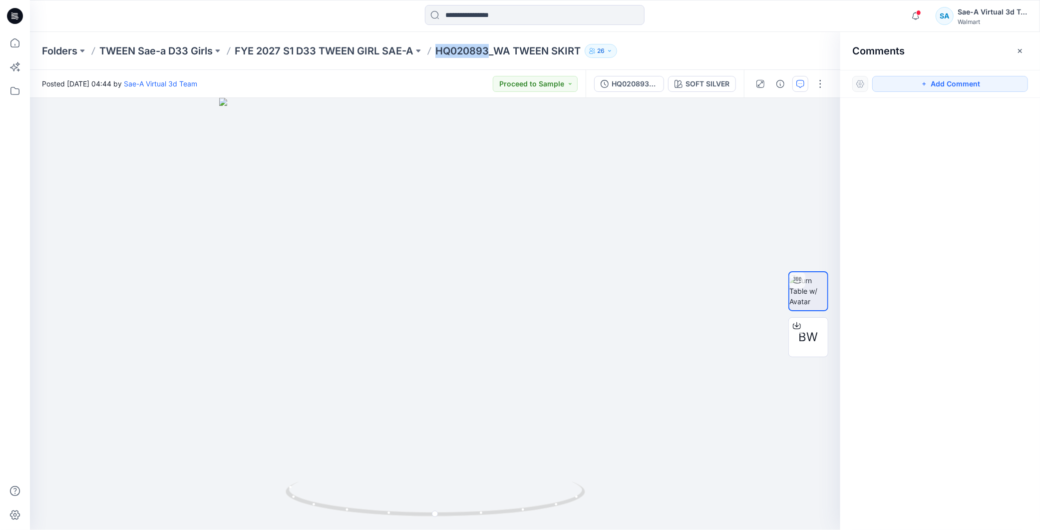
drag, startPoint x: 458, startPoint y: 51, endPoint x: 490, endPoint y: 51, distance: 32.5
click at [490, 51] on div "Folders TWEEN Sae-a D33 Girls FYE 2027 S1 D33 TWEEN GIRL SAE-A HQ020893_WA TWEE…" at bounding box center [496, 51] width 908 height 14
copy p "HQ020893"
click at [939, 84] on button "Add Comment" at bounding box center [950, 84] width 156 height 16
click at [90, 111] on div "1" at bounding box center [435, 314] width 810 height 432
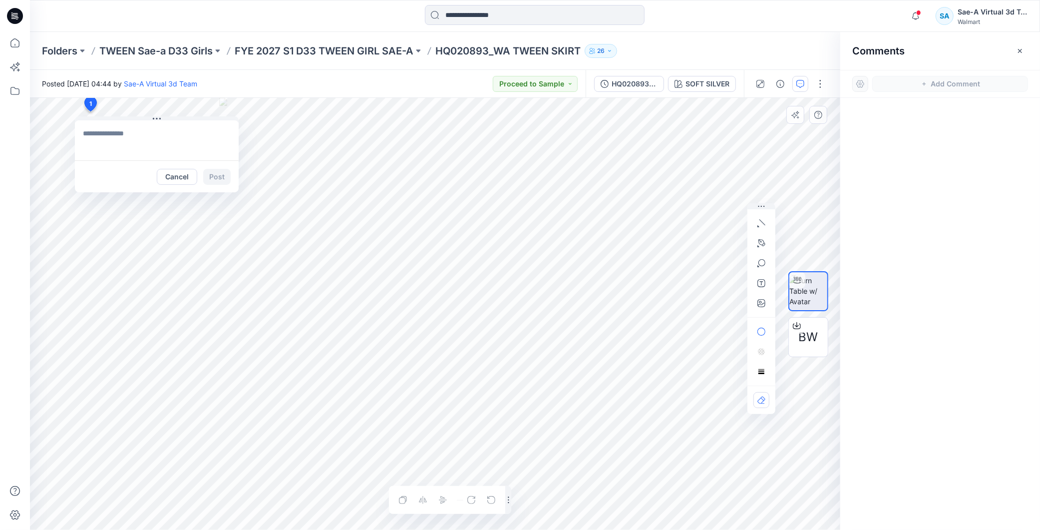
type textarea "**********"
click at [214, 176] on button "Post" at bounding box center [216, 177] width 27 height 16
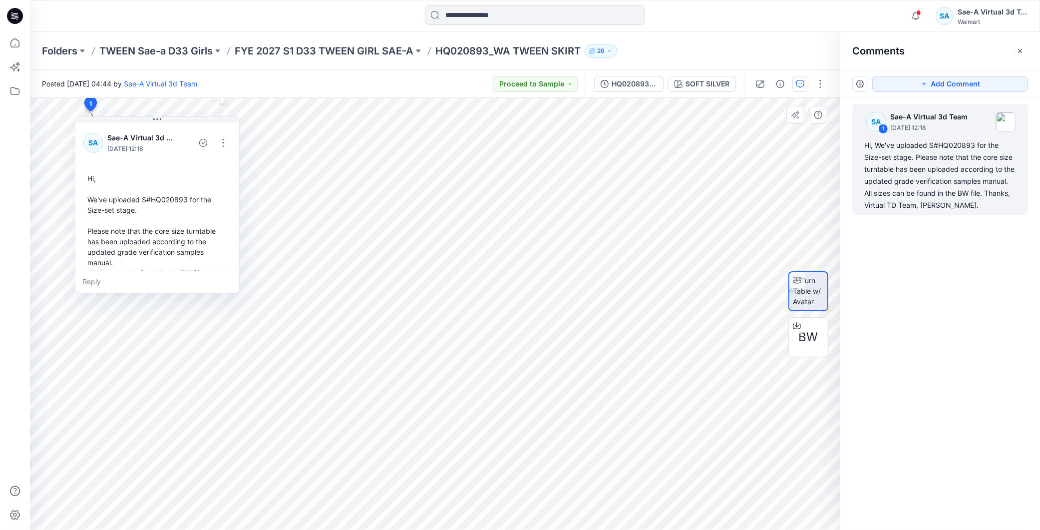
click at [472, 50] on p "HQ020893_WA TWEEN SKIRT" at bounding box center [507, 51] width 145 height 14
click at [397, 52] on p "FYE 2027 S1 D33 TWEEN GIRL SAE-A" at bounding box center [324, 51] width 179 height 14
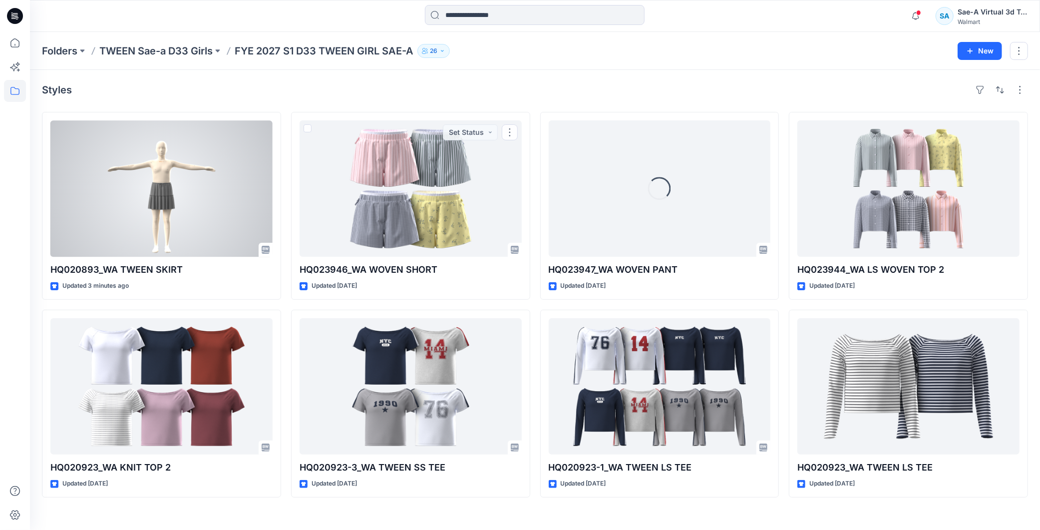
drag, startPoint x: 187, startPoint y: 191, endPoint x: 182, endPoint y: 192, distance: 5.2
click at [187, 191] on div at bounding box center [161, 188] width 222 height 136
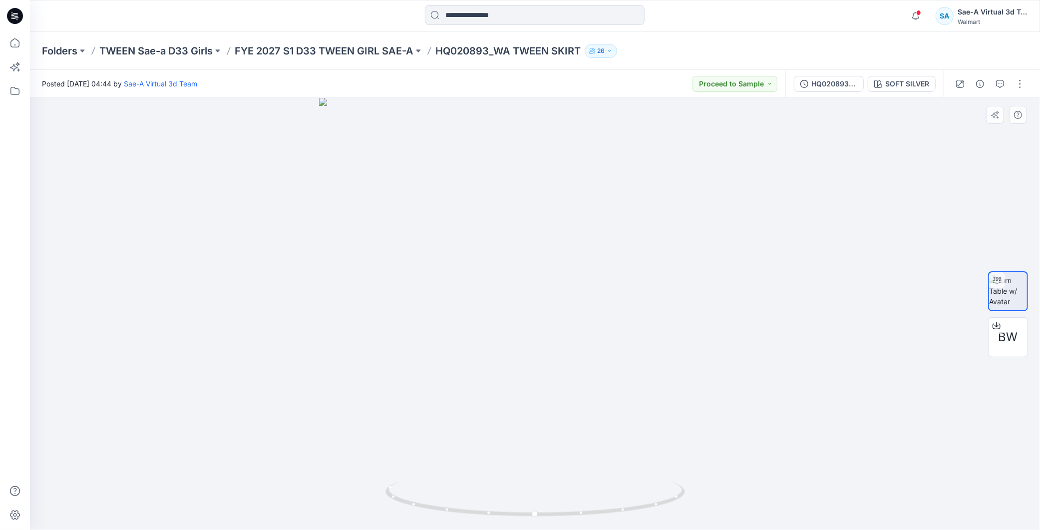
click at [824, 98] on div at bounding box center [535, 314] width 1010 height 432
click at [843, 91] on button "HQ020893_SIZE-SET" at bounding box center [829, 84] width 70 height 16
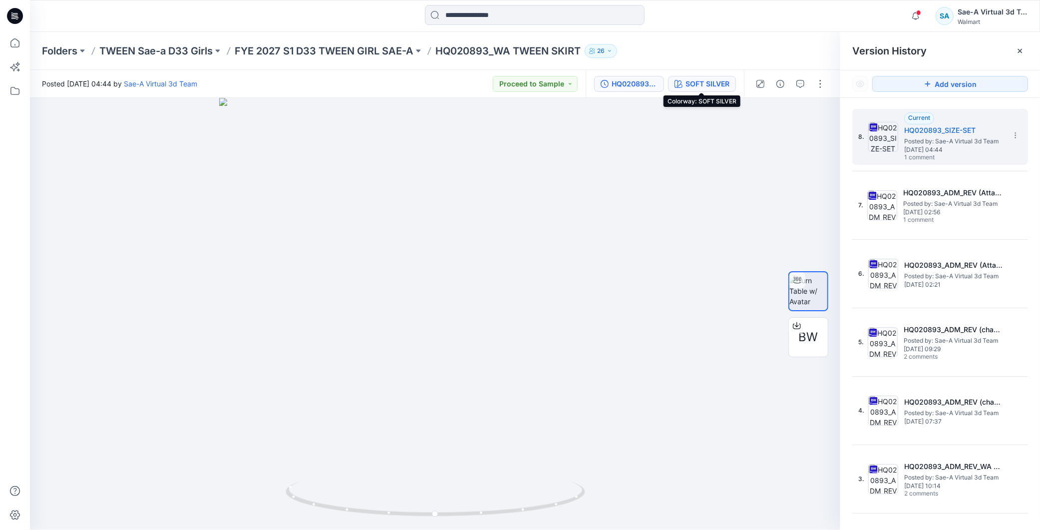
click at [719, 85] on div "SOFT SILVER" at bounding box center [707, 83] width 44 height 11
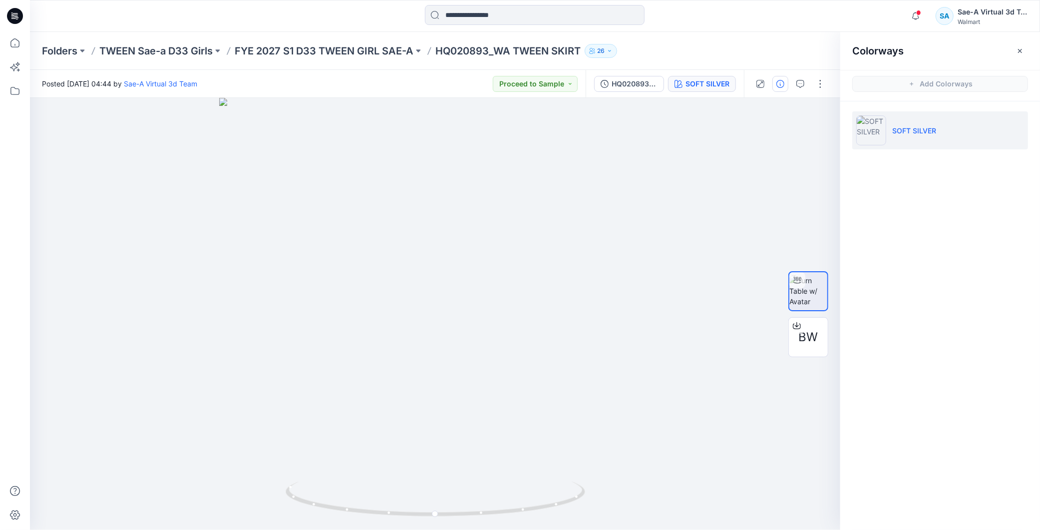
click at [782, 90] on div at bounding box center [790, 84] width 92 height 28
click at [784, 86] on icon "button" at bounding box center [780, 84] width 8 height 8
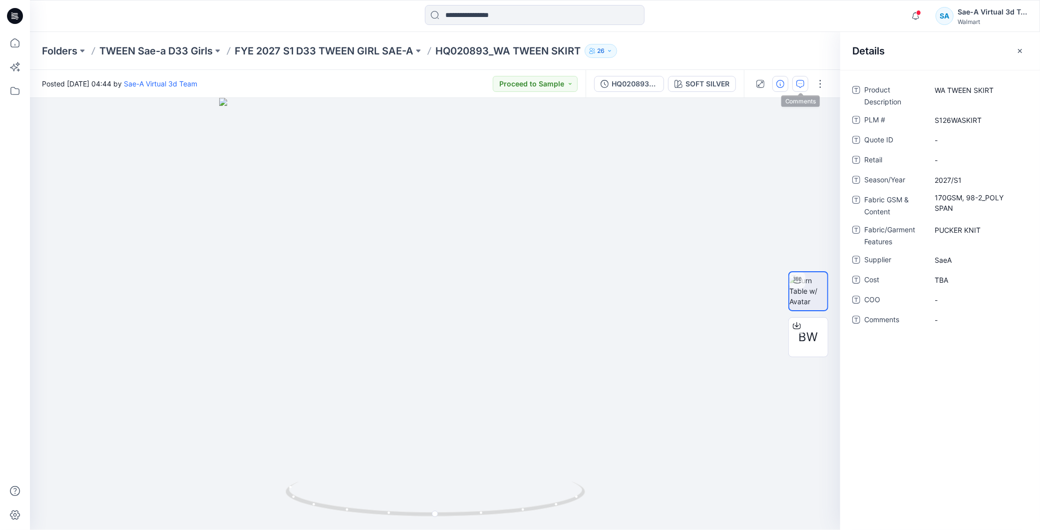
click at [801, 83] on icon "button" at bounding box center [800, 84] width 8 height 8
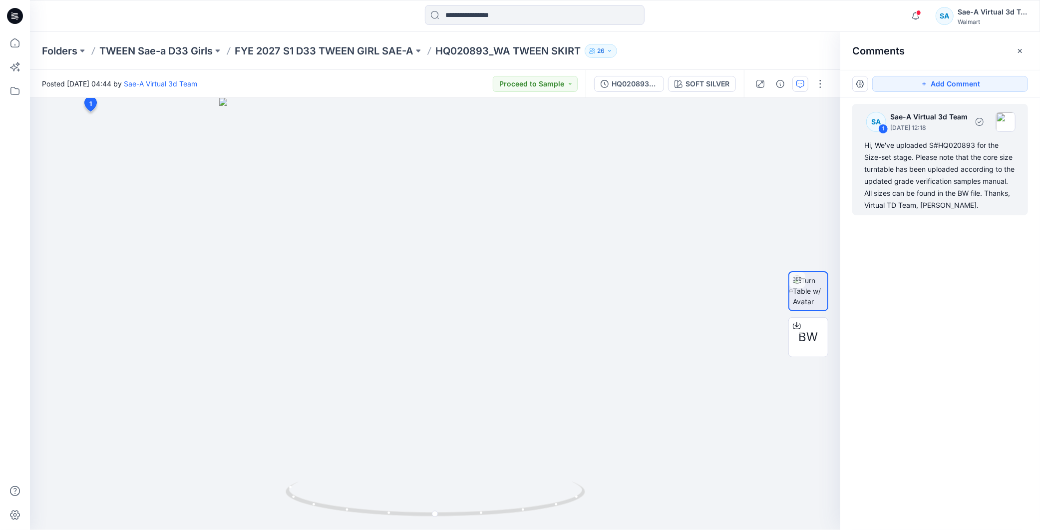
click at [962, 177] on div "Hi, We've uploaded S#HQ020893 for the Size-set stage. Please note that the core…" at bounding box center [940, 175] width 152 height 72
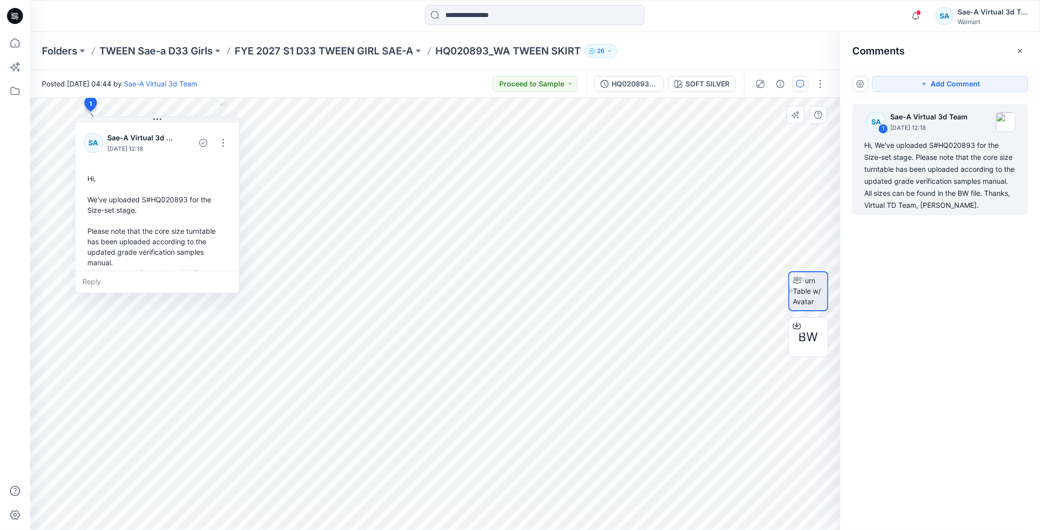
scroll to position [38, 0]
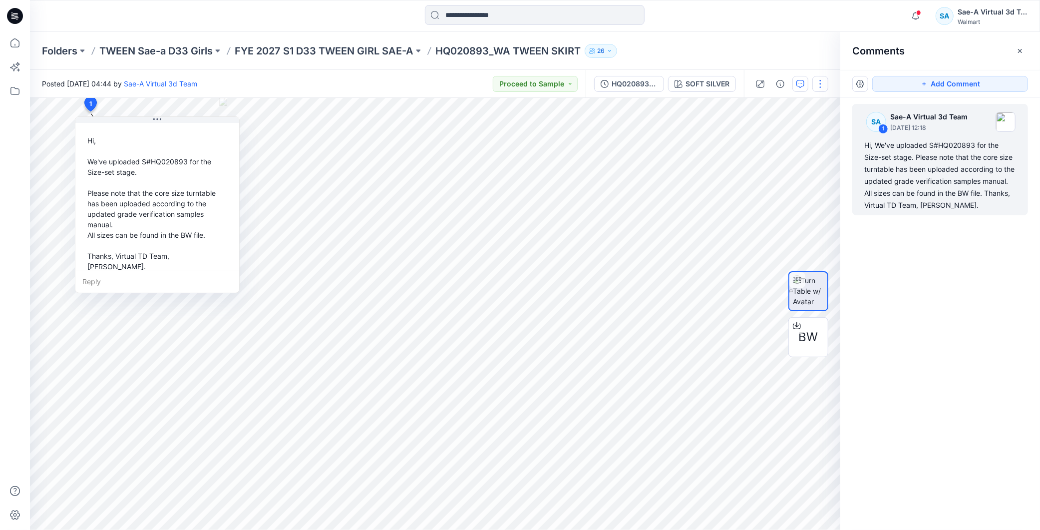
click at [824, 85] on button "button" at bounding box center [820, 84] width 16 height 16
click at [765, 132] on button "Edit" at bounding box center [779, 134] width 92 height 18
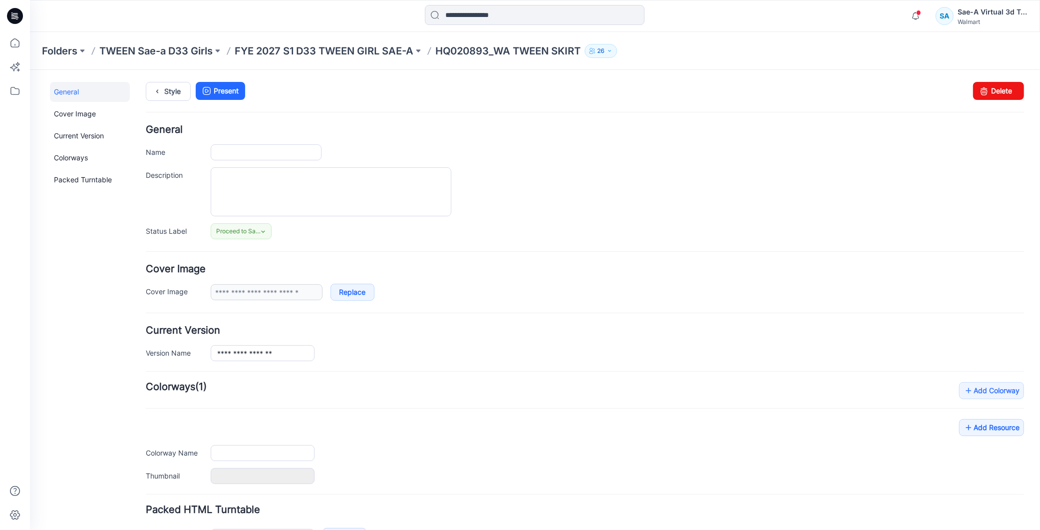
type input "**********"
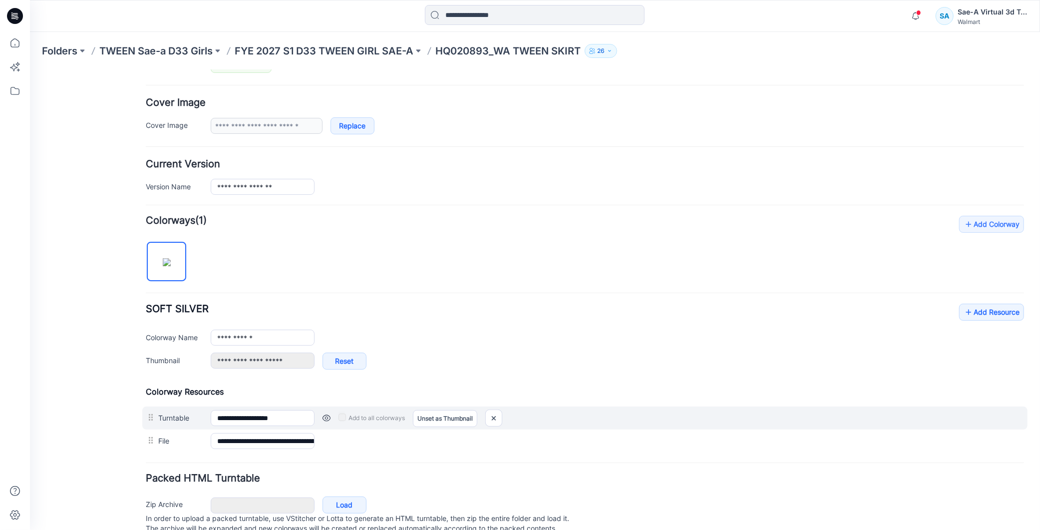
scroll to position [205, 0]
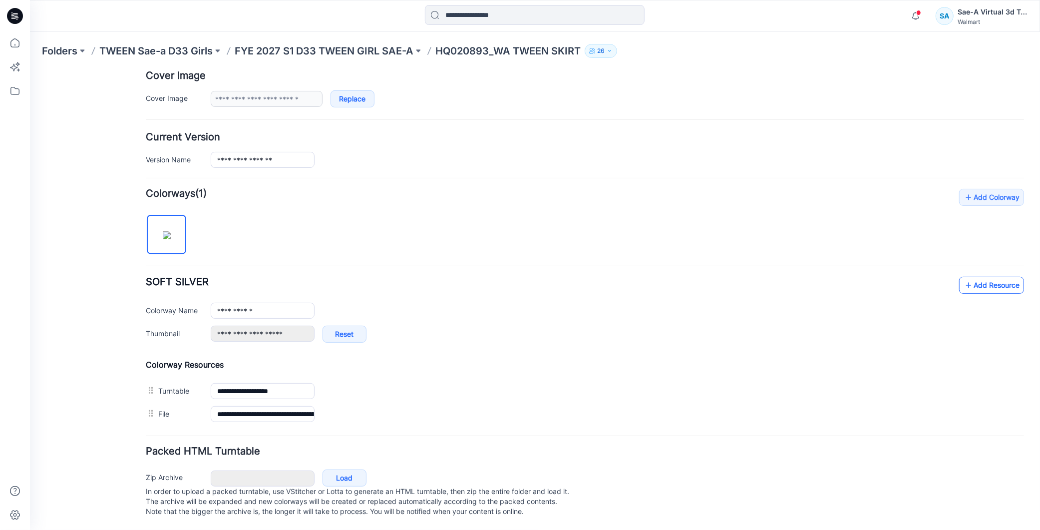
click at [987, 276] on link "Add Resource" at bounding box center [991, 284] width 65 height 17
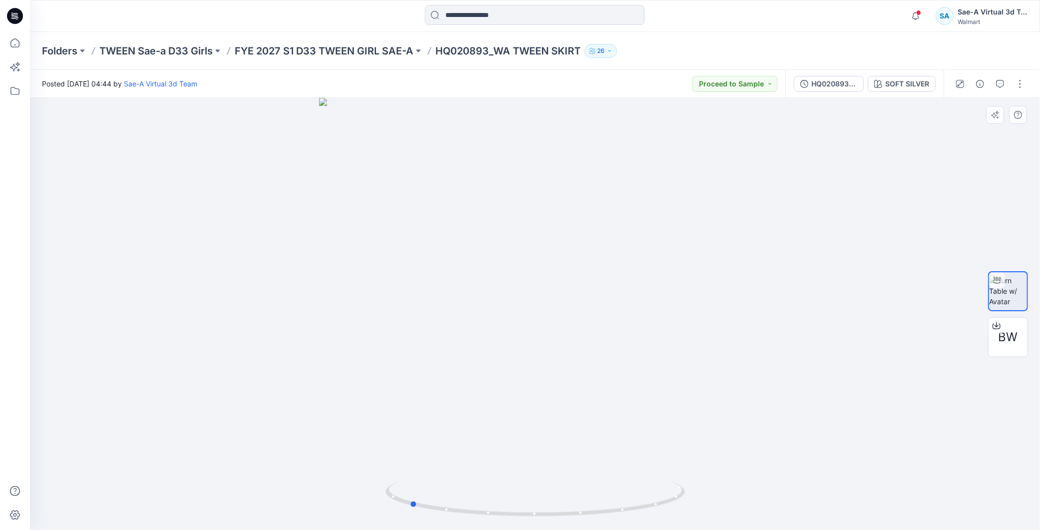
drag, startPoint x: 625, startPoint y: 504, endPoint x: 790, endPoint y: 498, distance: 165.4
click at [790, 498] on div at bounding box center [535, 314] width 1010 height 432
click at [822, 88] on div "HQ020893_SIZE-SET" at bounding box center [834, 83] width 46 height 11
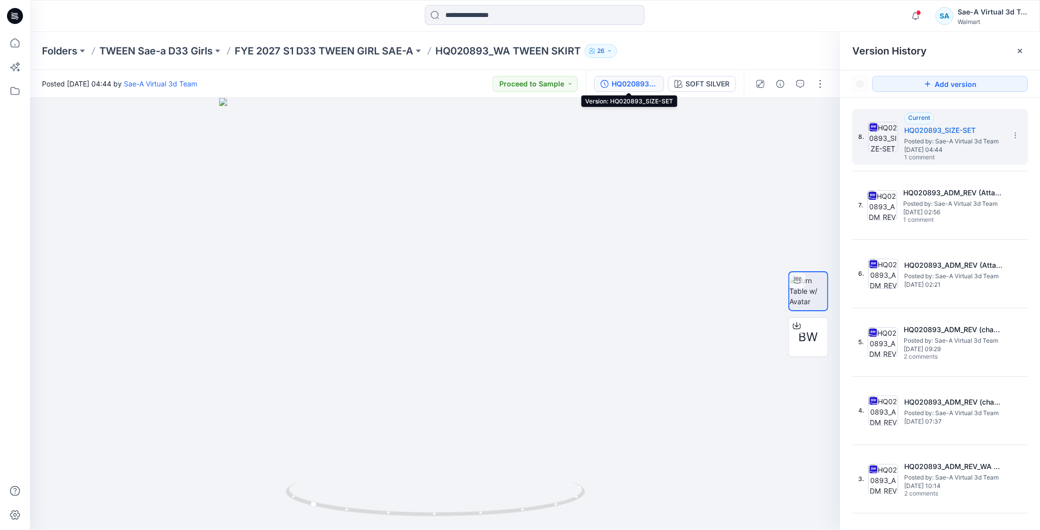
click at [392, 42] on div "Folders TWEEN Sae-a D33 Girls FYE 2027 S1 D33 TWEEN GIRL SAE-A HQ020893_WA TWEE…" at bounding box center [535, 51] width 1010 height 38
click at [386, 46] on p "FYE 2027 S1 D33 TWEEN GIRL SAE-A" at bounding box center [324, 51] width 179 height 14
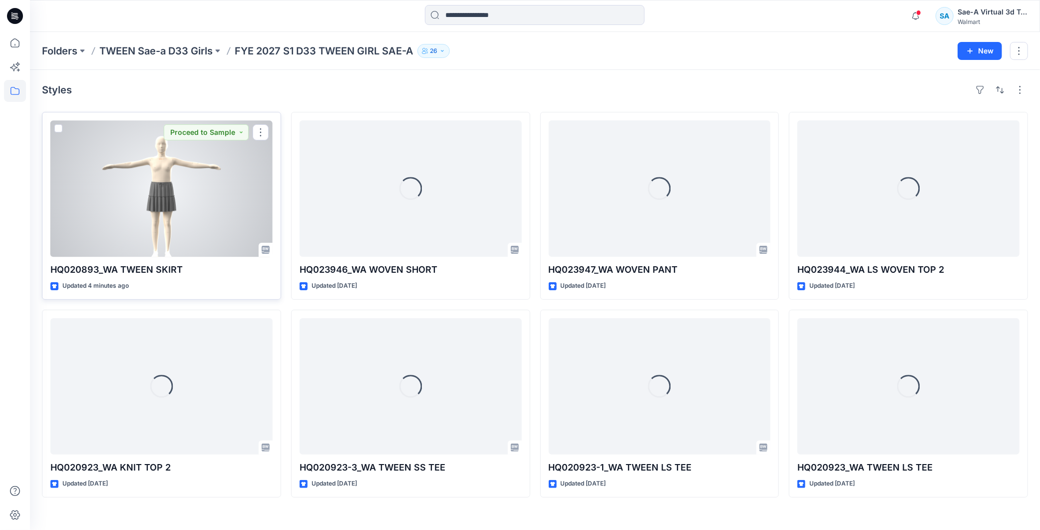
click at [185, 195] on div at bounding box center [161, 188] width 222 height 136
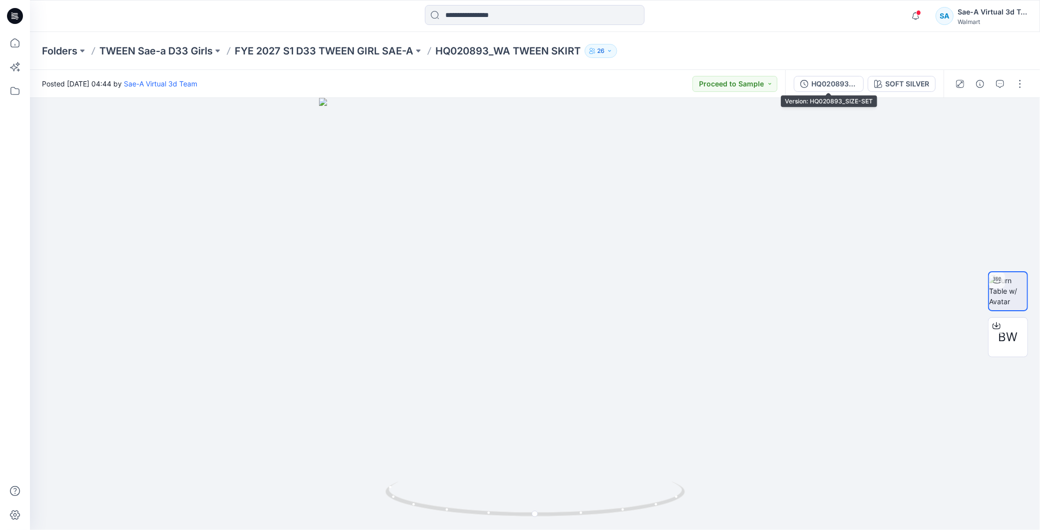
drag, startPoint x: 836, startPoint y: 85, endPoint x: 855, endPoint y: 83, distance: 19.1
click at [836, 85] on div "HQ020893_SIZE-SET" at bounding box center [834, 83] width 46 height 11
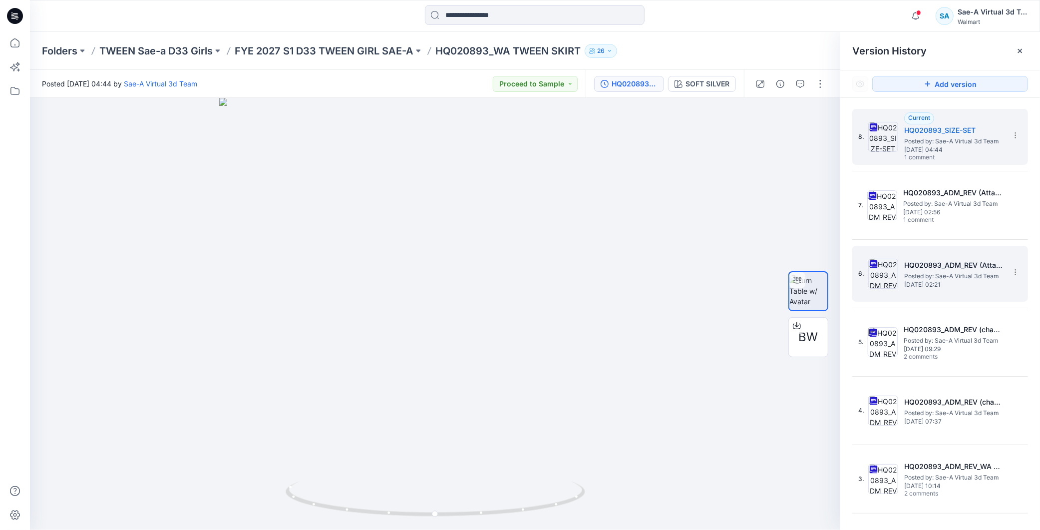
scroll to position [110, 0]
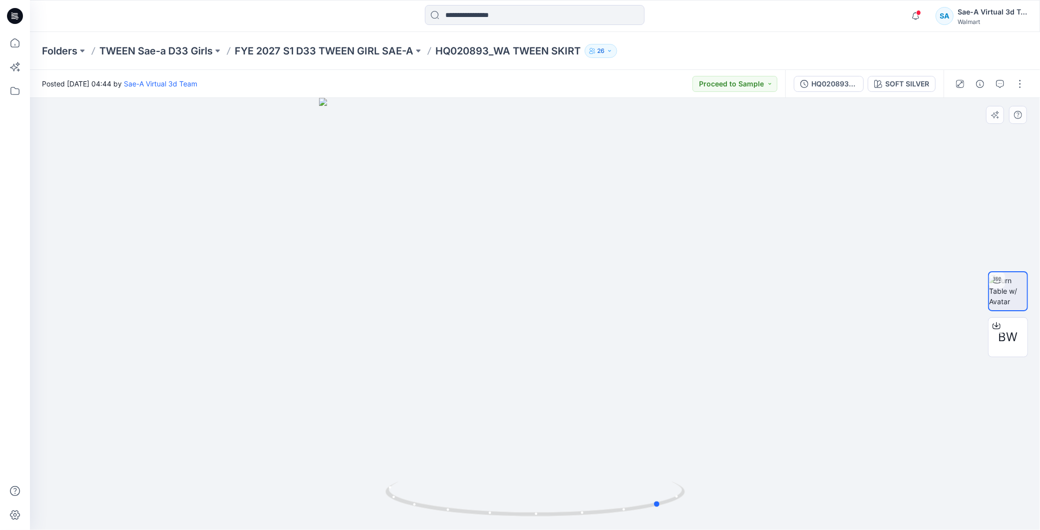
drag, startPoint x: 652, startPoint y: 516, endPoint x: 746, endPoint y: 503, distance: 95.8
click at [746, 503] on div at bounding box center [535, 314] width 1010 height 432
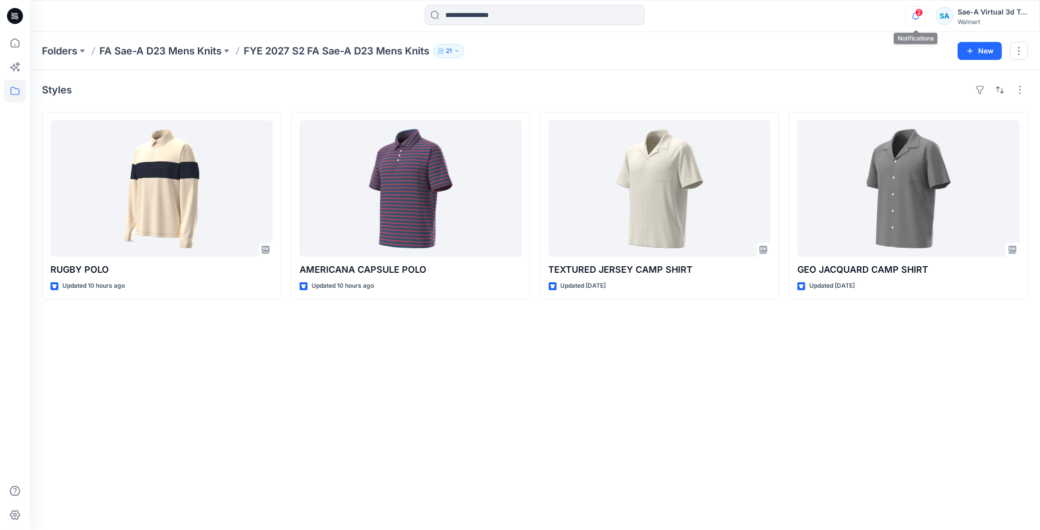
click at [913, 14] on icon "button" at bounding box center [915, 16] width 19 height 20
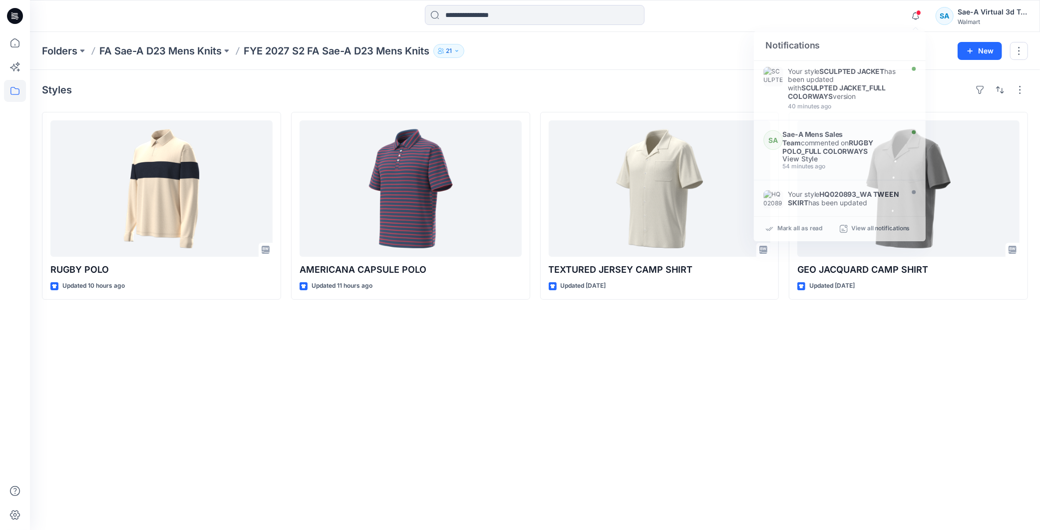
click at [829, 437] on div "Styles RUGBY POLO Updated 10 hours ago AMERICANA CAPSULE POLO Updated 11 hours …" at bounding box center [535, 300] width 1010 height 460
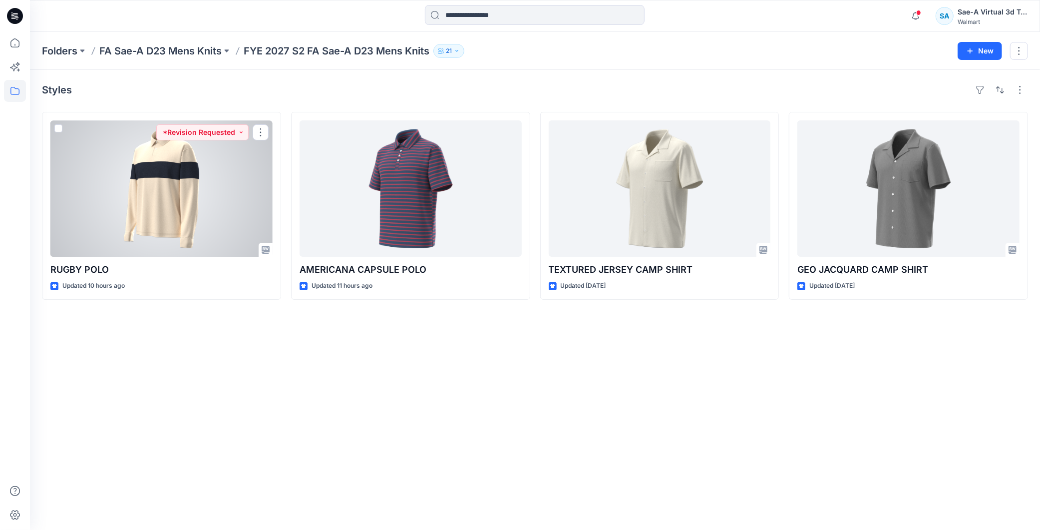
click at [188, 213] on div at bounding box center [161, 188] width 222 height 136
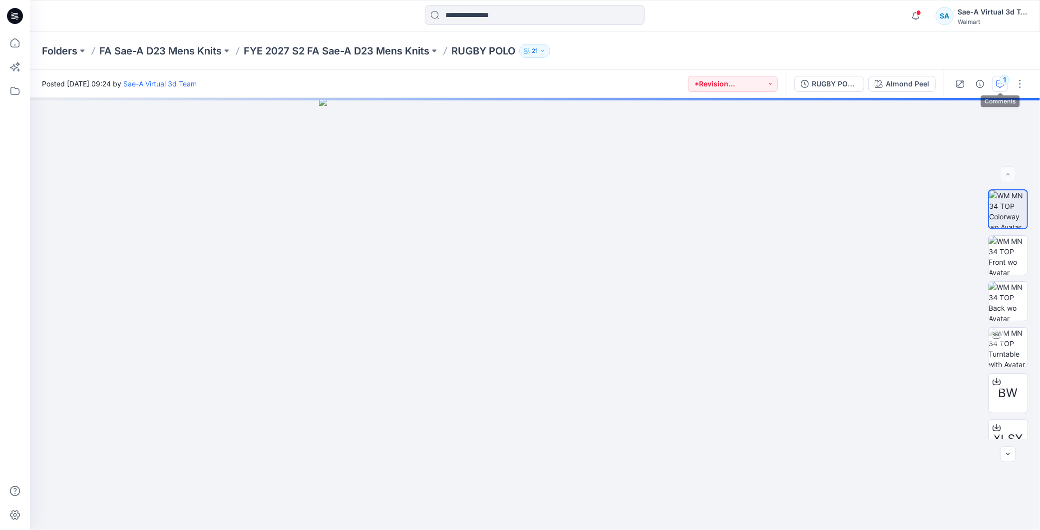
click at [1004, 82] on div "1" at bounding box center [1005, 80] width 10 height 10
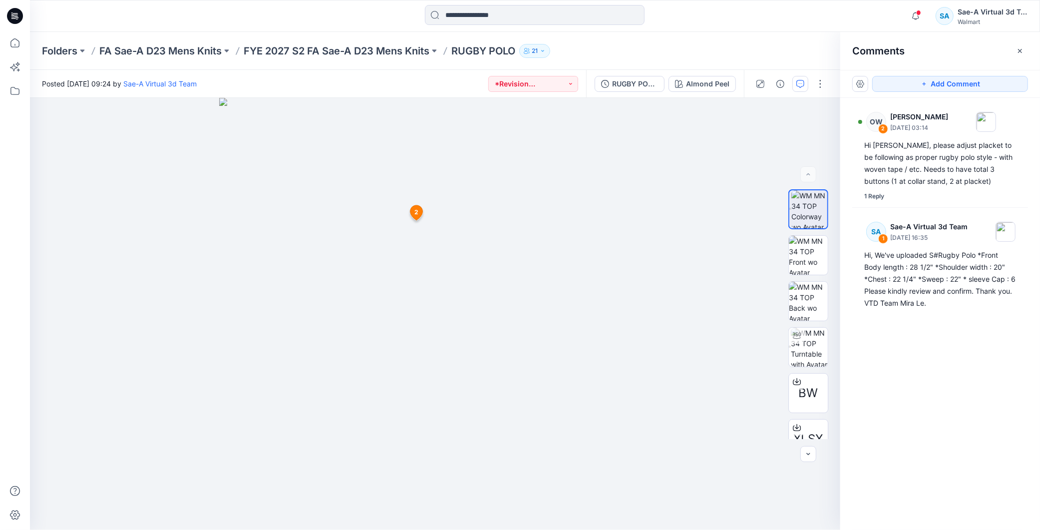
click at [965, 417] on div "OW 2 [PERSON_NAME] [DATE] 03:14 Hi [PERSON_NAME], please adjust placket to be f…" at bounding box center [940, 295] width 200 height 395
click at [341, 45] on p "FYE 2027 S2 FA Sae-A D23 Mens Knits" at bounding box center [337, 51] width 186 height 14
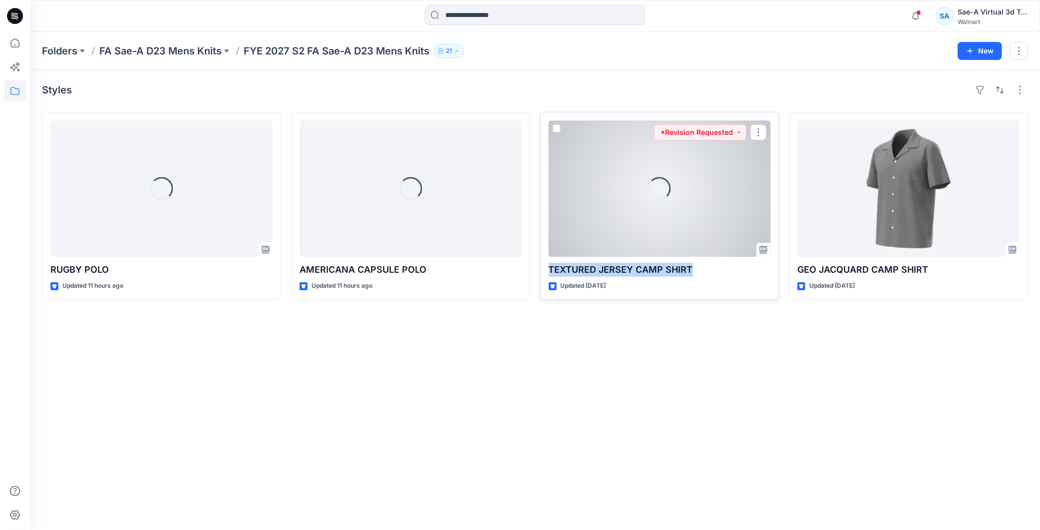
drag, startPoint x: 704, startPoint y: 265, endPoint x: 549, endPoint y: 270, distance: 155.3
click at [549, 270] on p "TEXTURED JERSEY CAMP SHIRT" at bounding box center [660, 270] width 222 height 14
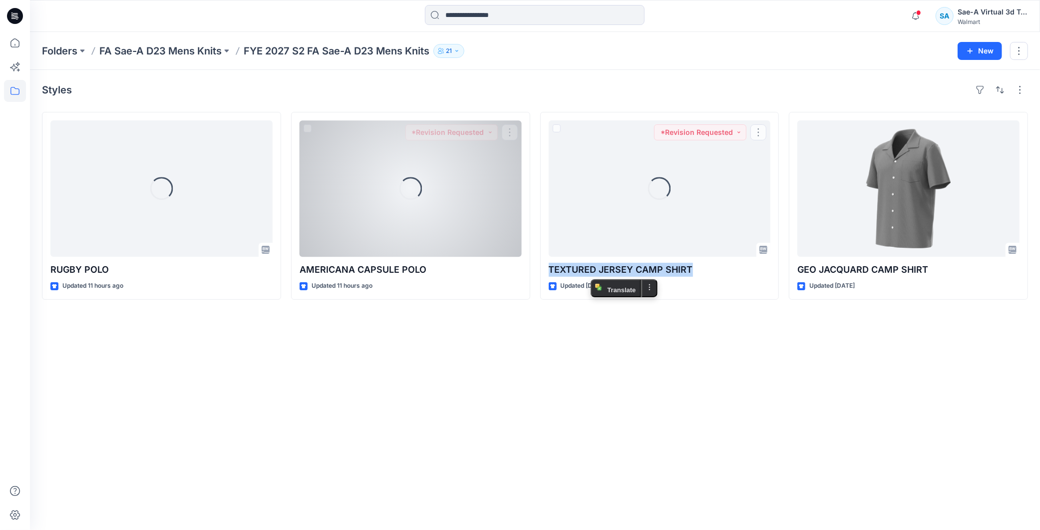
copy p "TEXTURED JERSEY CAMP SHIRT"
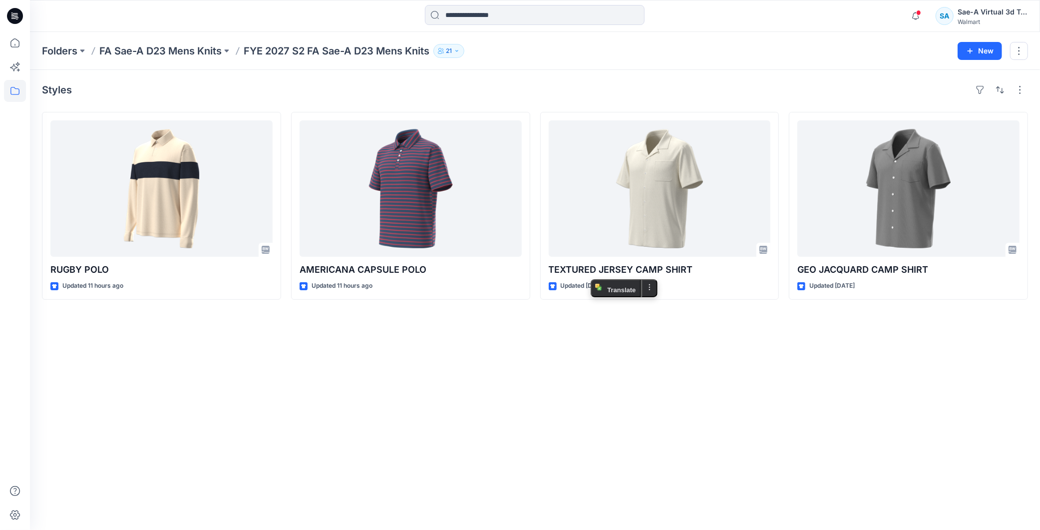
click at [557, 393] on div "Styles RUGBY POLO Updated 11 hours ago AMERICANA CAPSULE POLO Updated 11 hours …" at bounding box center [535, 300] width 1010 height 460
click at [572, 454] on div "Styles RUGBY POLO Updated 11 hours ago AMERICANA CAPSULE POLO Updated 11 hours …" at bounding box center [535, 300] width 1010 height 460
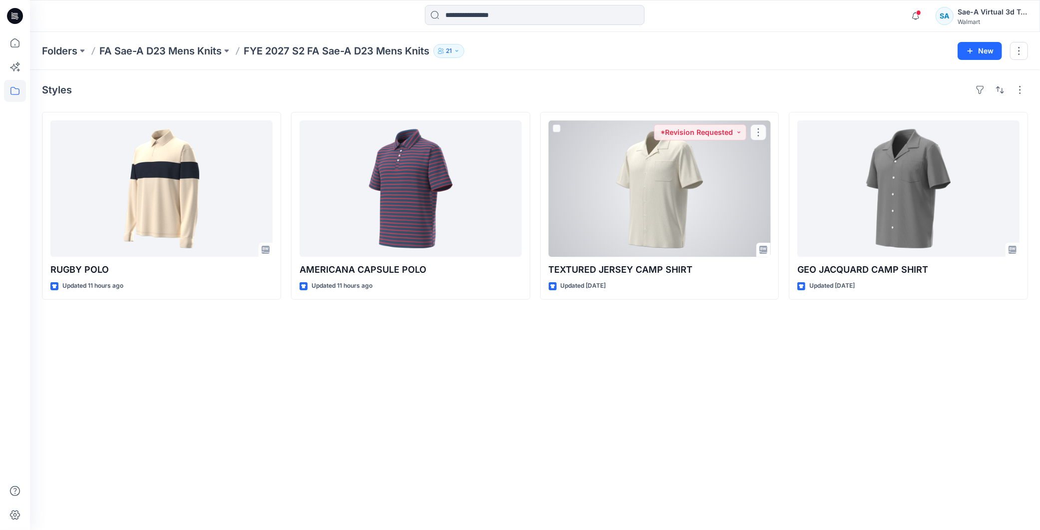
click at [720, 24] on div at bounding box center [535, 16] width 505 height 22
